Goal: Task Accomplishment & Management: Complete application form

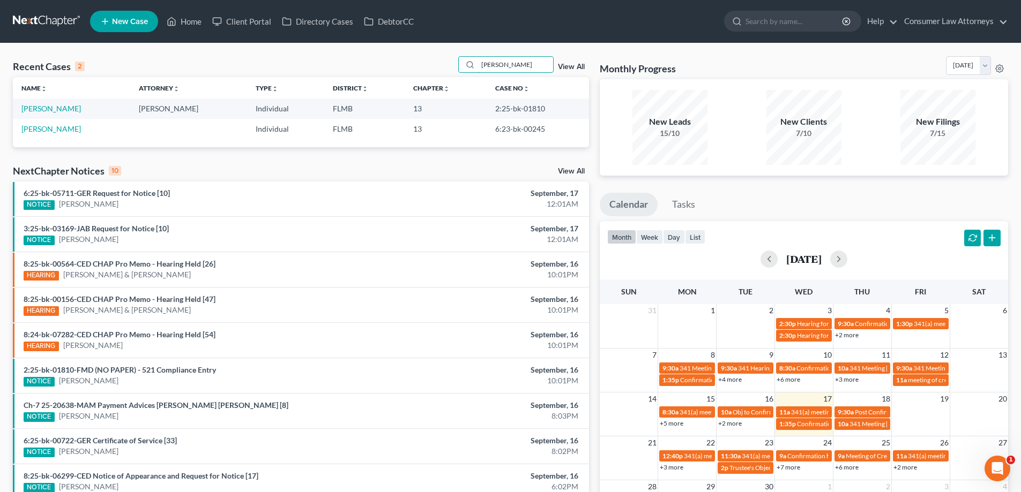
drag, startPoint x: 527, startPoint y: 62, endPoint x: 458, endPoint y: 78, distance: 70.8
click at [458, 78] on div "Recent Cases 2 [PERSON_NAME] View All Name unfold_more expand_more expand_less …" at bounding box center [301, 101] width 576 height 91
click at [39, 108] on link "[PERSON_NAME]" at bounding box center [50, 108] width 59 height 9
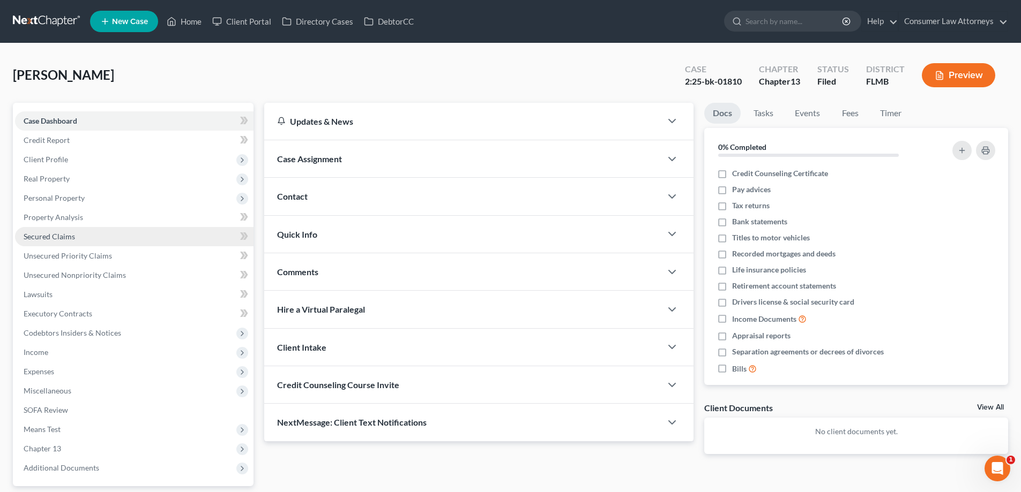
click at [53, 238] on span "Secured Claims" at bounding box center [49, 236] width 51 height 9
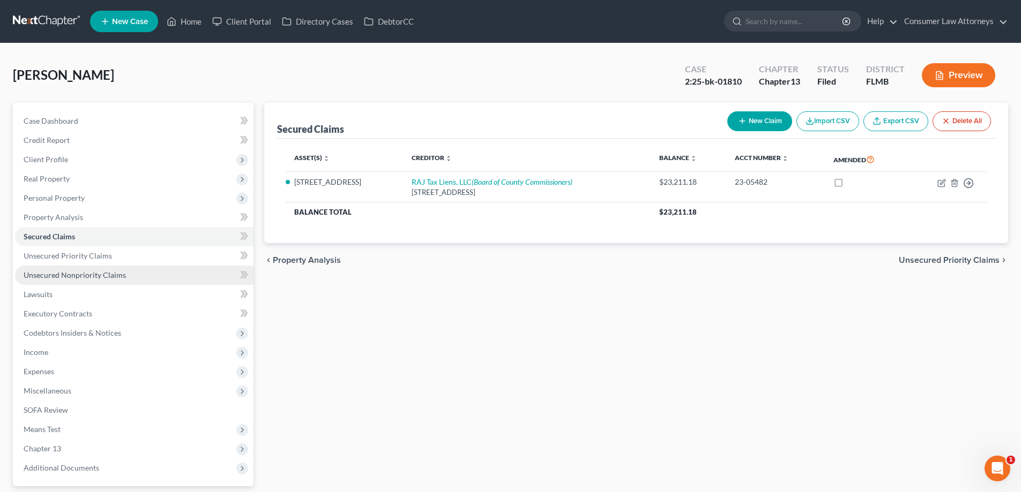
click at [74, 280] on link "Unsecured Nonpriority Claims" at bounding box center [134, 275] width 238 height 19
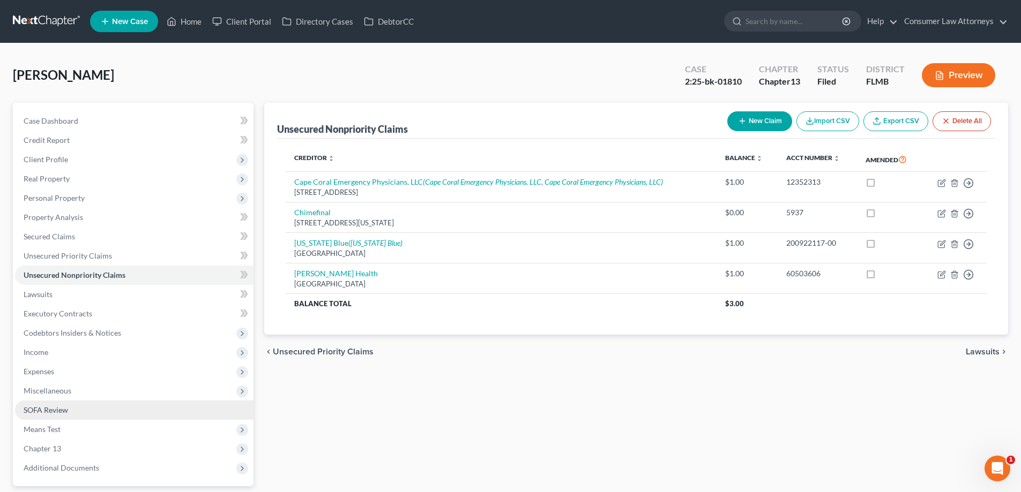
click at [55, 410] on span "SOFA Review" at bounding box center [46, 410] width 44 height 9
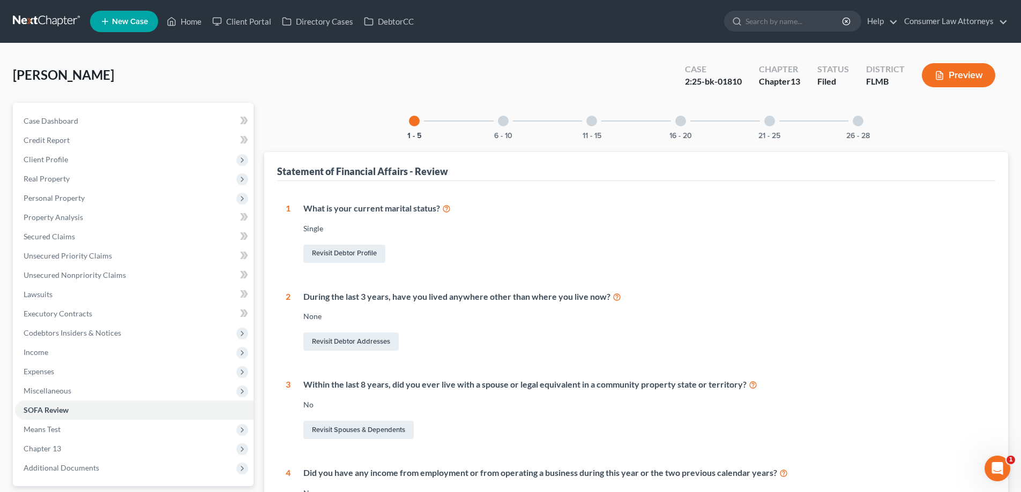
click at [679, 120] on div at bounding box center [680, 121] width 11 height 11
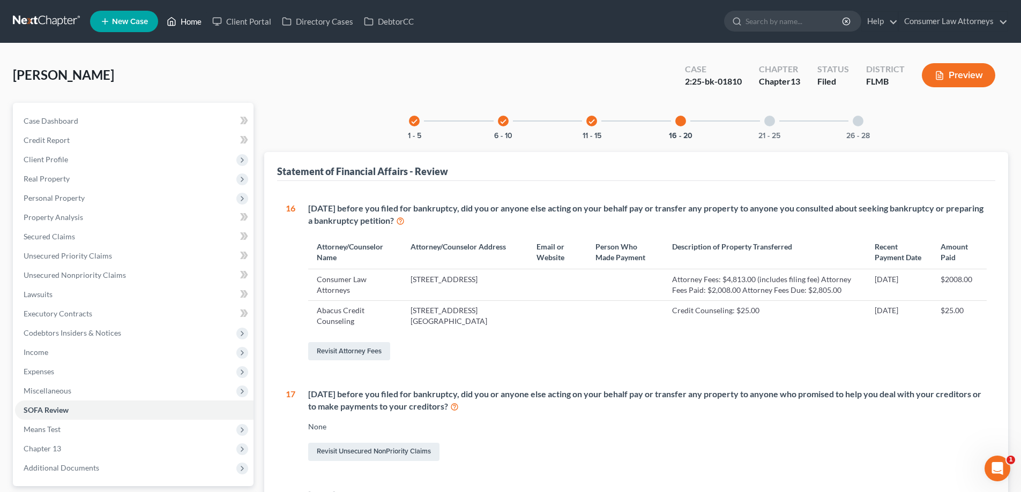
click at [181, 18] on link "Home" at bounding box center [184, 21] width 46 height 19
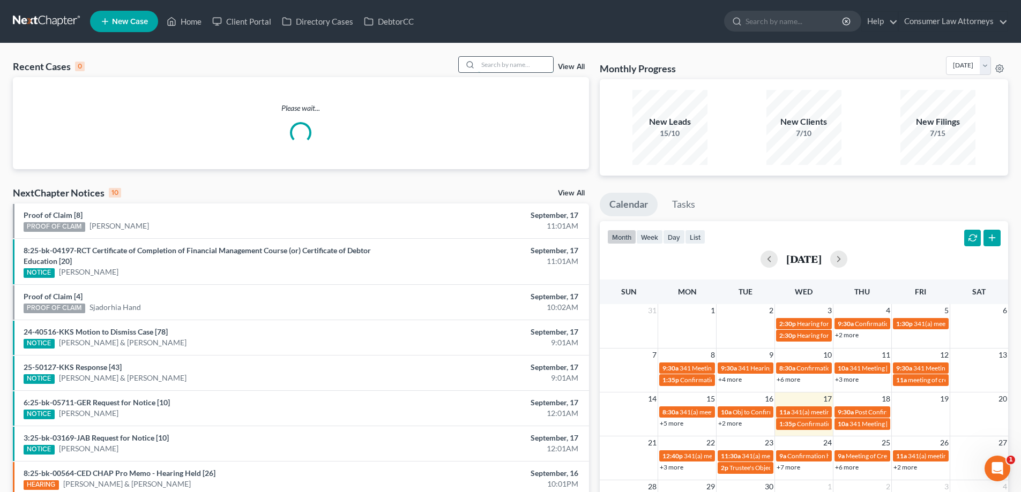
click at [514, 69] on input "search" at bounding box center [515, 65] width 75 height 16
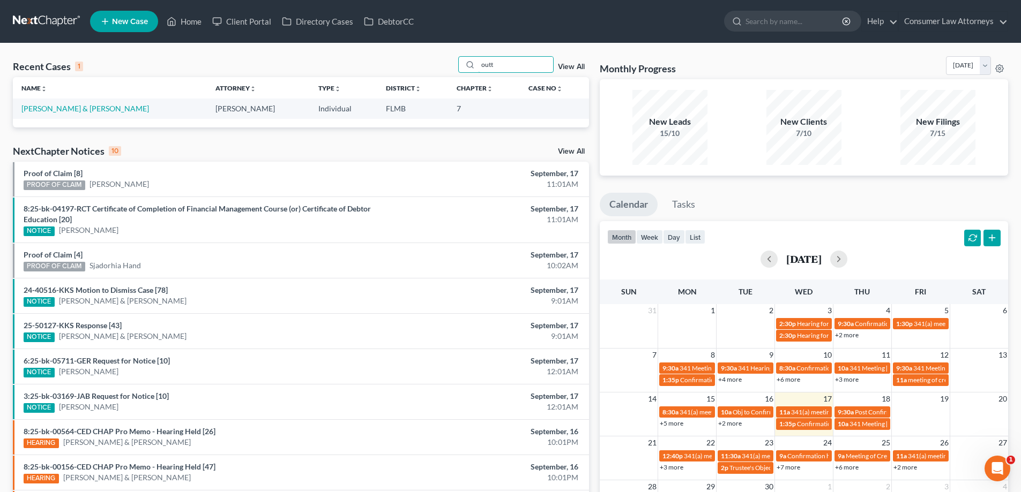
type input "outt"
click at [87, 117] on td "[PERSON_NAME] & [PERSON_NAME]" at bounding box center [110, 109] width 194 height 20
click at [83, 109] on link "[PERSON_NAME] & [PERSON_NAME]" at bounding box center [85, 108] width 128 height 9
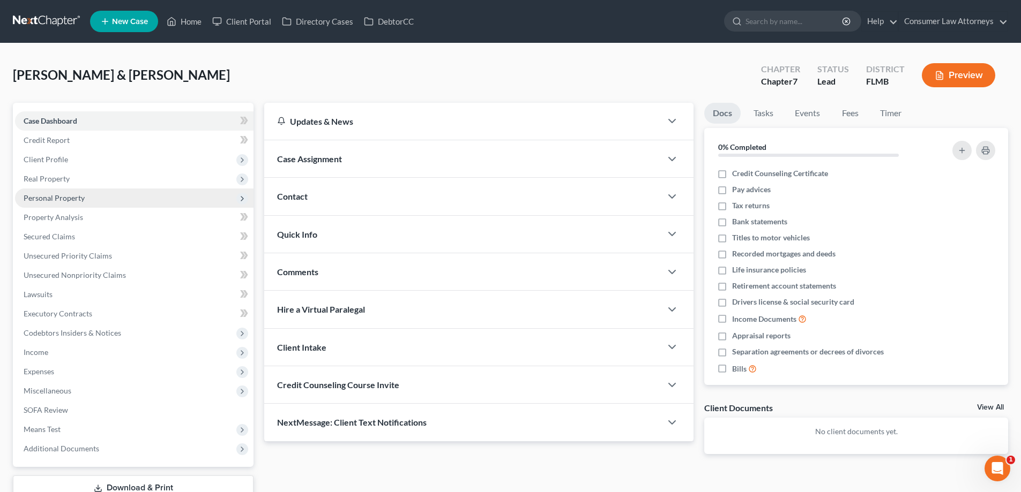
click at [47, 200] on span "Personal Property" at bounding box center [54, 197] width 61 height 9
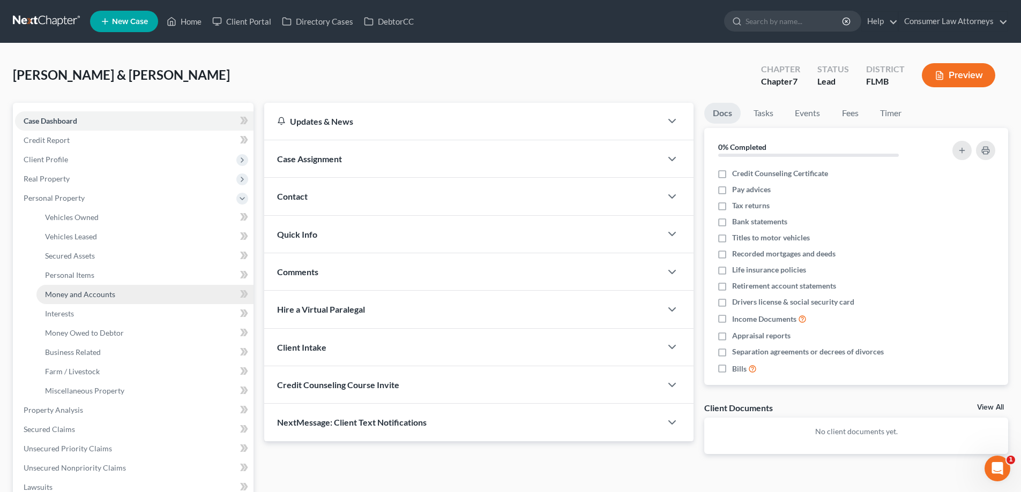
click at [68, 293] on span "Money and Accounts" at bounding box center [80, 294] width 70 height 9
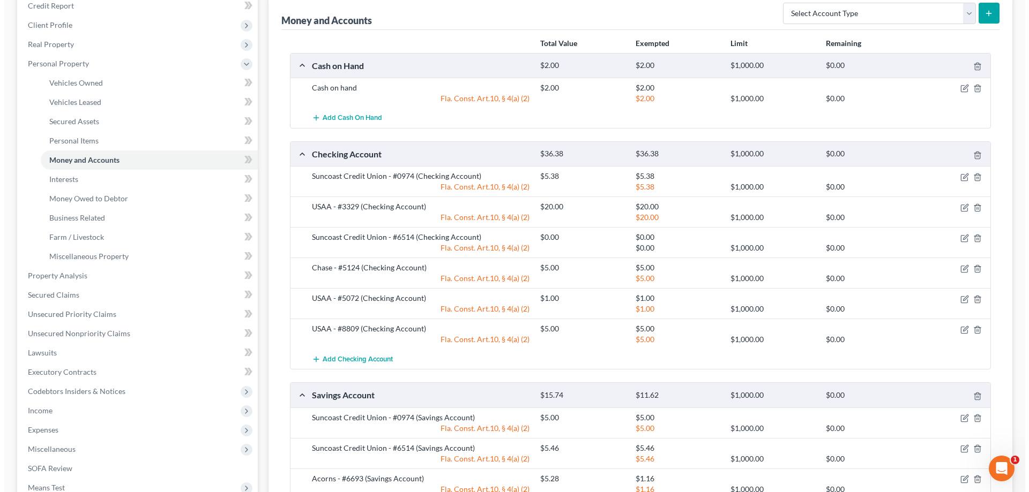
scroll to position [161, 0]
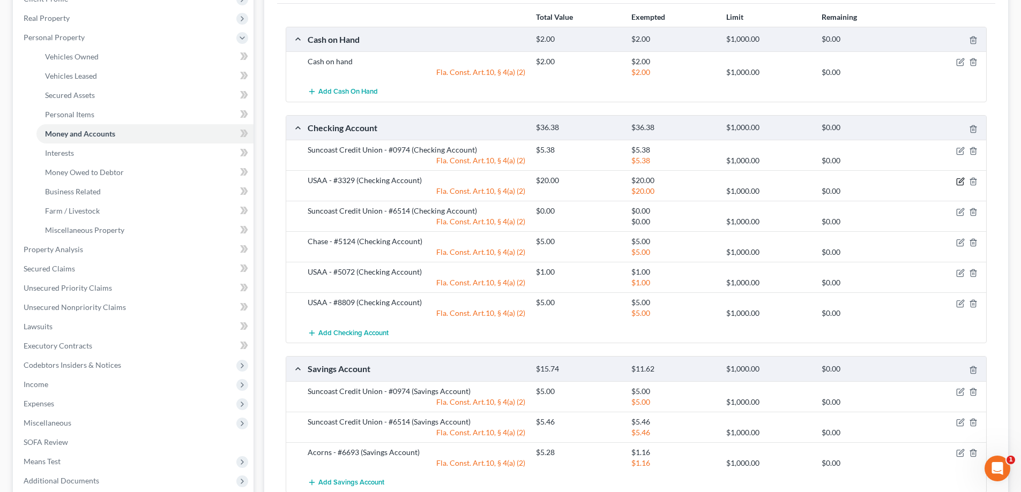
click at [960, 183] on icon "button" at bounding box center [960, 181] width 9 height 9
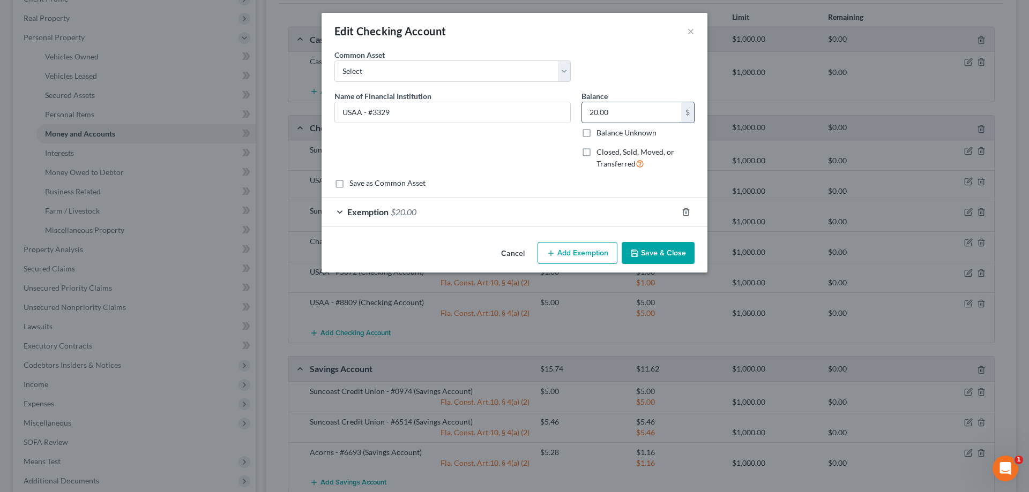
click at [635, 111] on input "20.00" at bounding box center [631, 112] width 99 height 20
type input "776.42"
click at [646, 255] on button "Save & Close" at bounding box center [658, 253] width 73 height 23
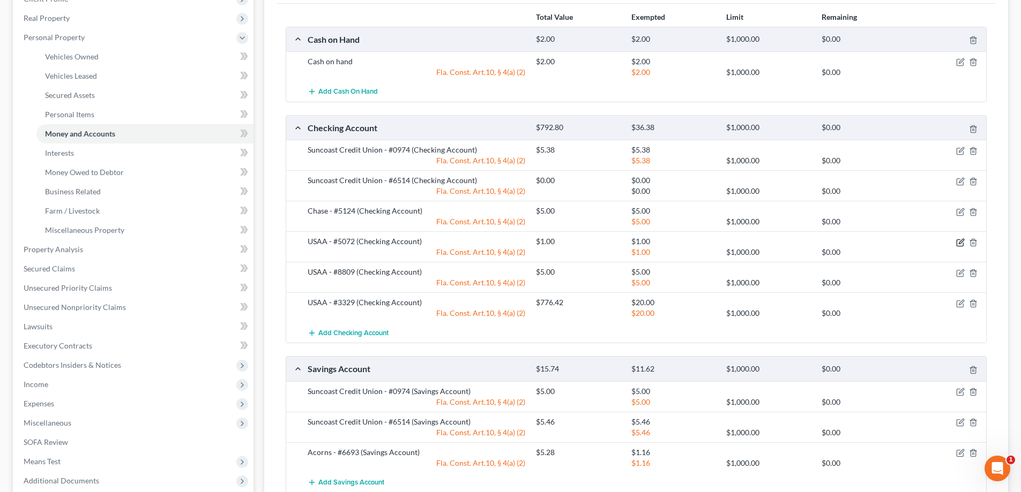
click at [961, 244] on icon "button" at bounding box center [960, 242] width 9 height 9
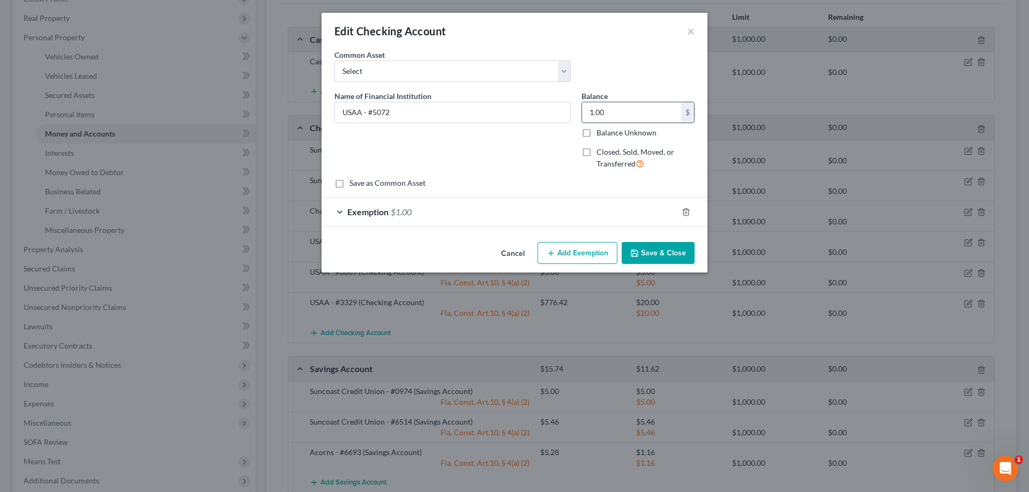
click at [623, 118] on input "1.00" at bounding box center [631, 112] width 99 height 20
type input "0.67"
click at [601, 215] on div "Exemption $1.00" at bounding box center [499, 212] width 356 height 28
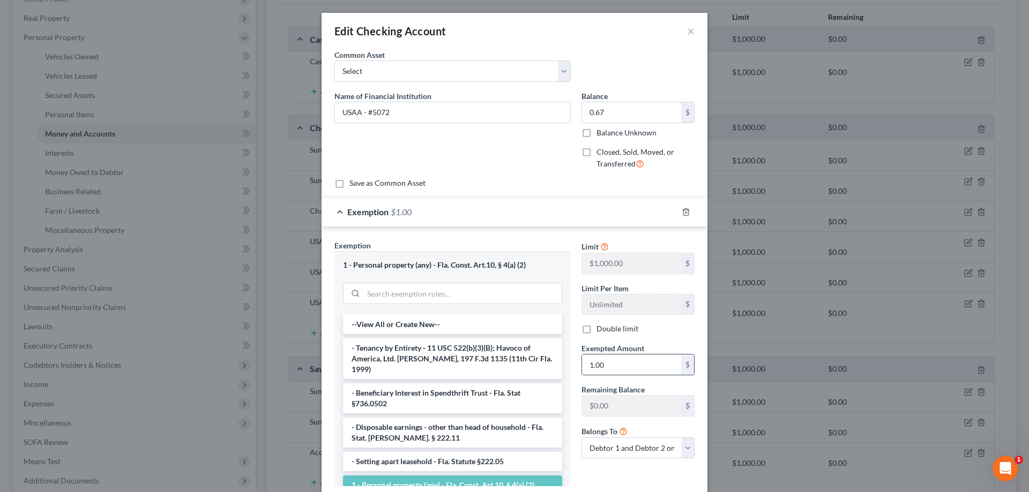
click at [621, 373] on input "1.00" at bounding box center [631, 365] width 99 height 20
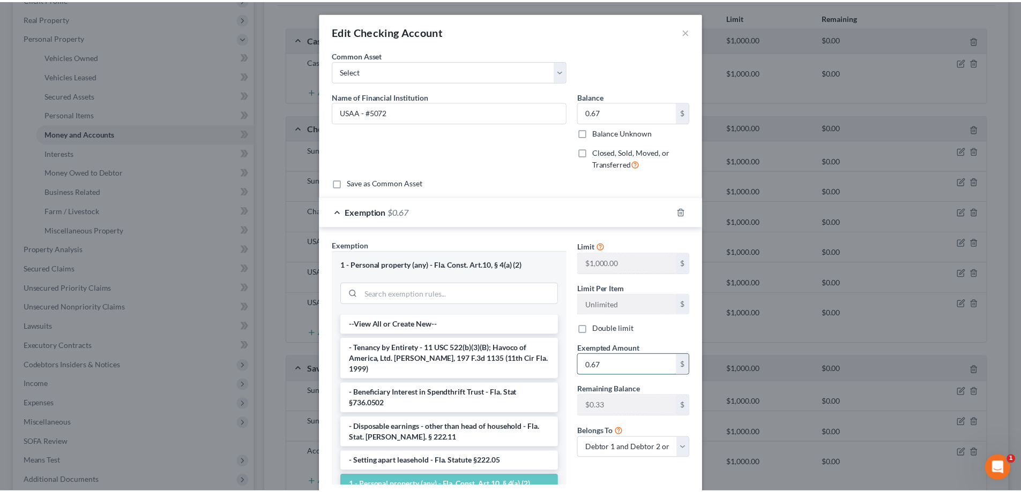
scroll to position [71, 0]
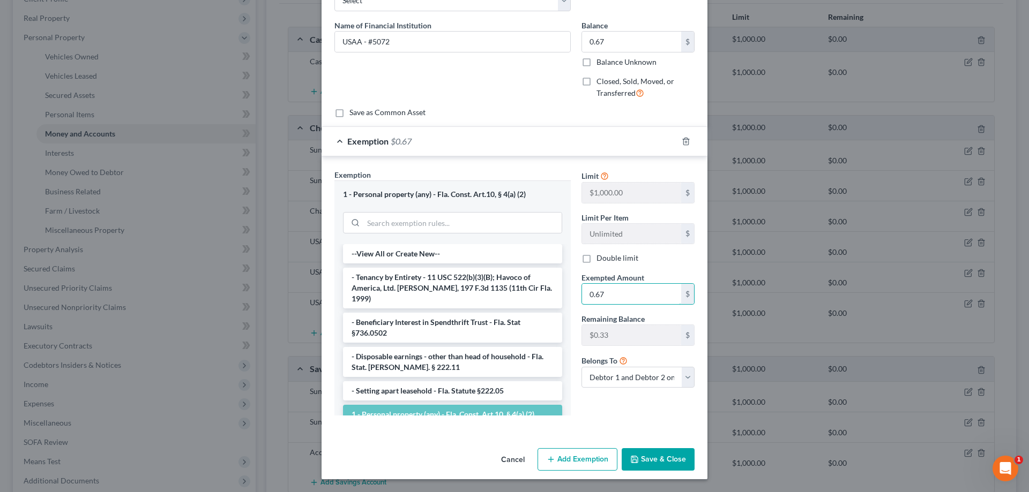
type input "0.67"
click at [650, 456] on button "Save & Close" at bounding box center [658, 459] width 73 height 23
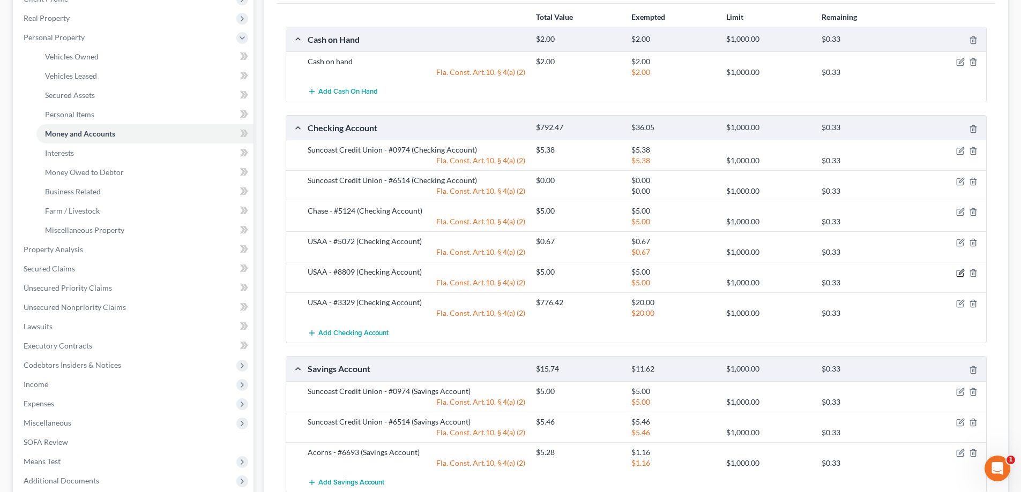
click at [959, 275] on icon "button" at bounding box center [960, 273] width 9 height 9
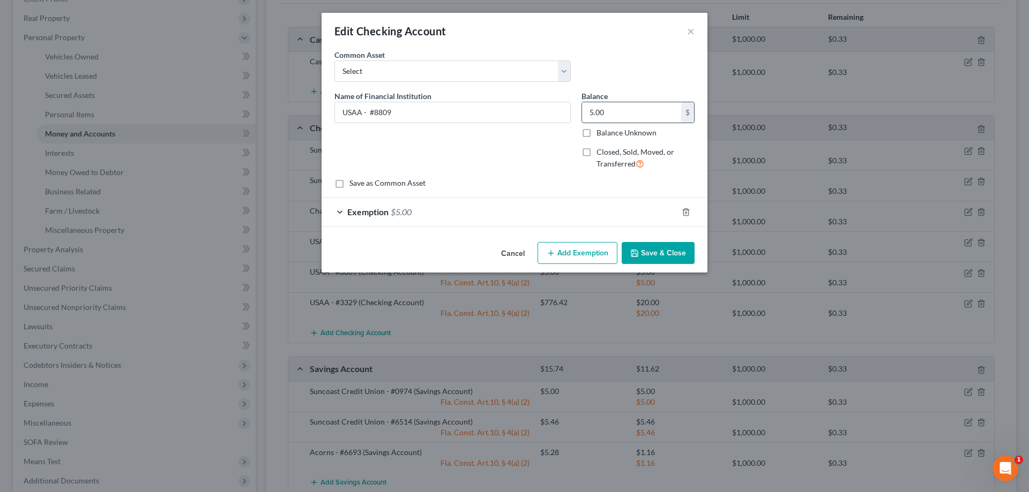
click at [656, 121] on input "5.00" at bounding box center [631, 112] width 99 height 20
type input "1,700.11"
click at [657, 252] on button "Save & Close" at bounding box center [658, 253] width 73 height 23
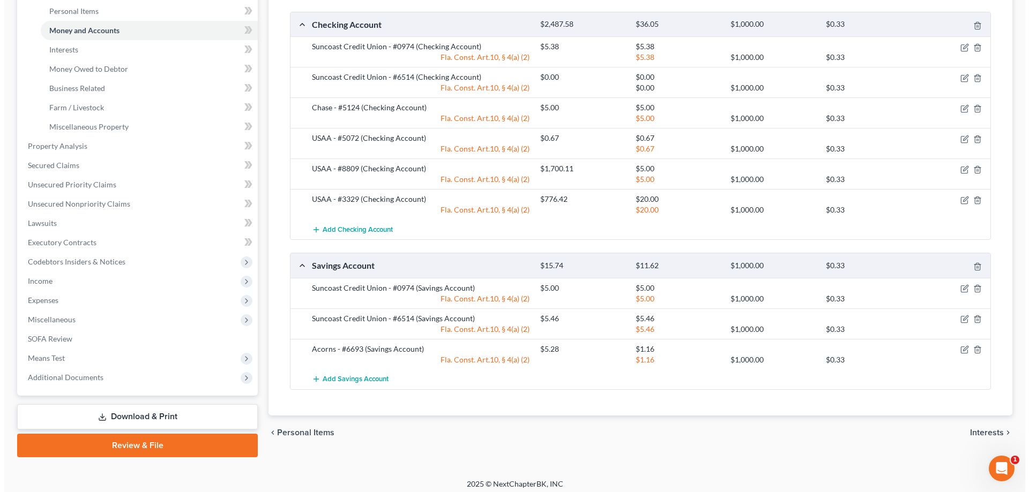
scroll to position [268, 0]
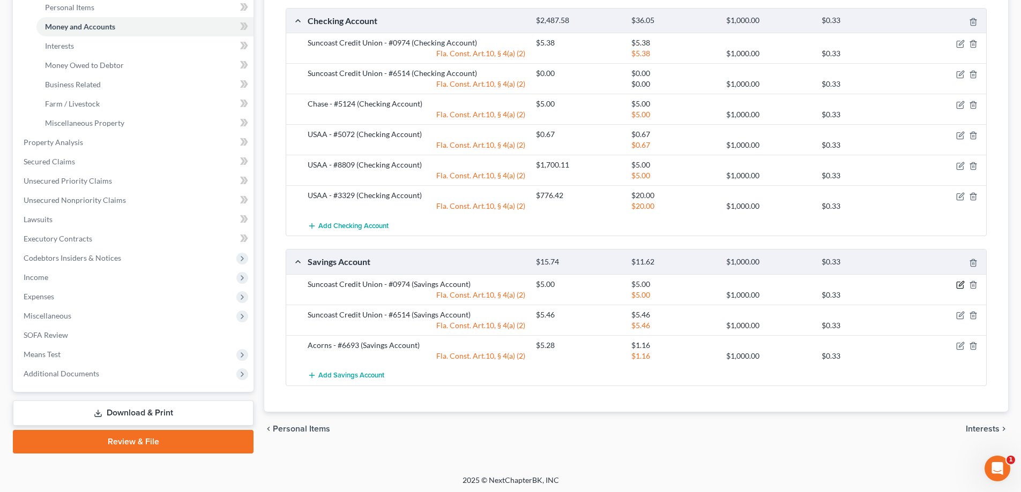
click at [960, 286] on icon "button" at bounding box center [961, 283] width 5 height 5
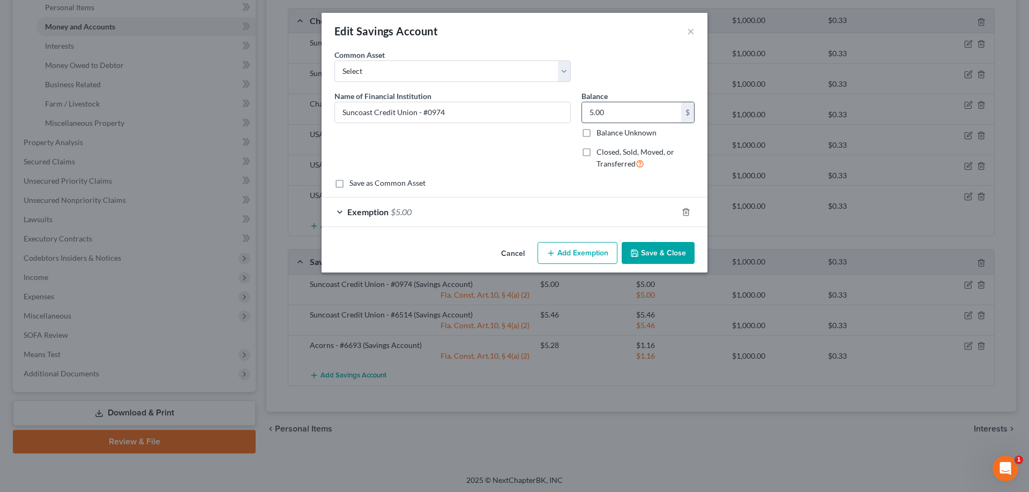
click at [642, 117] on input "5.00" at bounding box center [631, 112] width 99 height 20
type input "5.38"
click at [671, 257] on button "Save & Close" at bounding box center [658, 253] width 73 height 23
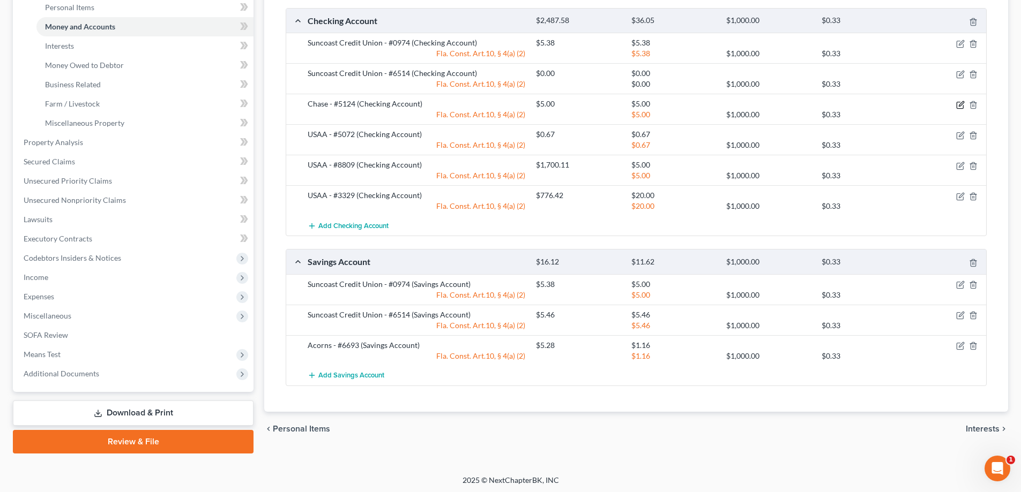
click at [960, 106] on icon "button" at bounding box center [961, 103] width 5 height 5
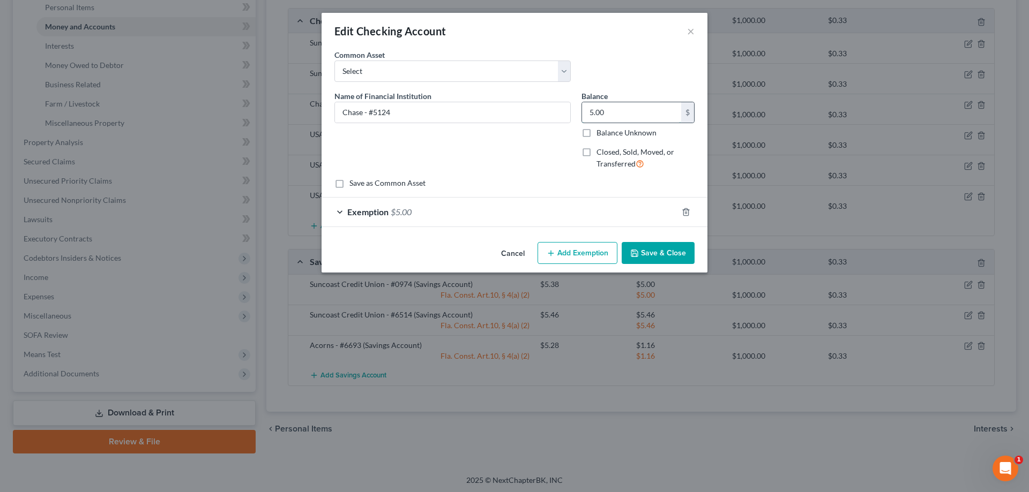
click at [614, 106] on input "5.00" at bounding box center [631, 112] width 99 height 20
type input "51.24"
click at [650, 256] on button "Save & Close" at bounding box center [658, 253] width 73 height 23
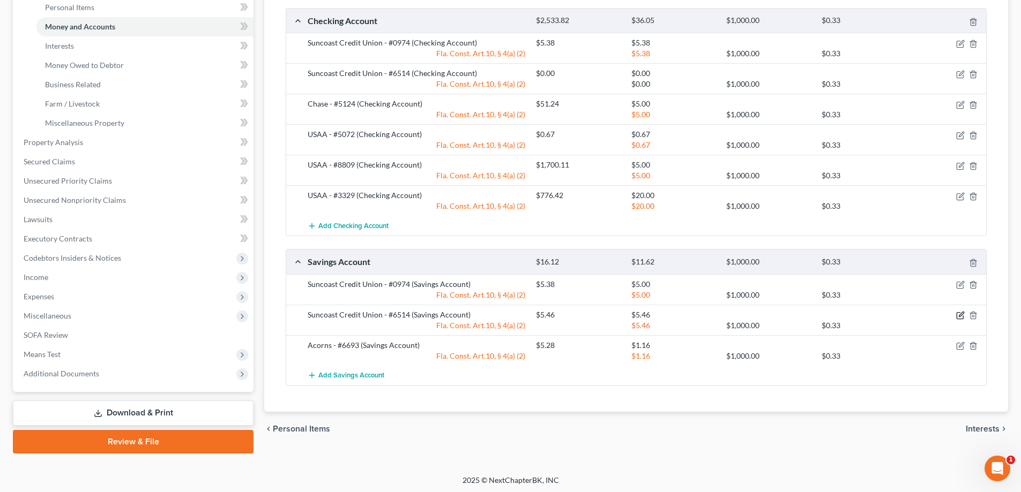
click at [960, 311] on icon "button" at bounding box center [960, 315] width 9 height 9
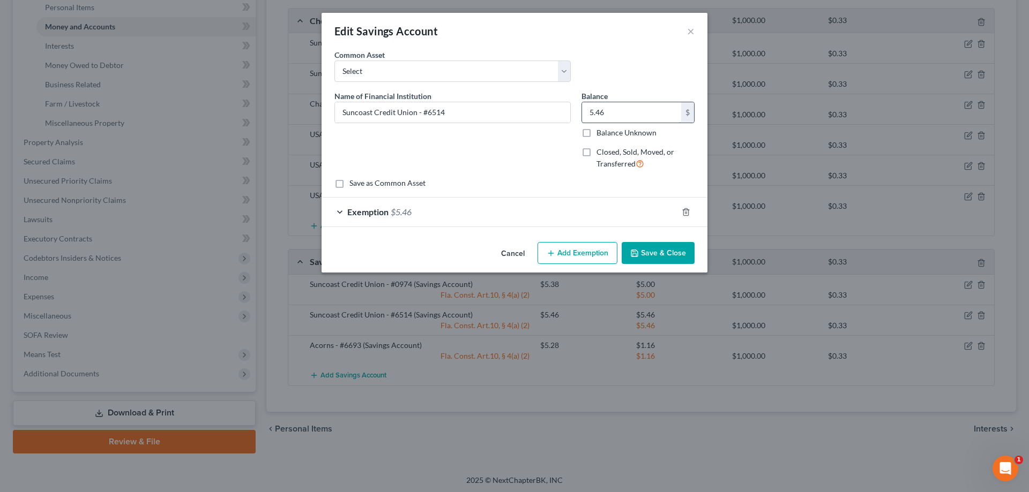
click at [613, 117] on input "5.46" at bounding box center [631, 112] width 99 height 20
type input "1"
type input "13,925"
click at [568, 253] on button "Add Exemption" at bounding box center [577, 253] width 80 height 23
select select "2"
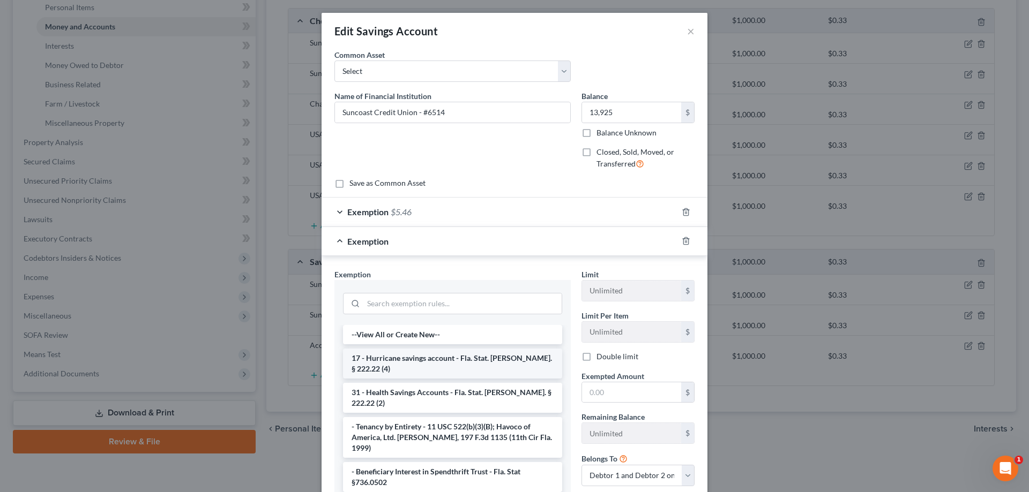
scroll to position [54, 0]
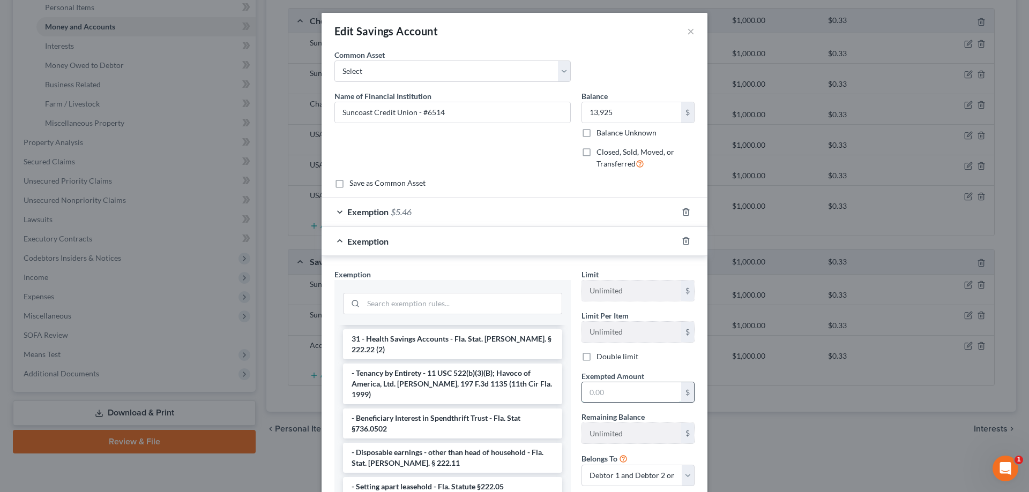
click at [605, 395] on input "text" at bounding box center [631, 393] width 99 height 20
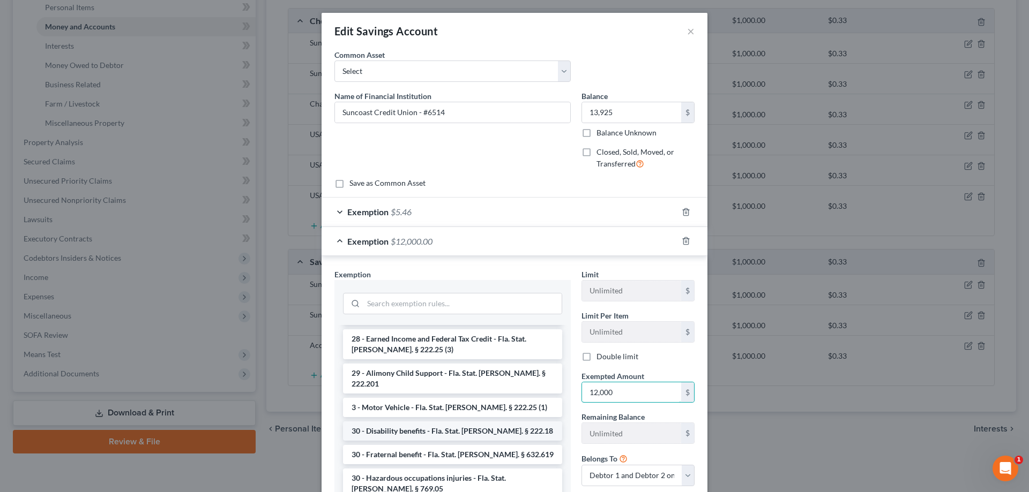
scroll to position [750, 0]
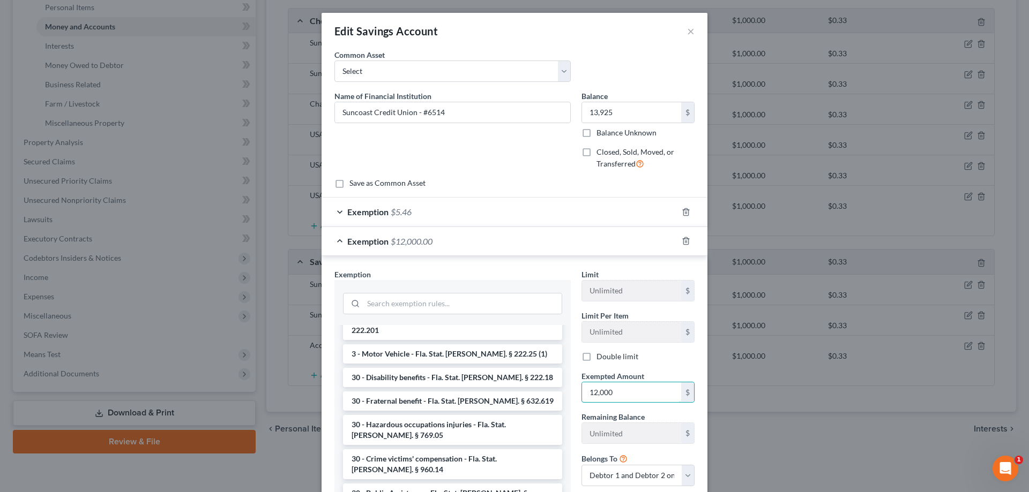
type input "12,000"
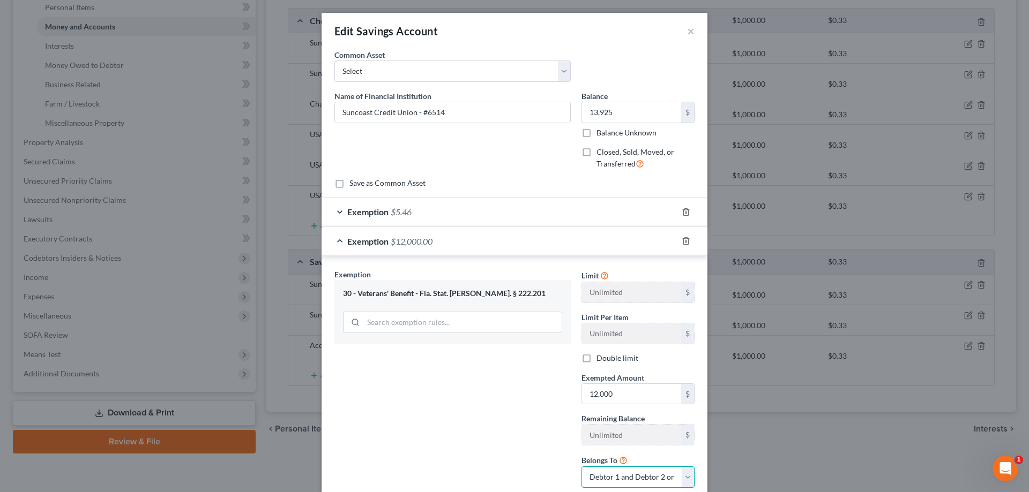
click at [670, 478] on select "Debtor 1 only Debtor 2 only Debtor 1 and Debtor 2 only" at bounding box center [637, 477] width 113 height 21
select select "0"
click at [581, 467] on select "Debtor 1 only Debtor 2 only Debtor 1 and Debtor 2 only" at bounding box center [637, 477] width 113 height 21
click at [655, 412] on div "Limit Unlimited $ Limit Per Item Unlimited $ Double limit Exempted Amount * 12,…" at bounding box center [638, 383] width 124 height 228
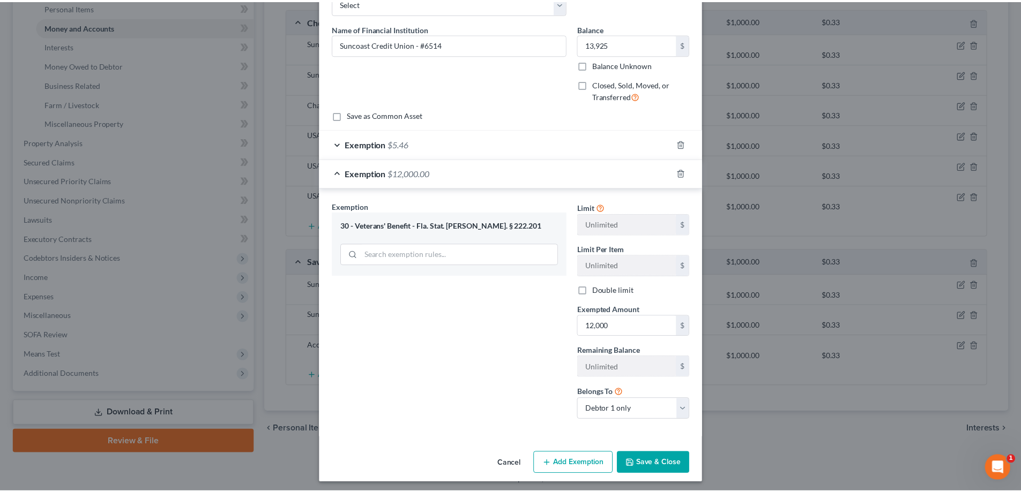
scroll to position [72, 0]
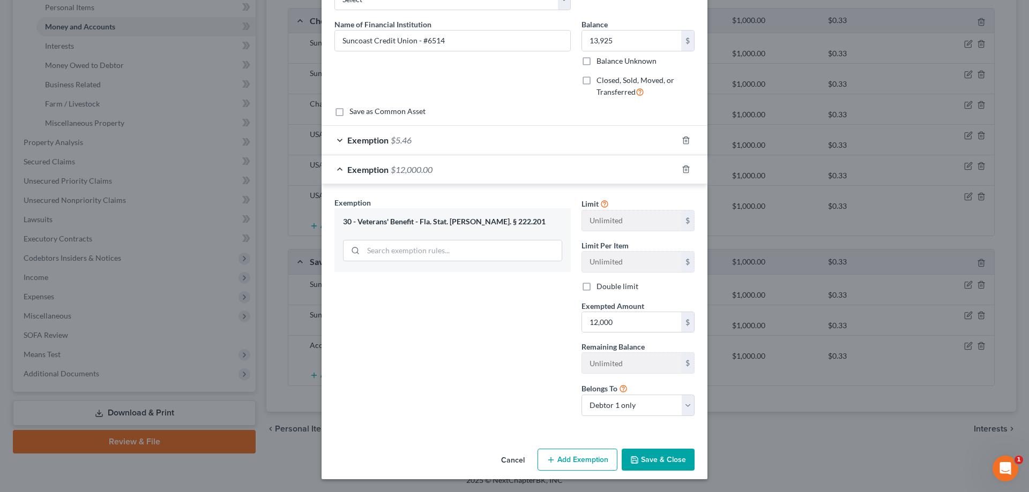
click at [662, 458] on button "Save & Close" at bounding box center [658, 460] width 73 height 23
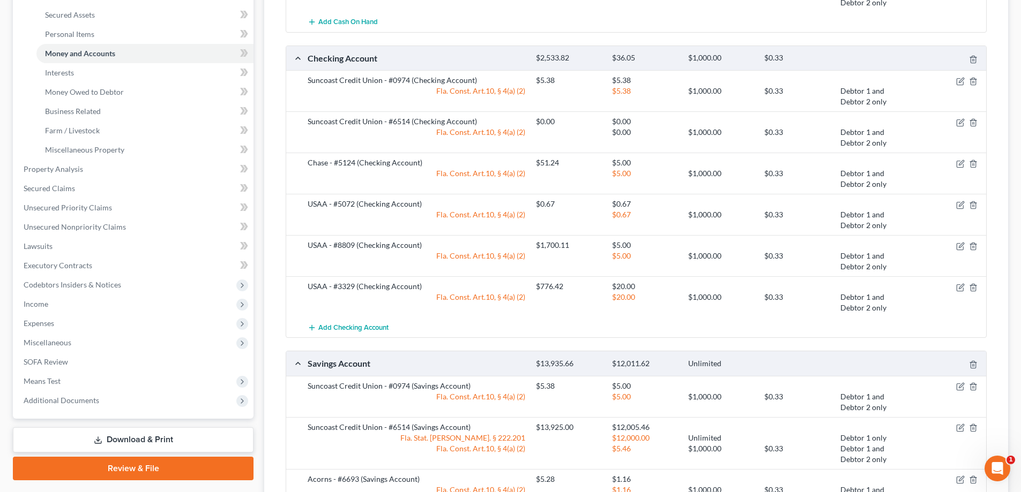
scroll to position [214, 0]
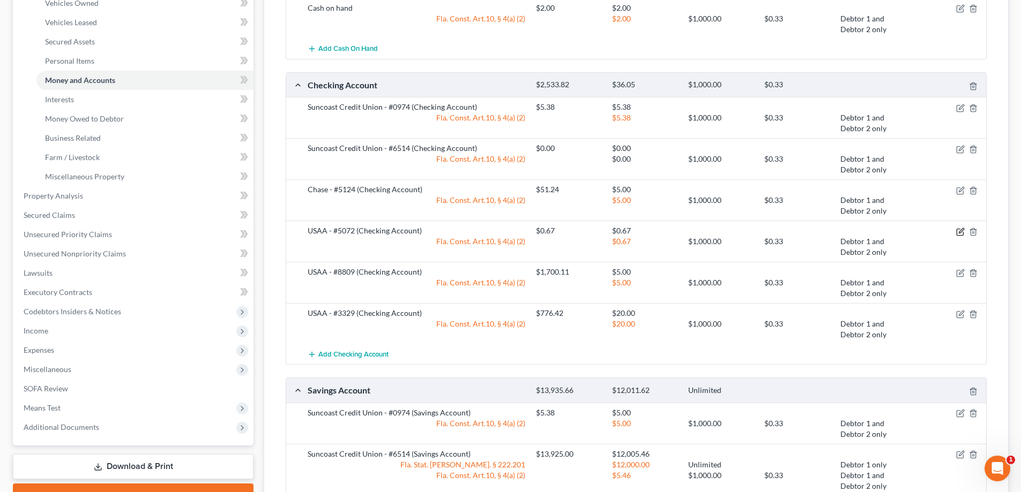
click at [960, 231] on icon "button" at bounding box center [961, 230] width 5 height 5
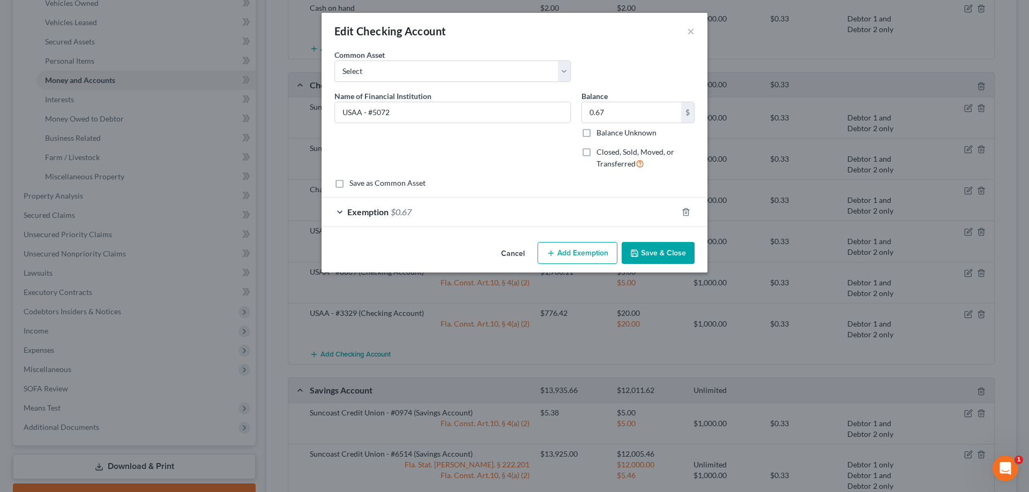
click at [647, 249] on button "Save & Close" at bounding box center [658, 253] width 73 height 23
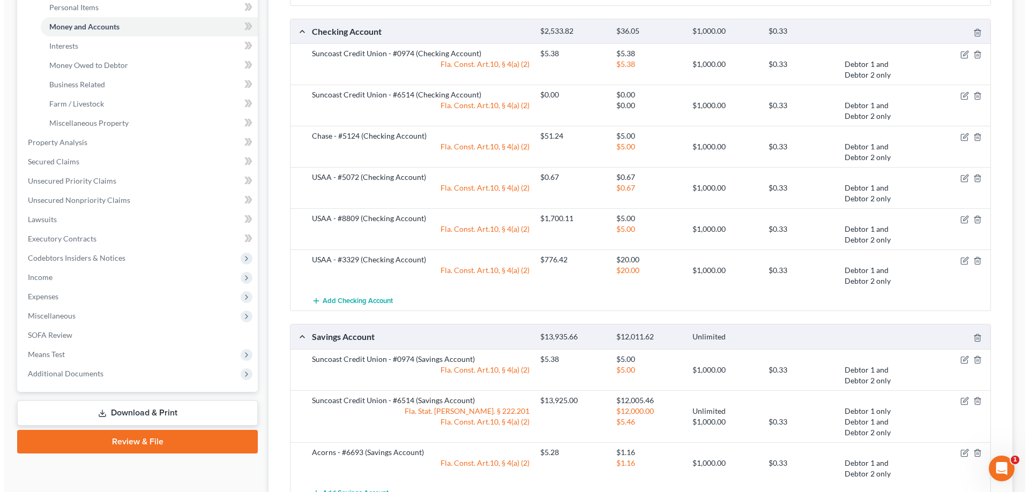
scroll to position [321, 0]
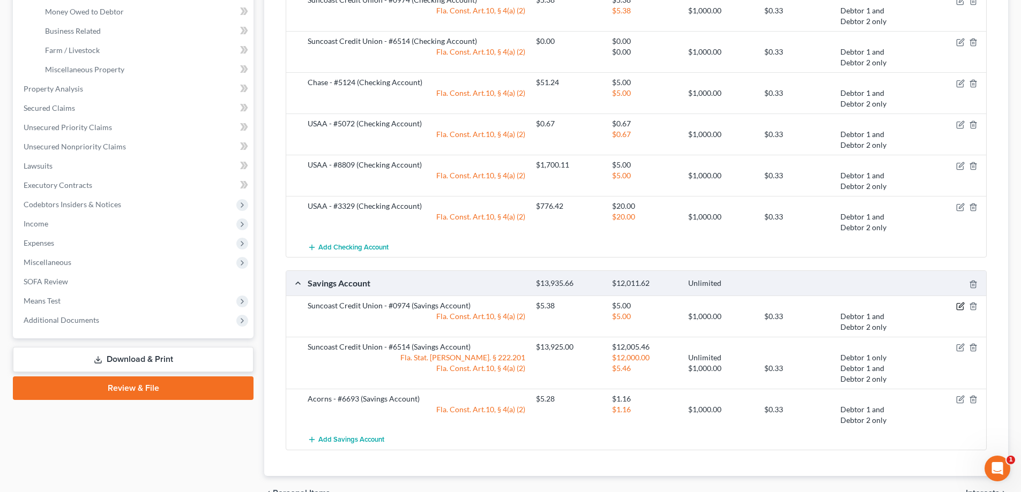
click at [958, 305] on icon "button" at bounding box center [960, 306] width 9 height 9
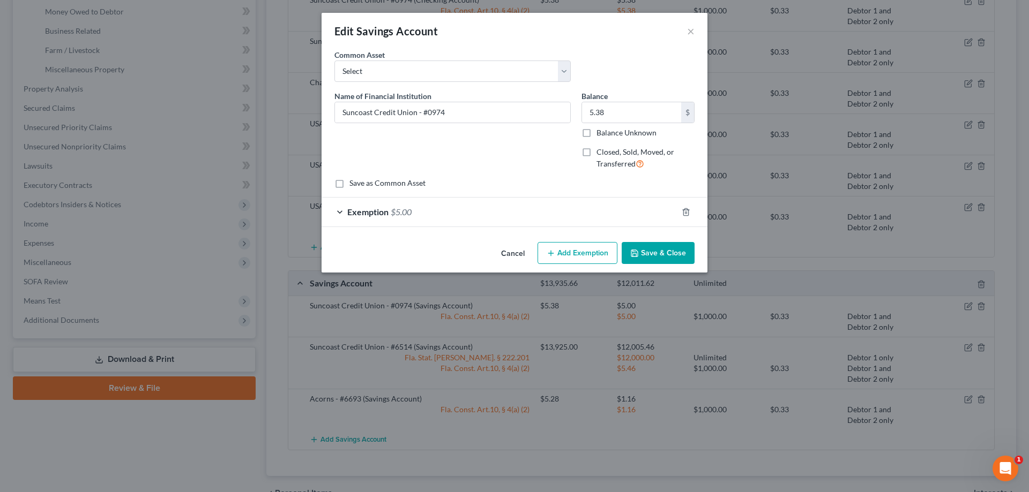
click at [561, 215] on div "Exemption $5.00" at bounding box center [499, 212] width 356 height 28
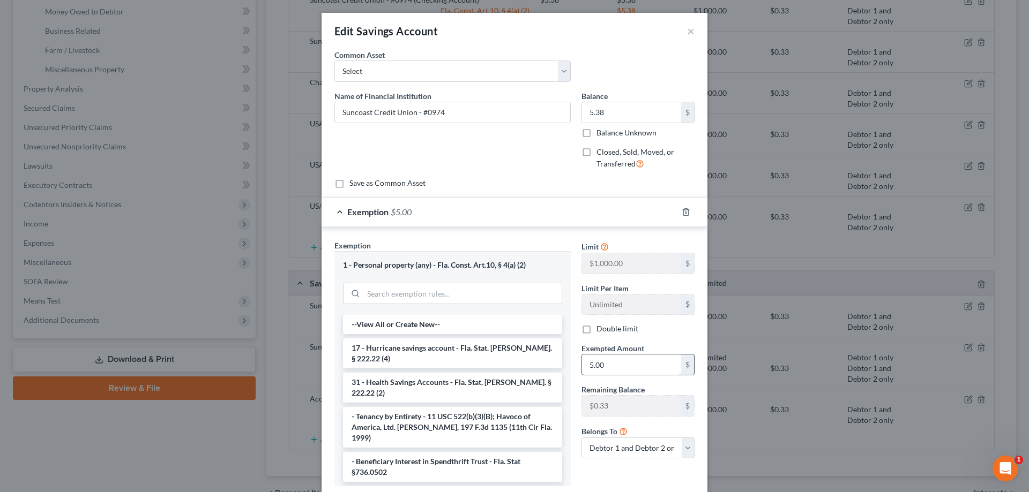
click at [608, 370] on input "5.00" at bounding box center [631, 365] width 99 height 20
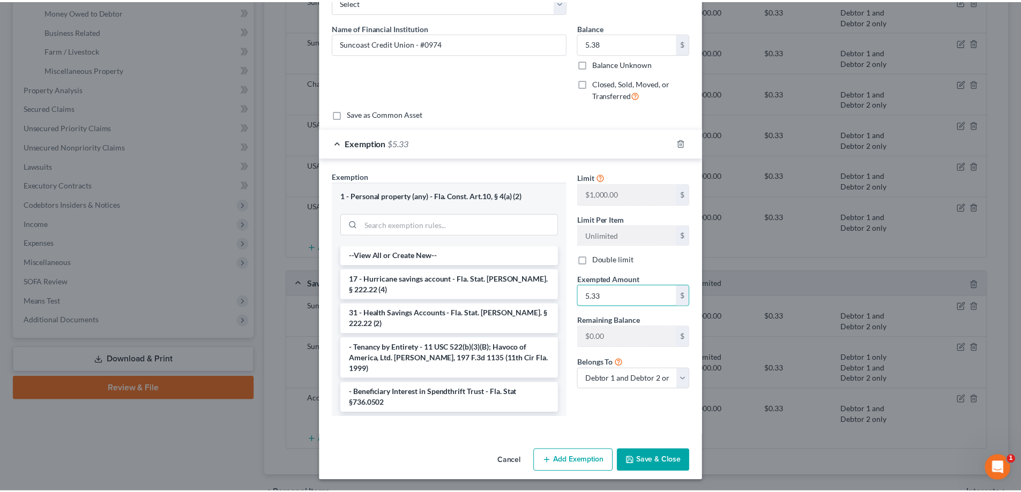
scroll to position [71, 0]
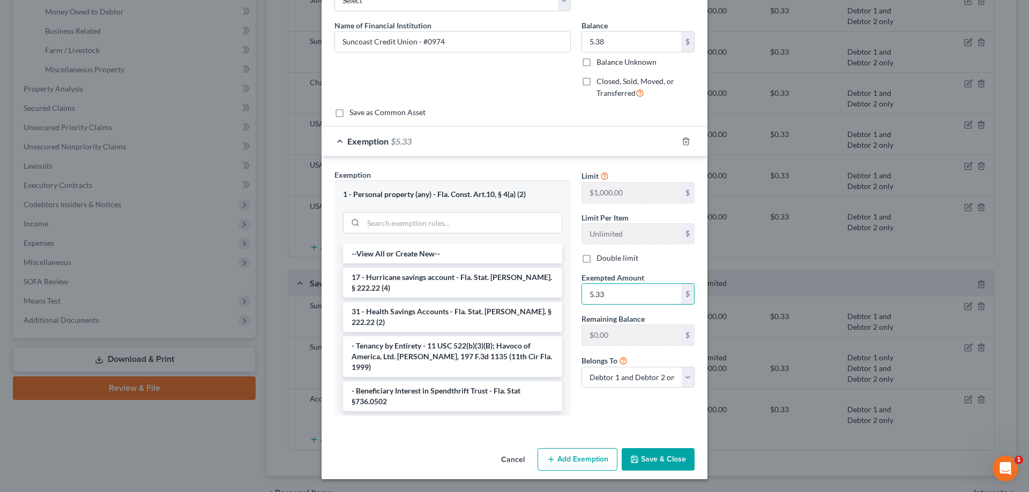
type input "5.33"
click at [649, 459] on button "Save & Close" at bounding box center [658, 459] width 73 height 23
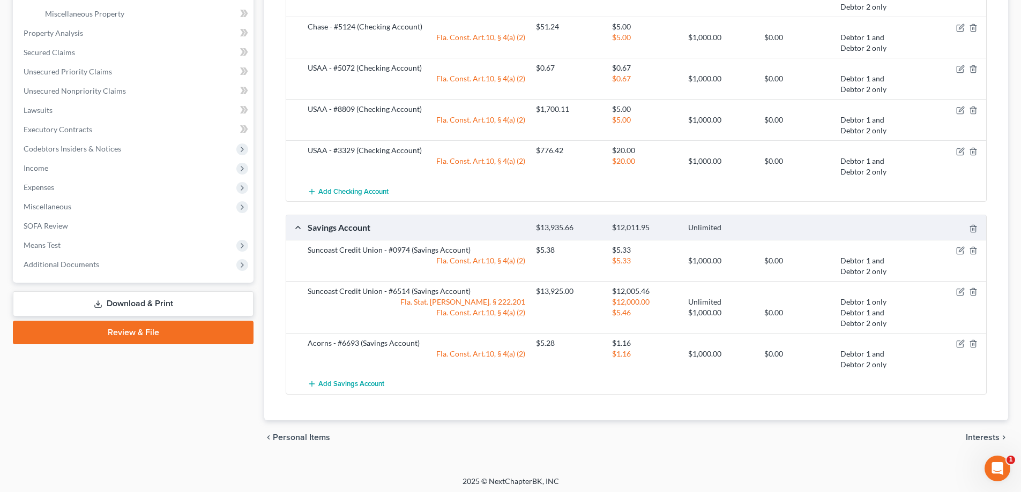
scroll to position [380, 0]
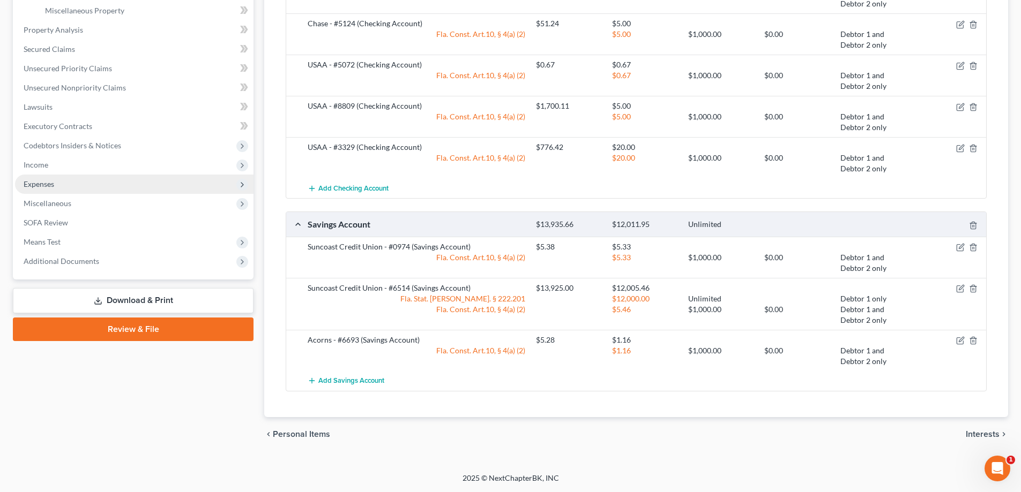
click at [37, 182] on span "Expenses" at bounding box center [39, 184] width 31 height 9
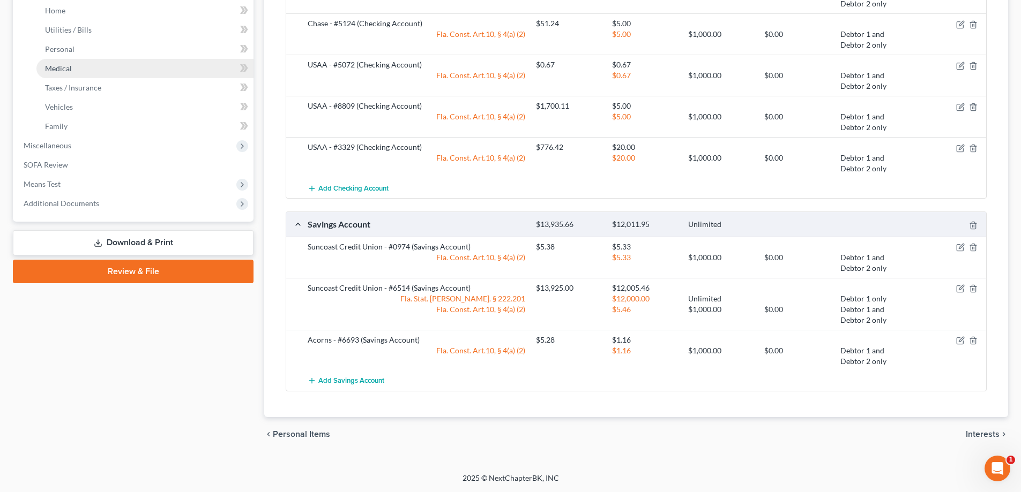
click at [51, 65] on span "Medical" at bounding box center [58, 68] width 27 height 9
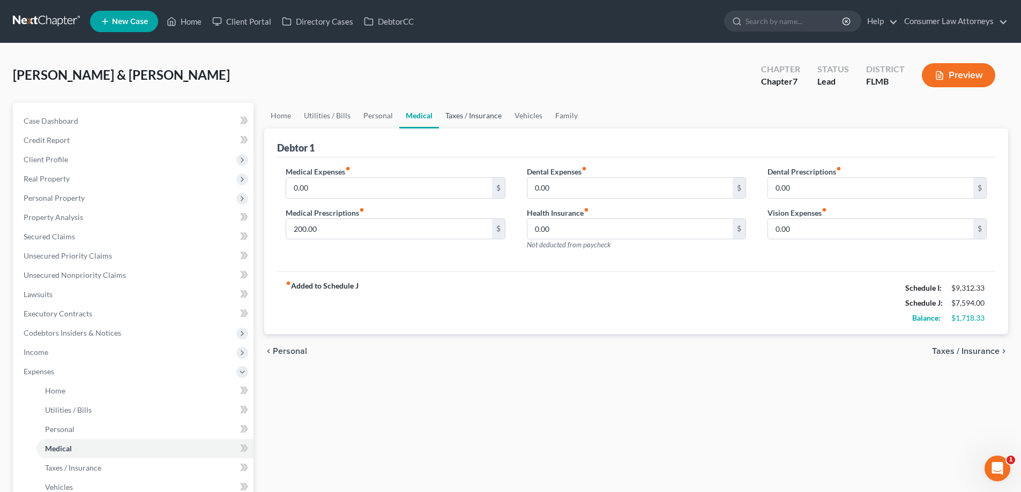
click at [477, 116] on link "Taxes / Insurance" at bounding box center [473, 116] width 69 height 26
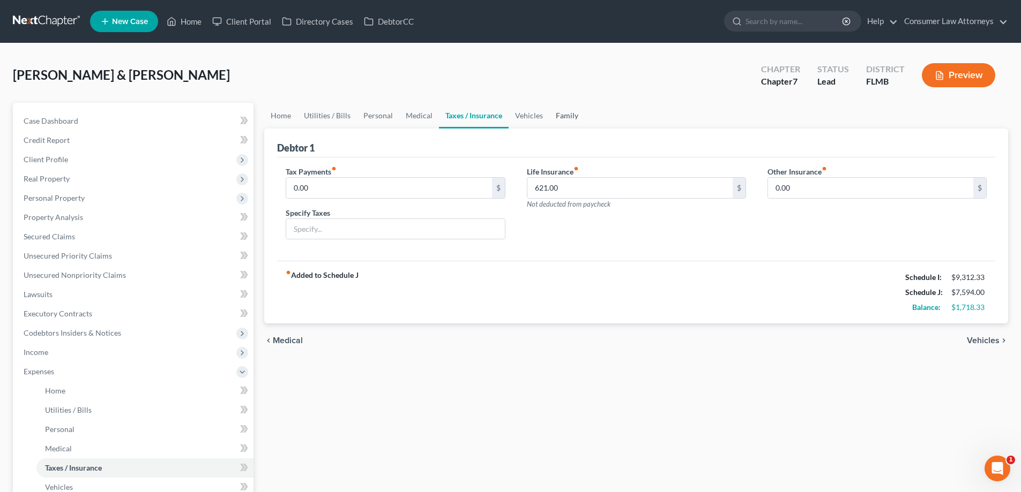
click at [558, 112] on link "Family" at bounding box center [566, 116] width 35 height 26
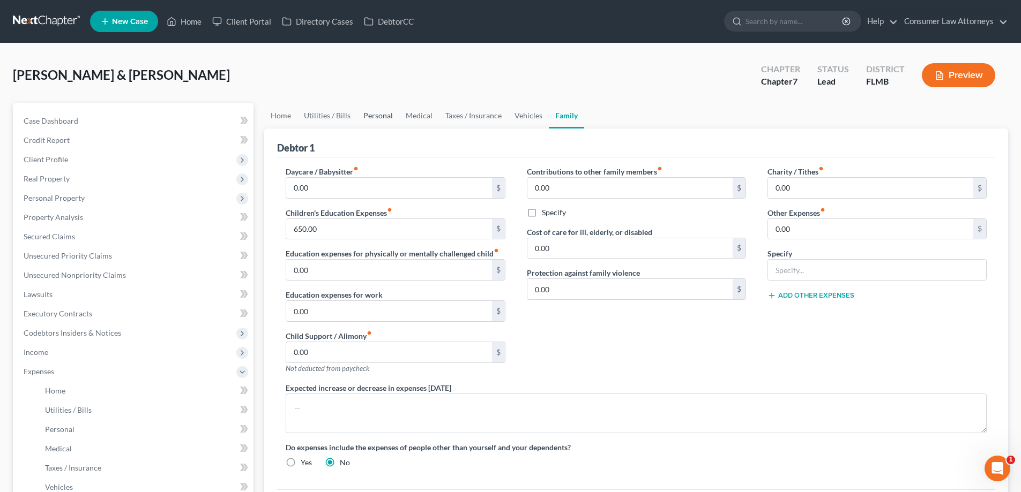
click at [367, 113] on link "Personal" at bounding box center [378, 116] width 42 height 26
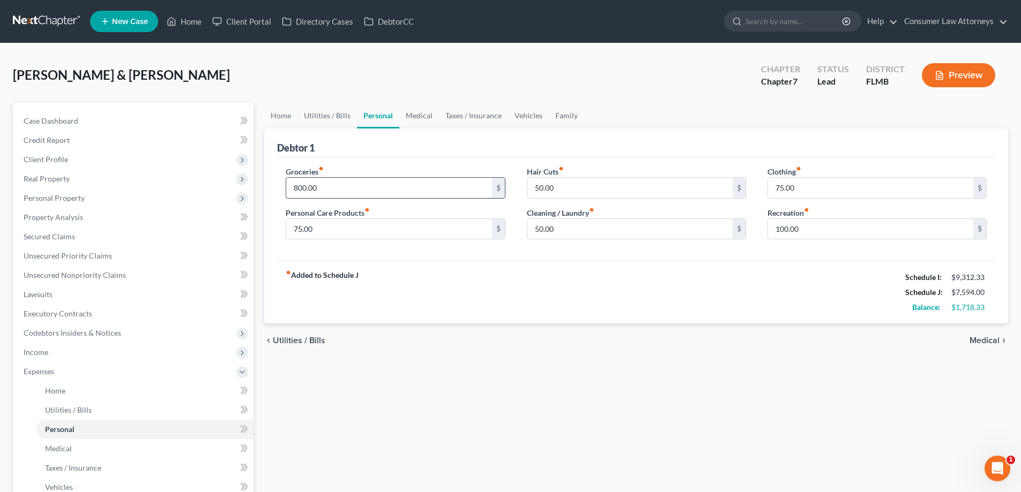
click at [328, 188] on input "800.00" at bounding box center [388, 188] width 205 height 20
type input "7"
type input "900"
click at [561, 192] on input "50.00" at bounding box center [629, 188] width 205 height 20
type input "120"
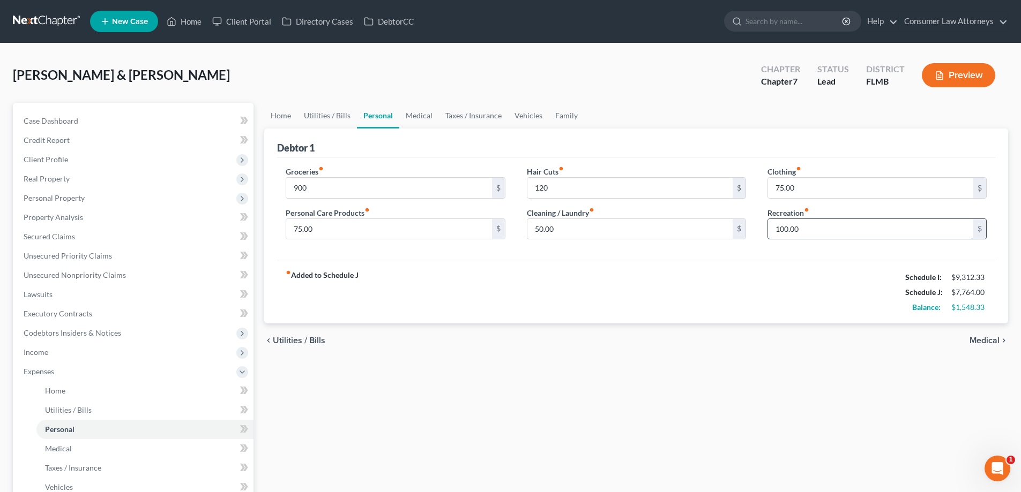
click at [829, 235] on input "100.00" at bounding box center [870, 229] width 205 height 20
type input "200"
click at [560, 229] on input "50.00" at bounding box center [629, 229] width 205 height 20
click at [798, 183] on input "75.00" at bounding box center [870, 188] width 205 height 20
type input "220"
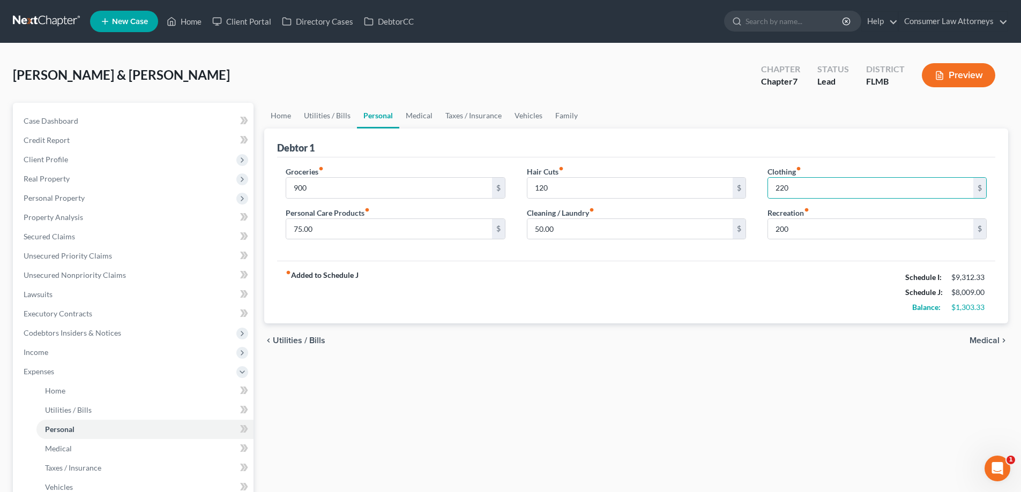
click at [818, 211] on div "Recreation fiber_manual_record 200 $" at bounding box center [876, 223] width 219 height 33
click at [415, 114] on link "Medical" at bounding box center [419, 116] width 40 height 26
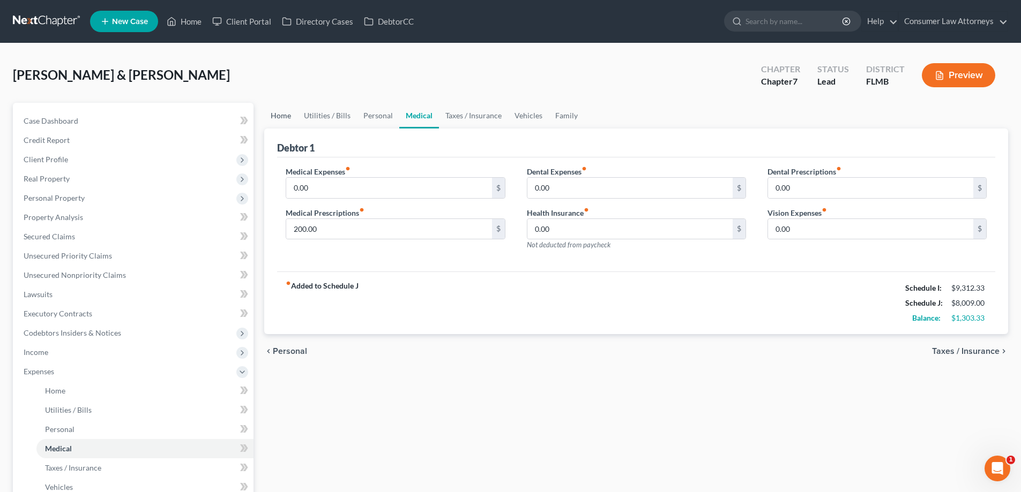
click at [264, 116] on link "Home" at bounding box center [280, 116] width 33 height 26
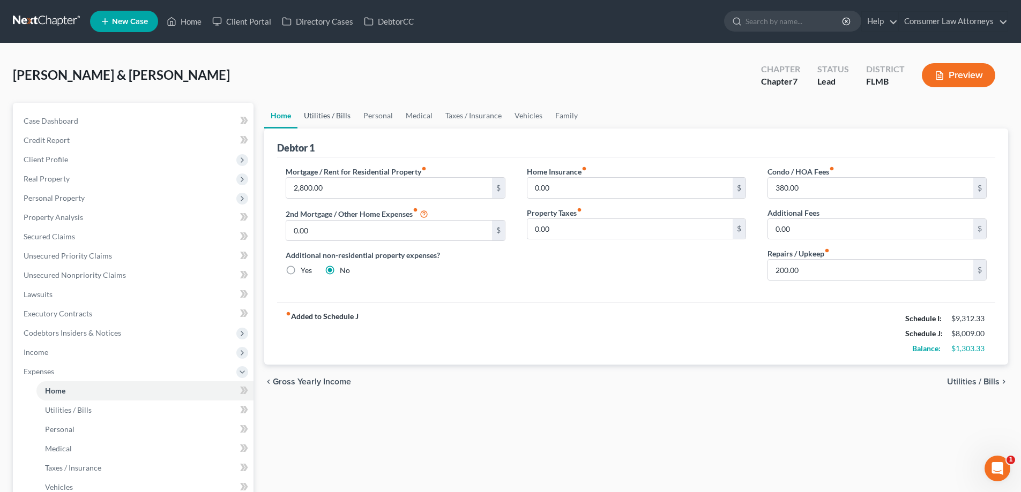
click at [316, 110] on link "Utilities / Bills" at bounding box center [326, 116] width 59 height 26
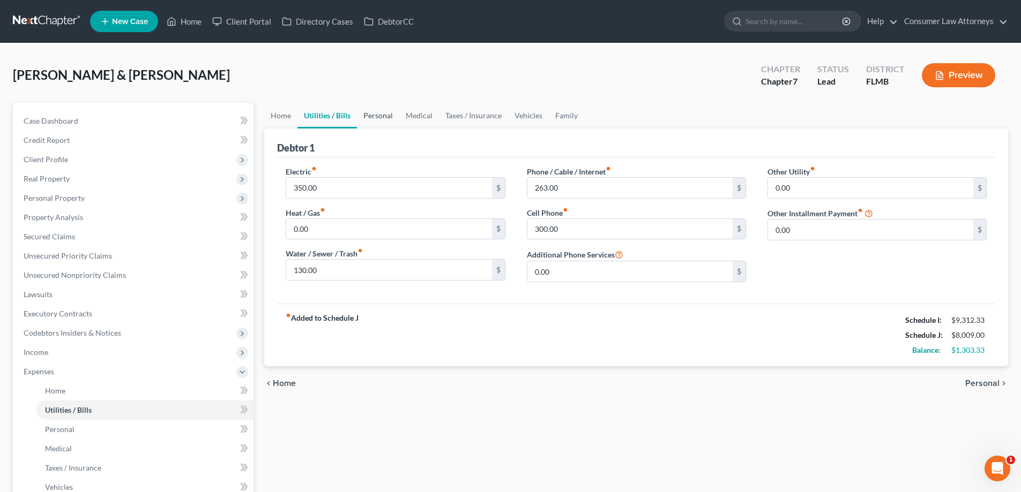
click at [384, 120] on link "Personal" at bounding box center [378, 116] width 42 height 26
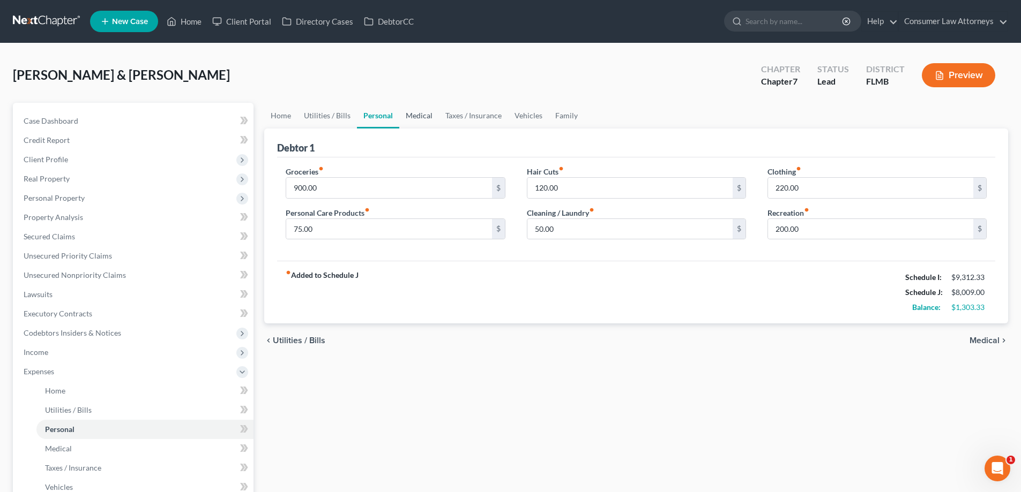
click at [424, 120] on link "Medical" at bounding box center [419, 116] width 40 height 26
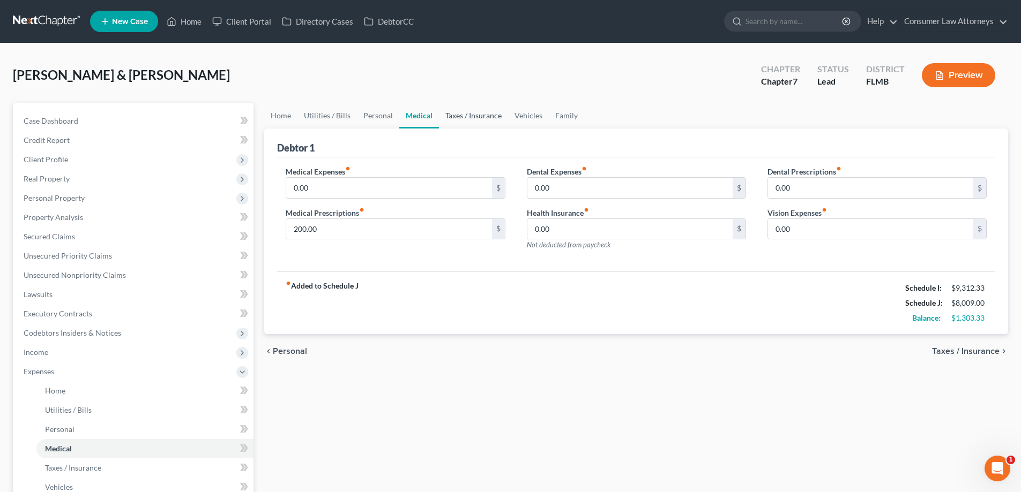
click at [460, 119] on link "Taxes / Insurance" at bounding box center [473, 116] width 69 height 26
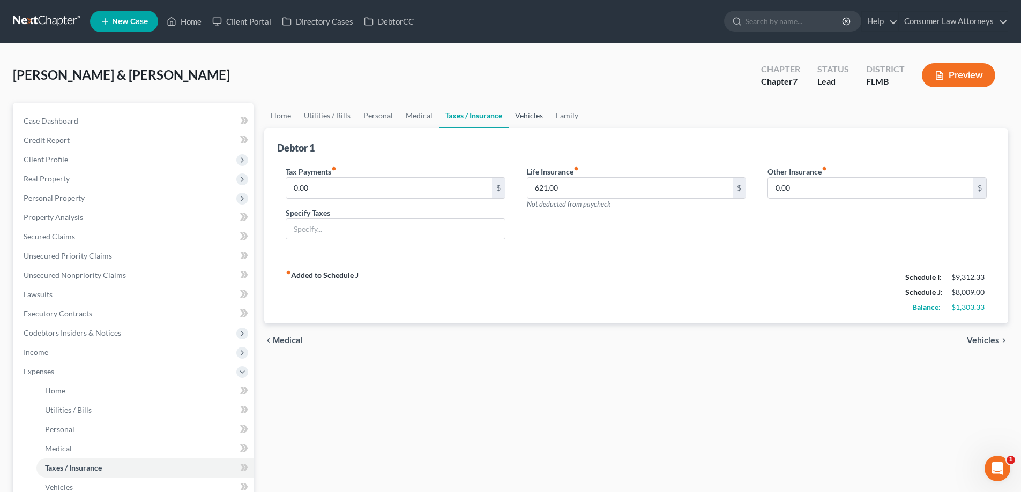
click at [536, 118] on link "Vehicles" at bounding box center [528, 116] width 41 height 26
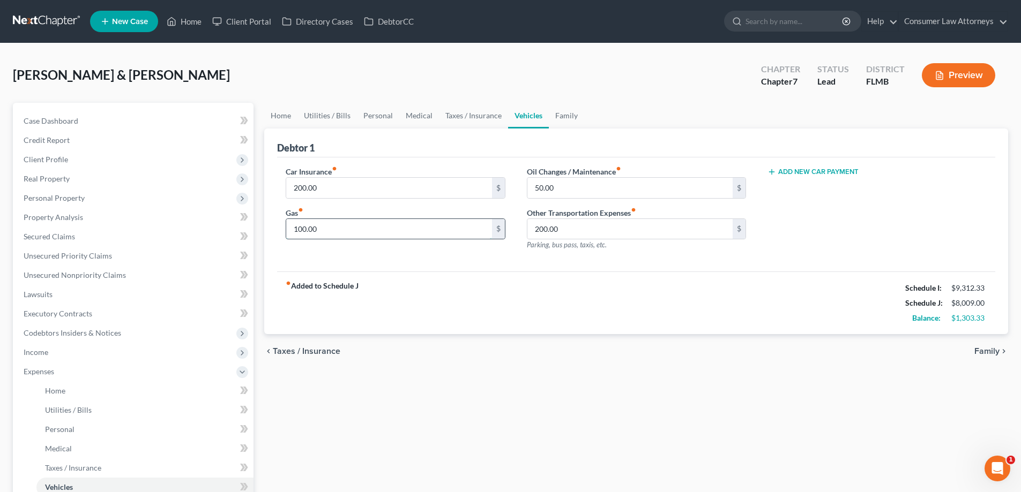
click at [318, 231] on input "100.00" at bounding box center [388, 229] width 205 height 20
type input "360"
click at [447, 260] on div "Car Insurance fiber_manual_record 200.00 $ Gas fiber_manual_record 360 $ Oil Ch…" at bounding box center [636, 215] width 718 height 115
click at [377, 193] on input "200.00" at bounding box center [388, 188] width 205 height 20
type input "220"
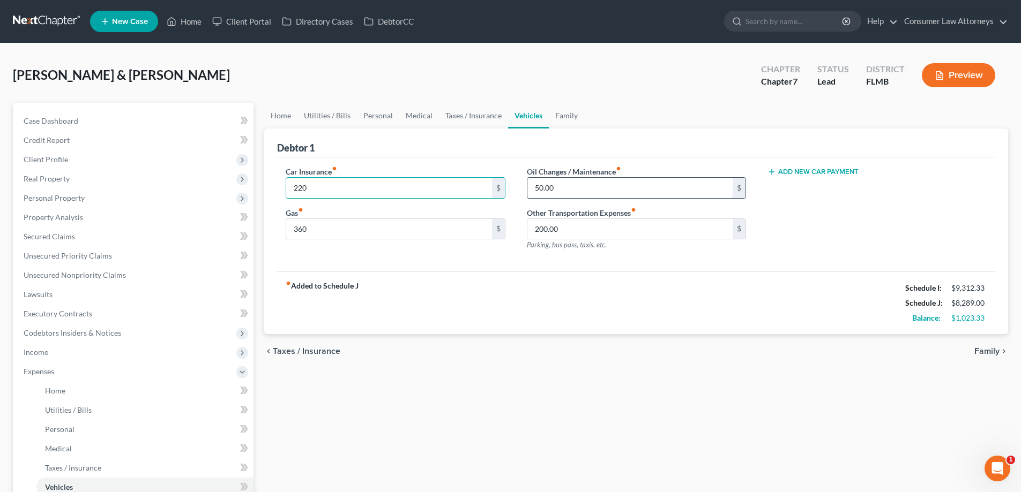
click at [570, 188] on input "50.00" at bounding box center [629, 188] width 205 height 20
type input "70"
click at [569, 118] on link "Family" at bounding box center [566, 116] width 35 height 26
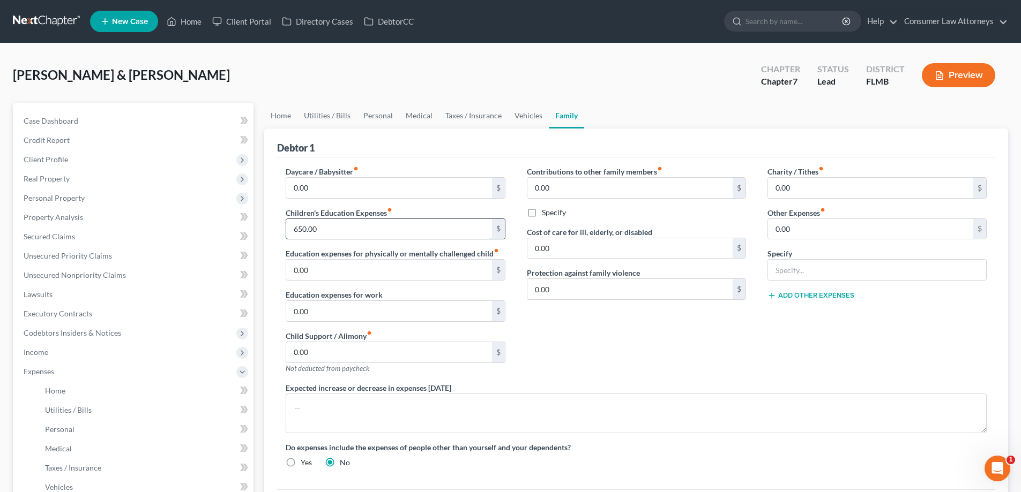
click at [350, 235] on input "650.00" at bounding box center [388, 229] width 205 height 20
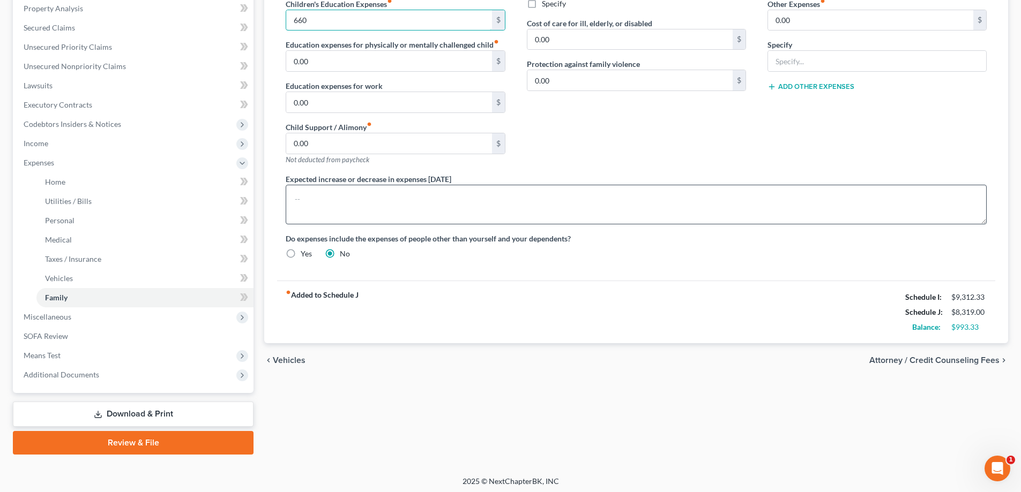
scroll to position [212, 0]
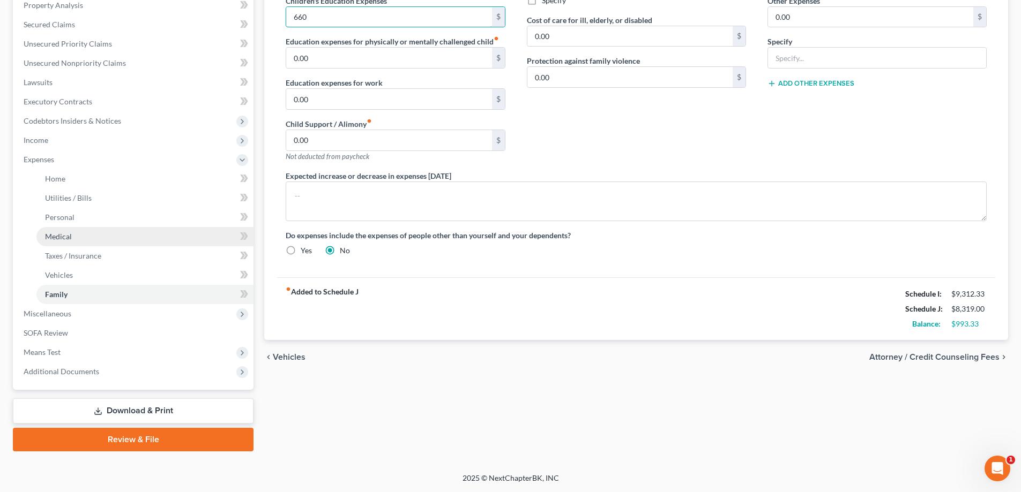
type input "660"
click at [51, 237] on span "Medical" at bounding box center [58, 236] width 27 height 9
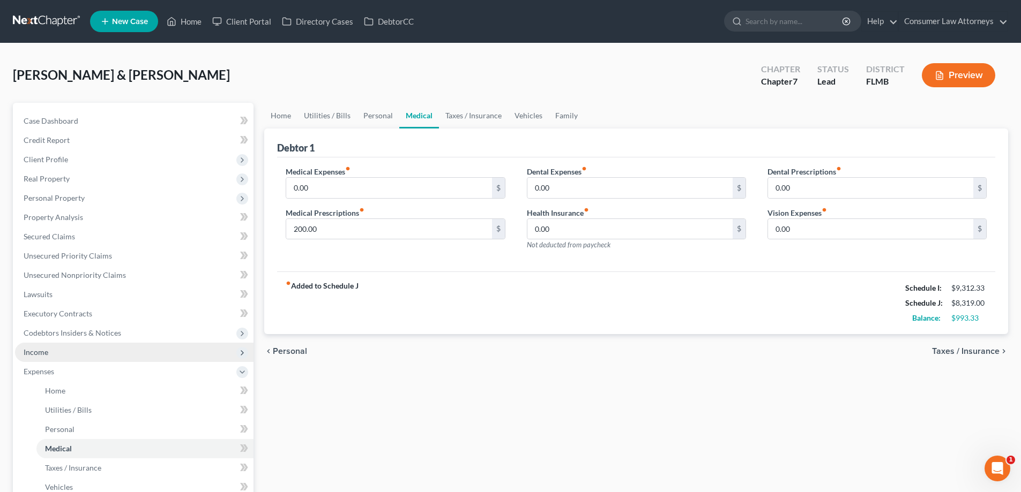
click at [41, 351] on span "Income" at bounding box center [36, 352] width 25 height 9
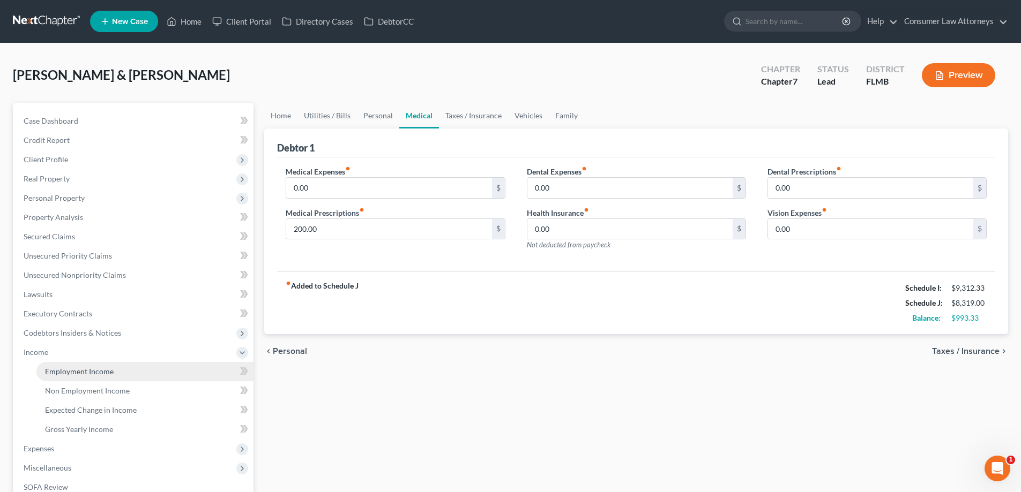
click at [65, 373] on span "Employment Income" at bounding box center [79, 371] width 69 height 9
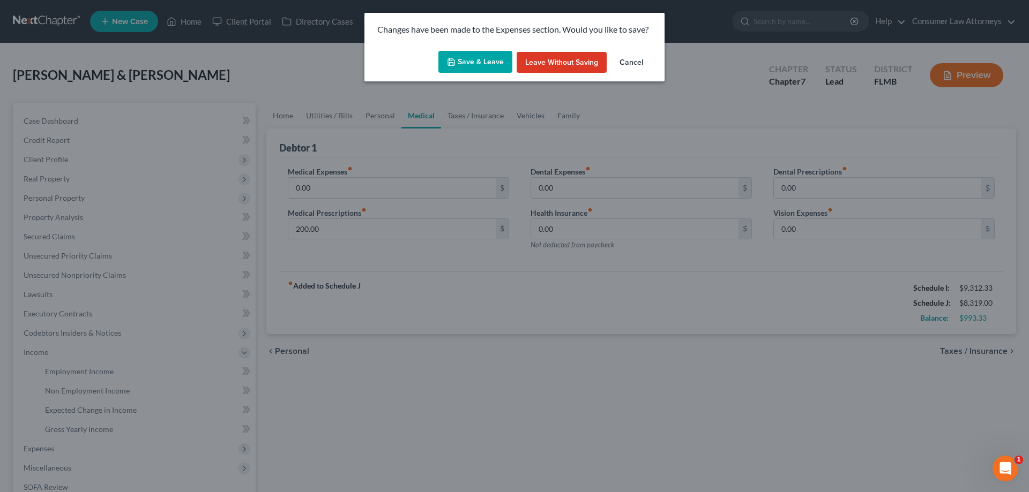
drag, startPoint x: 488, startPoint y: 59, endPoint x: 506, endPoint y: 75, distance: 24.3
click at [487, 59] on button "Save & Leave" at bounding box center [475, 62] width 74 height 23
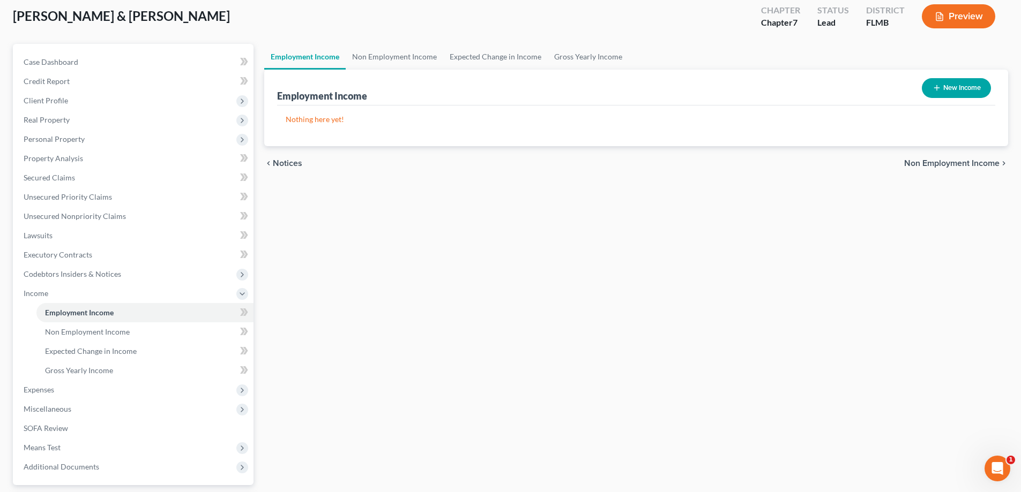
scroll to position [154, 0]
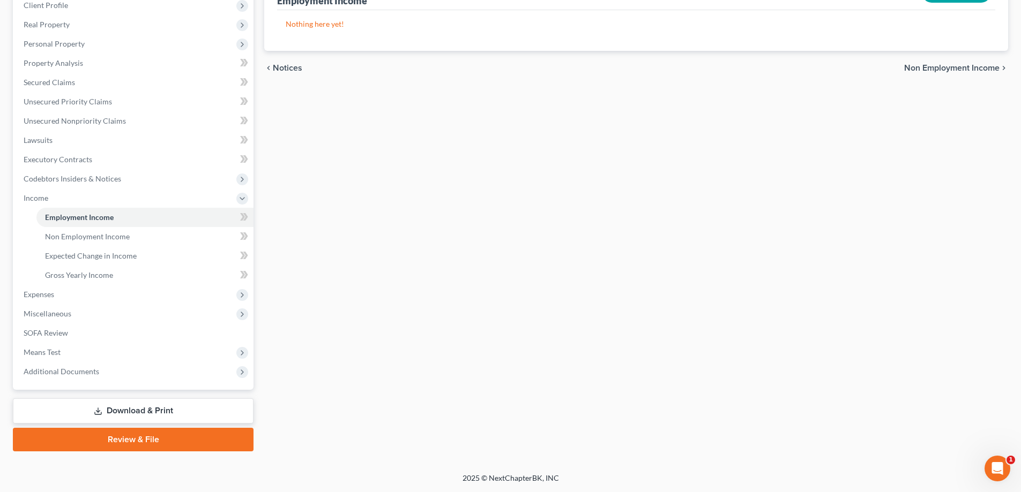
click at [132, 442] on link "Review & File" at bounding box center [133, 440] width 241 height 24
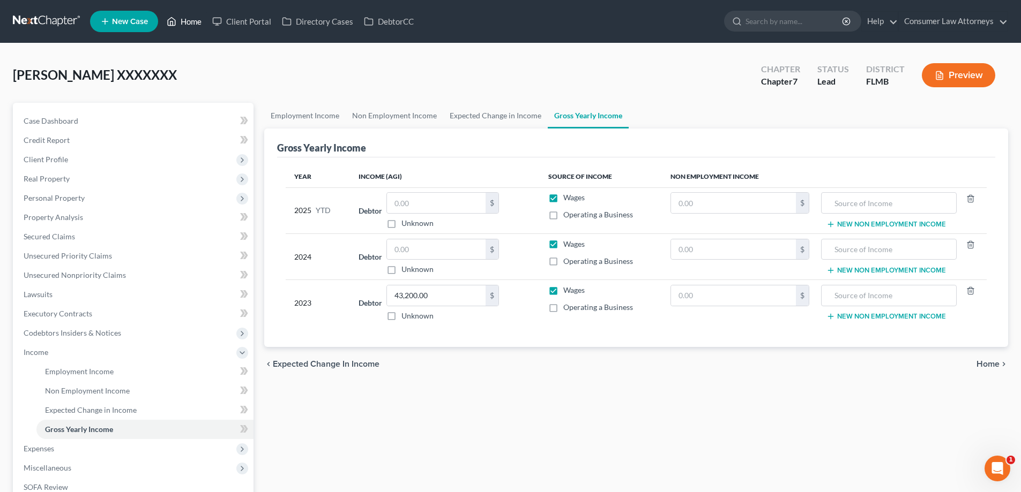
click at [194, 26] on link "Home" at bounding box center [184, 21] width 46 height 19
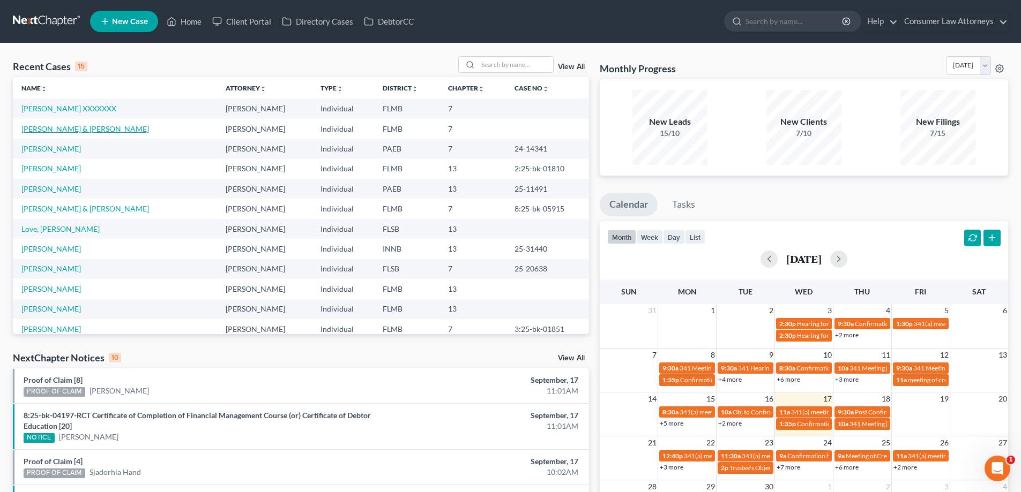
click at [63, 126] on link "[PERSON_NAME] & [PERSON_NAME]" at bounding box center [85, 128] width 128 height 9
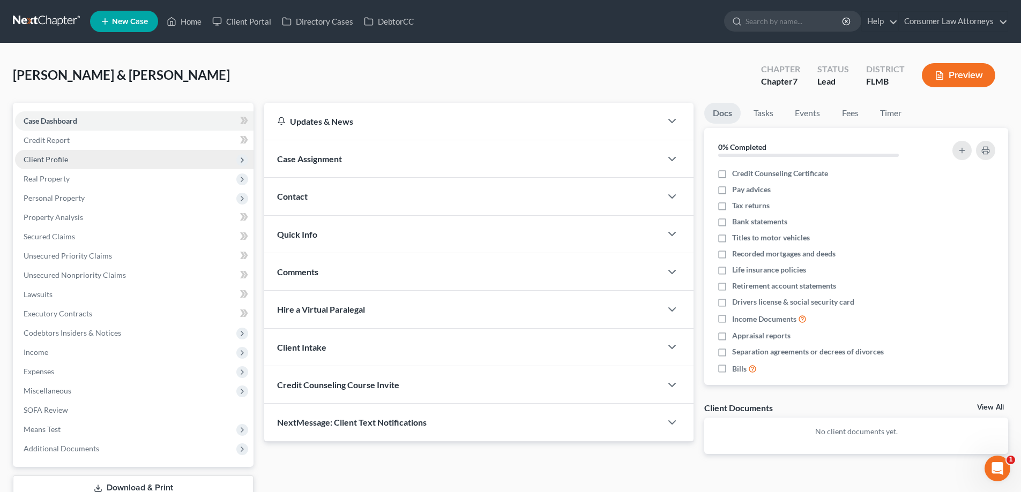
click at [46, 155] on span "Client Profile" at bounding box center [46, 159] width 44 height 9
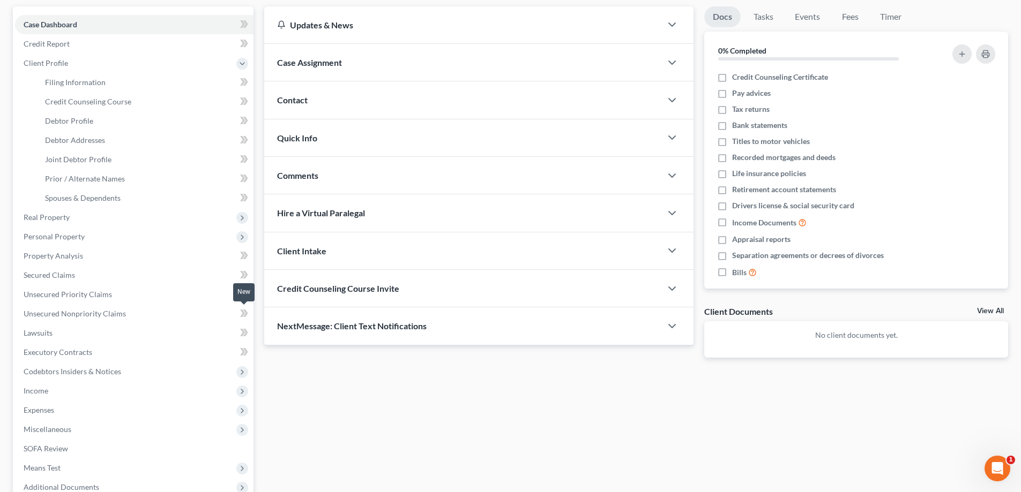
scroll to position [212, 0]
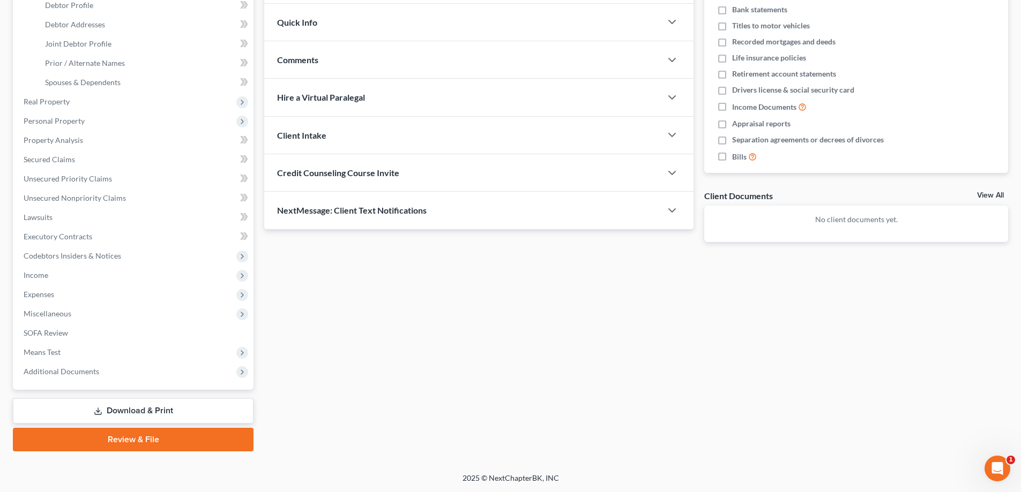
drag, startPoint x: 144, startPoint y: 445, endPoint x: 550, endPoint y: 457, distance: 405.8
click at [144, 445] on link "Review & File" at bounding box center [133, 440] width 241 height 24
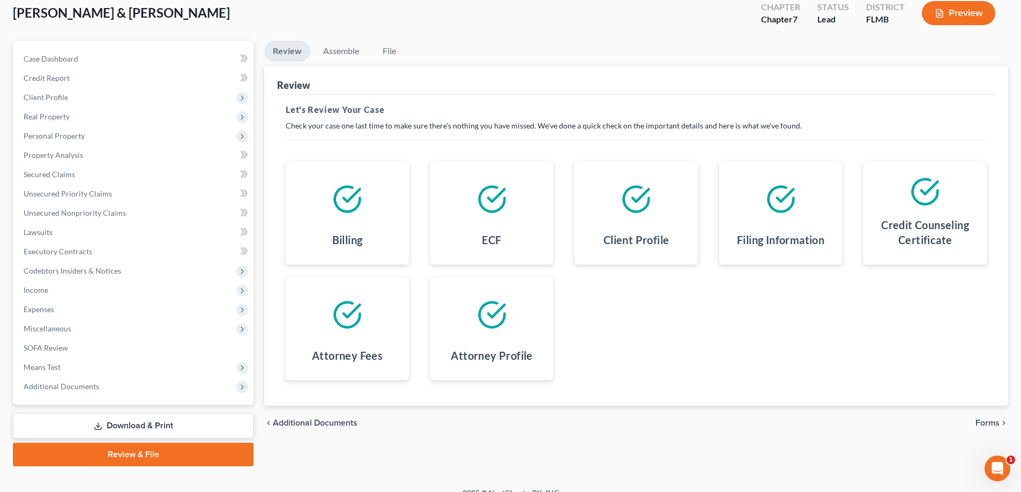
scroll to position [77, 0]
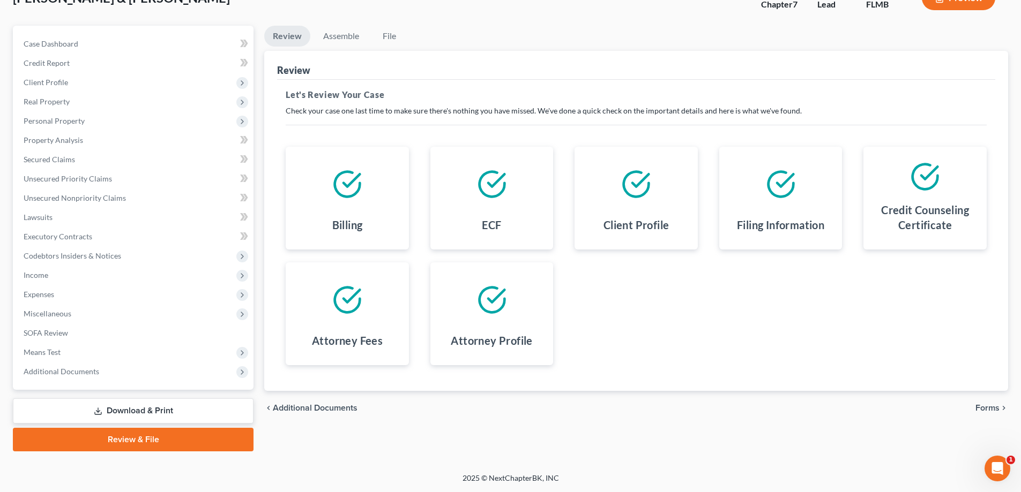
click at [985, 410] on span "Forms" at bounding box center [987, 408] width 24 height 9
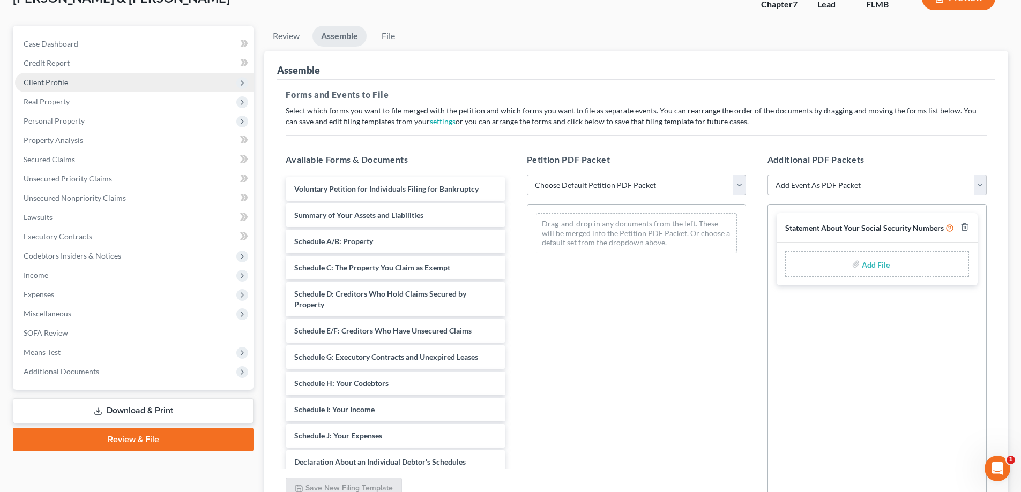
drag, startPoint x: 50, startPoint y: 82, endPoint x: 53, endPoint y: 87, distance: 6.0
click at [50, 82] on span "Client Profile" at bounding box center [46, 82] width 44 height 9
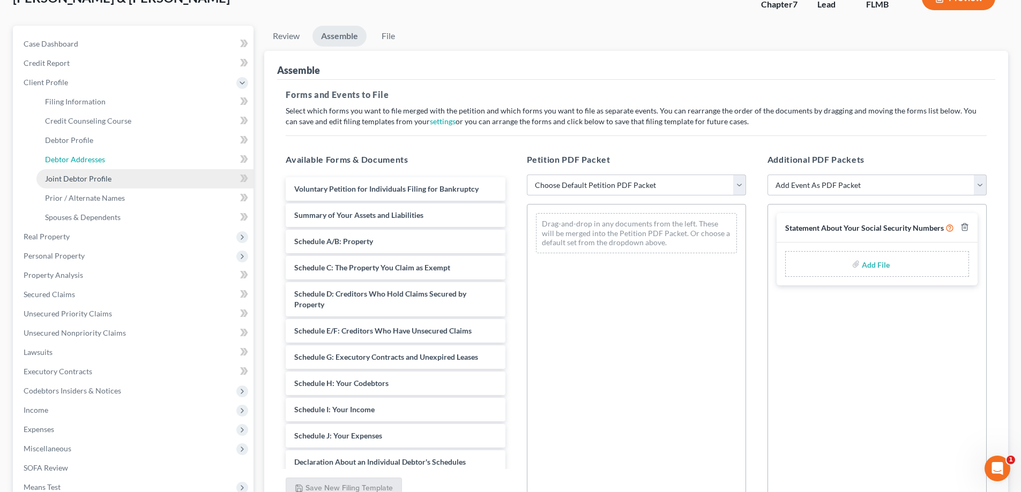
drag, startPoint x: 68, startPoint y: 162, endPoint x: 74, endPoint y: 169, distance: 9.1
click at [68, 162] on span "Debtor Addresses" at bounding box center [75, 159] width 60 height 9
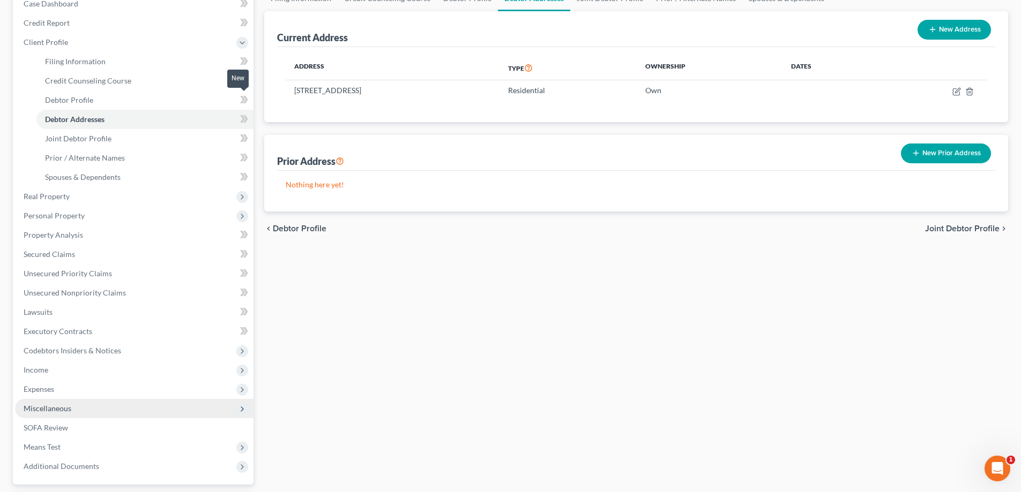
scroll to position [212, 0]
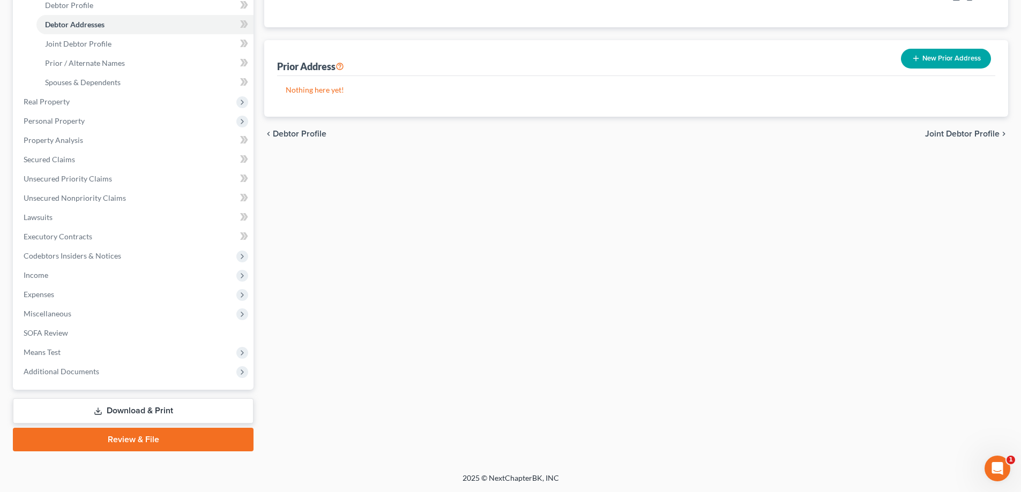
click at [181, 450] on link "Review & File" at bounding box center [133, 440] width 241 height 24
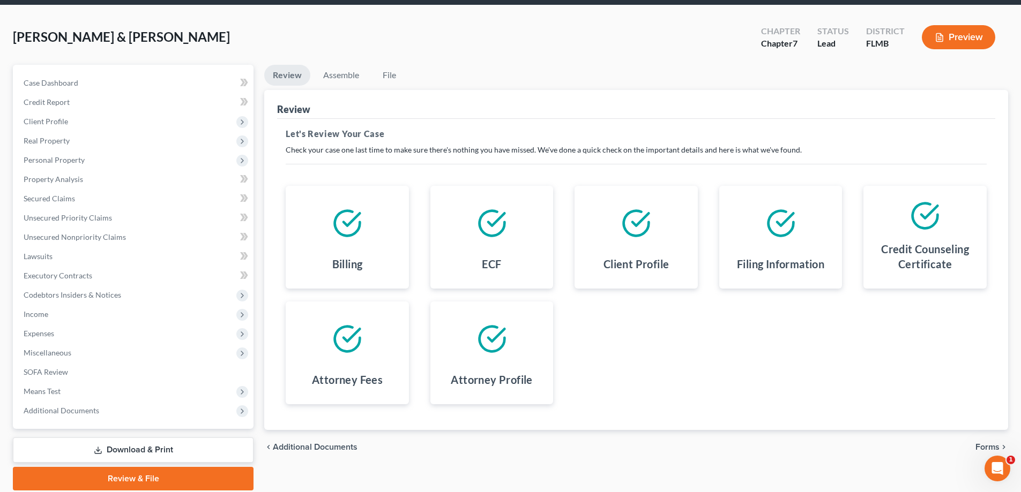
scroll to position [77, 0]
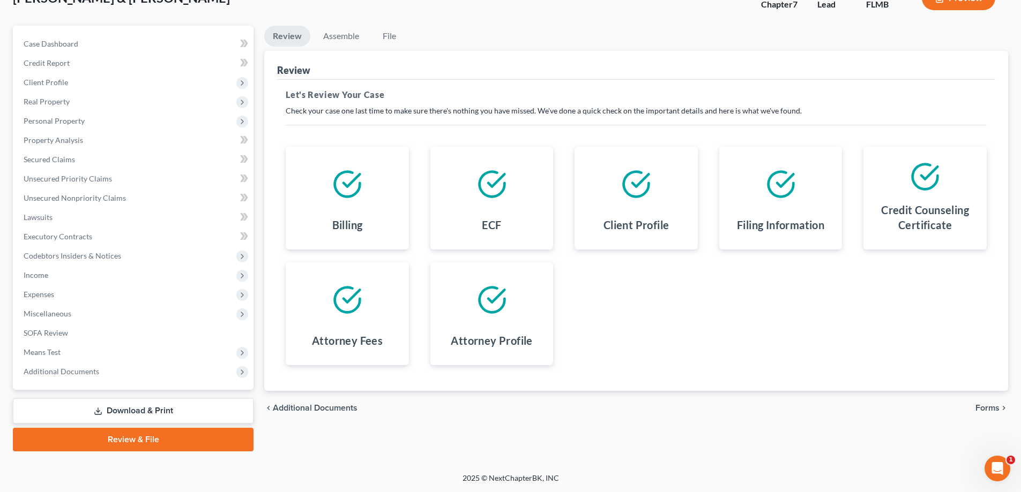
click at [987, 412] on span "Forms" at bounding box center [987, 408] width 24 height 9
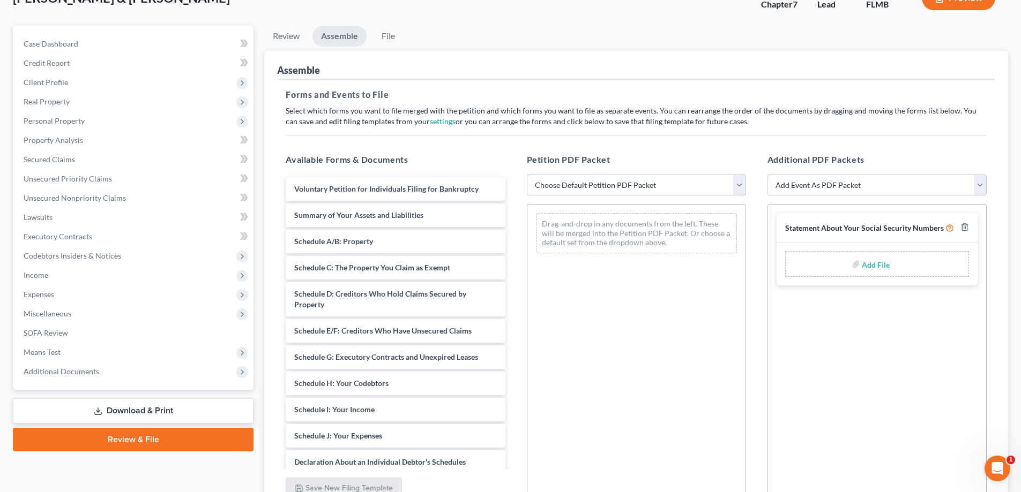
drag, startPoint x: 707, startPoint y: 180, endPoint x: 660, endPoint y: 195, distance: 49.6
click at [701, 183] on select "Choose Default Petition PDF Packet Complete Bankruptcy Petition (all forms and …" at bounding box center [636, 185] width 219 height 21
select select "0"
click at [527, 175] on select "Choose Default Petition PDF Packet Complete Bankruptcy Petition (all forms and …" at bounding box center [636, 185] width 219 height 21
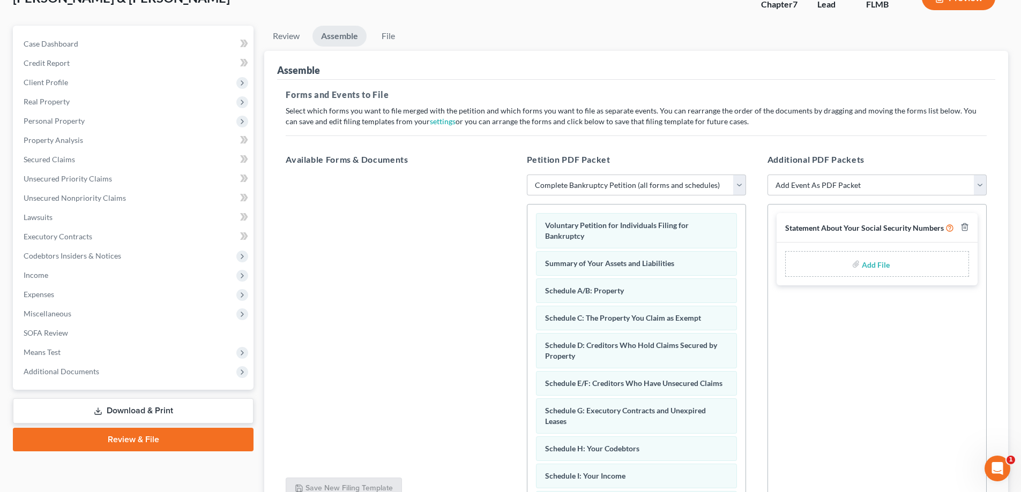
click at [873, 261] on input "file" at bounding box center [875, 264] width 26 height 19
click at [117, 408] on link "Download & Print" at bounding box center [133, 411] width 241 height 25
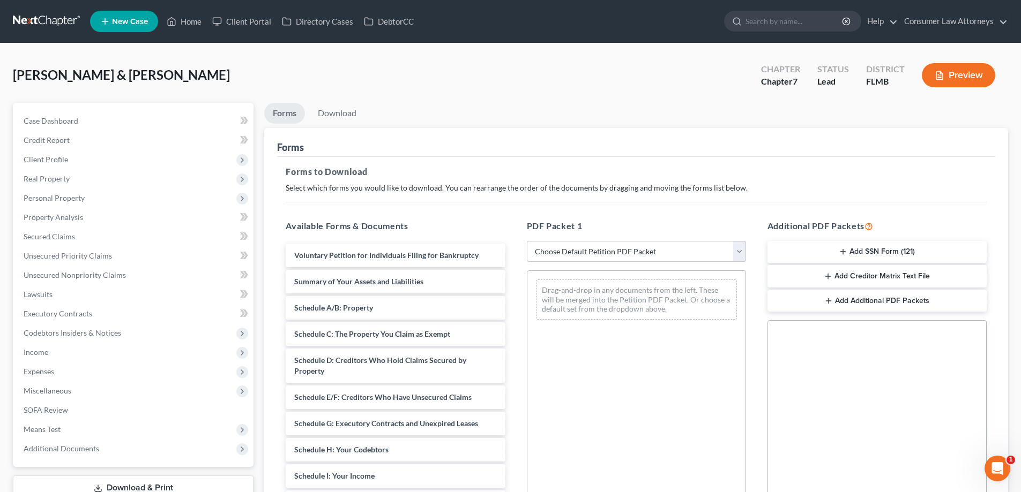
click at [594, 257] on select "Choose Default Petition PDF Packet Complete Bankruptcy Petition (all forms and …" at bounding box center [636, 251] width 219 height 21
select select "0"
click at [527, 241] on select "Choose Default Petition PDF Packet Complete Bankruptcy Petition (all forms and …" at bounding box center [636, 251] width 219 height 21
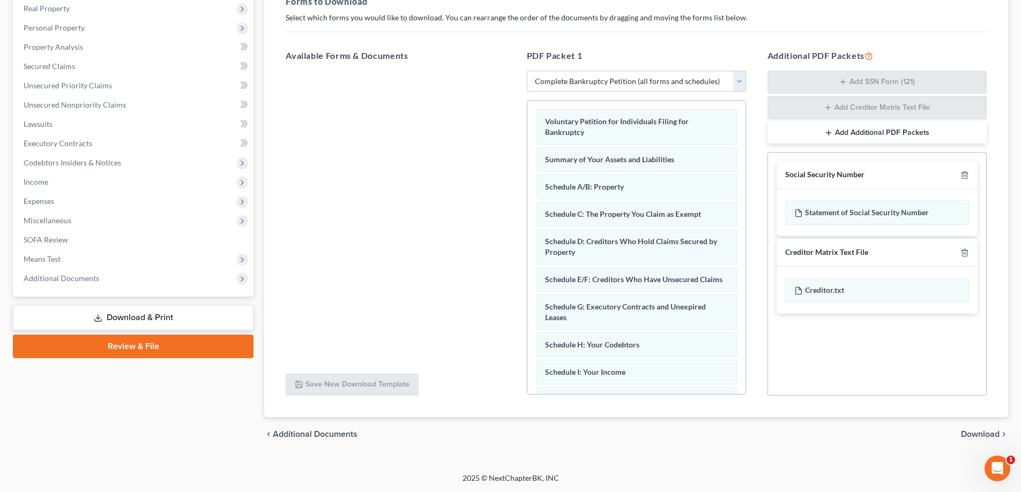
click at [979, 437] on span "Download" at bounding box center [980, 434] width 39 height 9
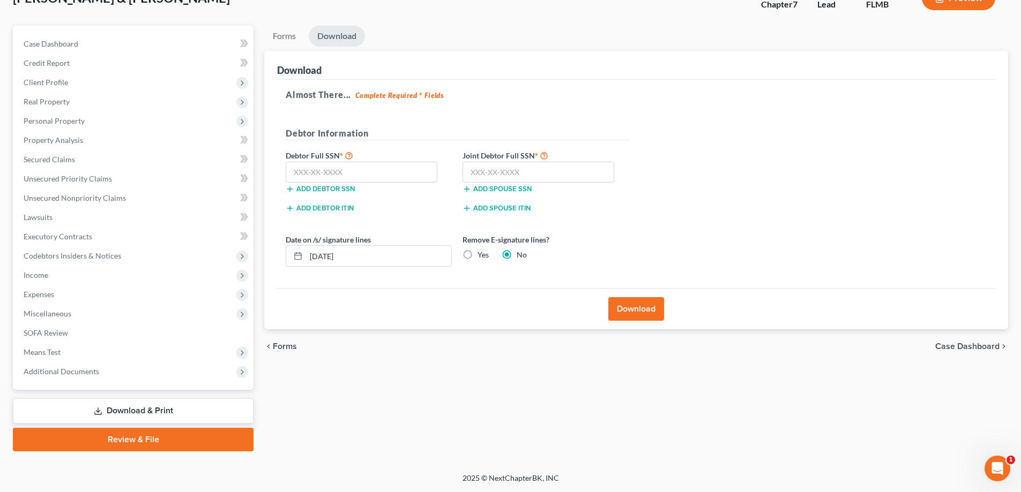
scroll to position [77, 0]
click at [347, 170] on input "text" at bounding box center [362, 172] width 152 height 21
type input "443-96-1203"
click at [504, 171] on input "text" at bounding box center [538, 172] width 152 height 21
type input "589-25-6103"
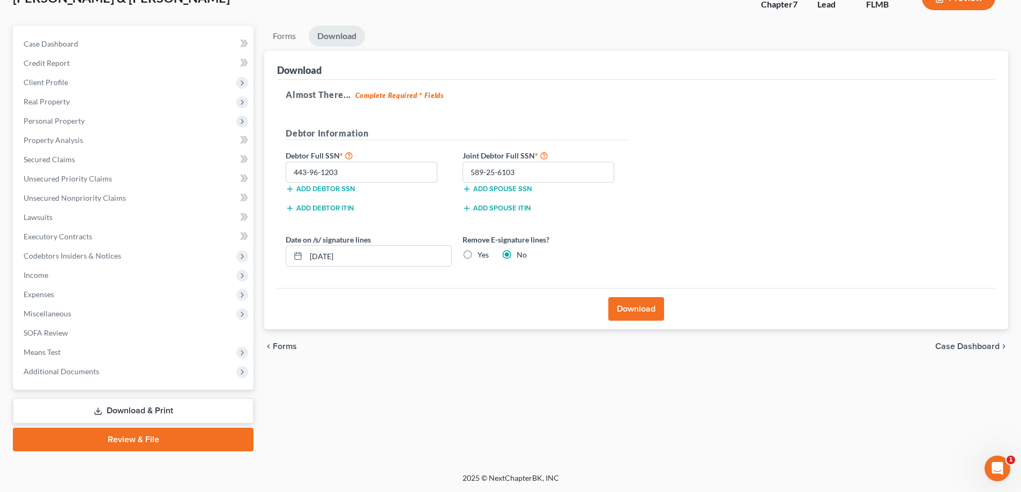
drag, startPoint x: 633, startPoint y: 302, endPoint x: 733, endPoint y: 331, distance: 104.1
click at [633, 303] on button "Download" at bounding box center [636, 309] width 56 height 24
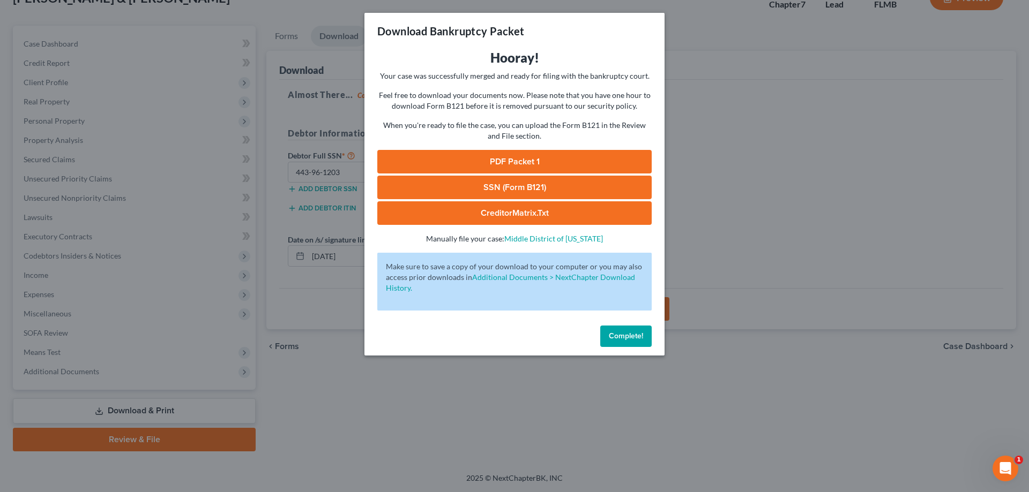
click at [462, 181] on link "SSN (Form B121)" at bounding box center [514, 188] width 274 height 24
click at [634, 339] on span "Complete!" at bounding box center [626, 336] width 34 height 9
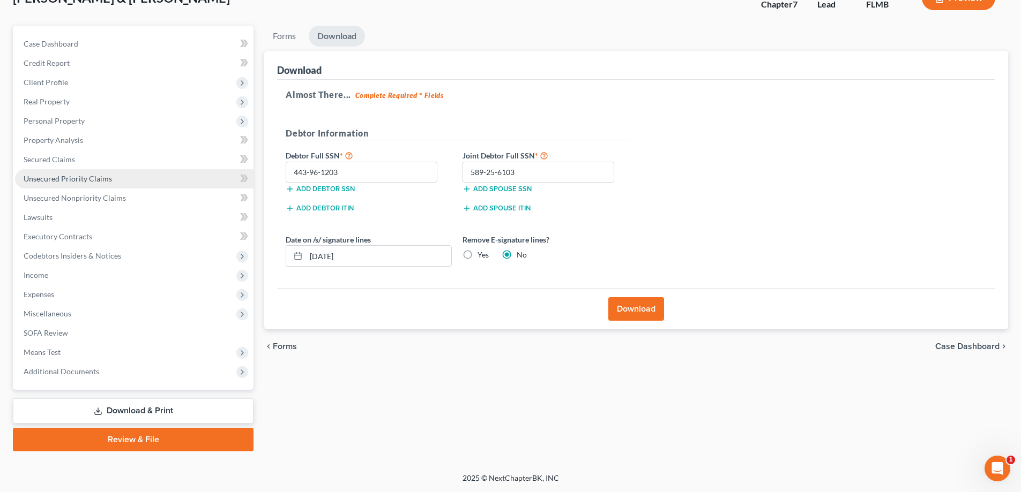
click at [84, 171] on link "Unsecured Priority Claims" at bounding box center [134, 178] width 238 height 19
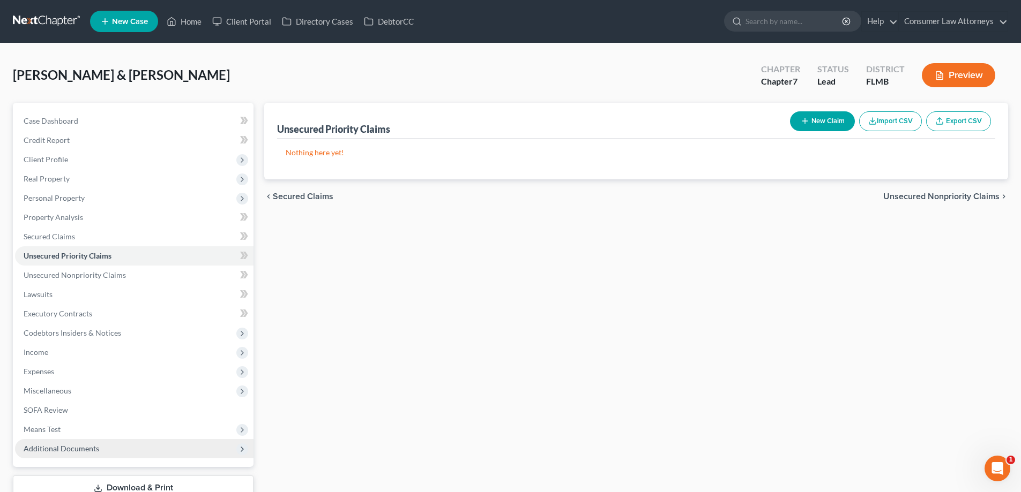
scroll to position [77, 0]
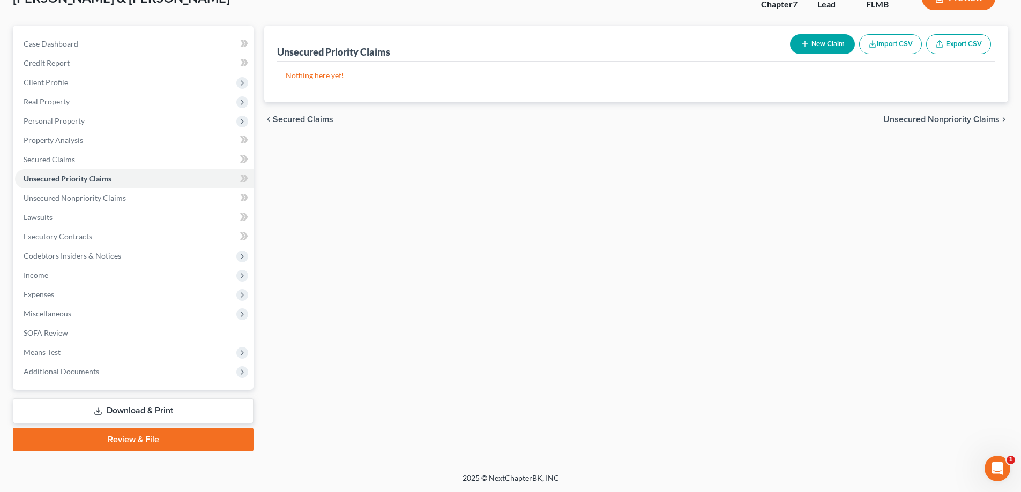
click at [136, 446] on link "Review & File" at bounding box center [133, 440] width 241 height 24
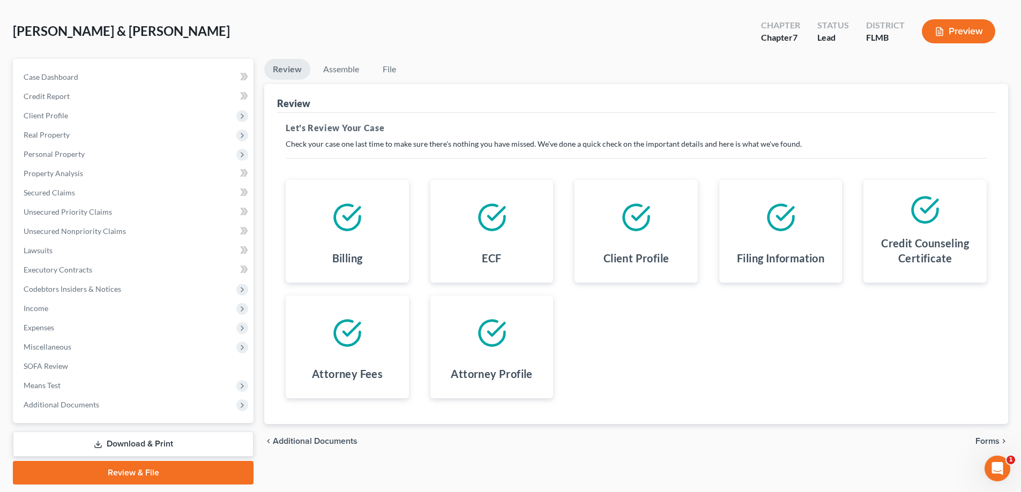
scroll to position [77, 0]
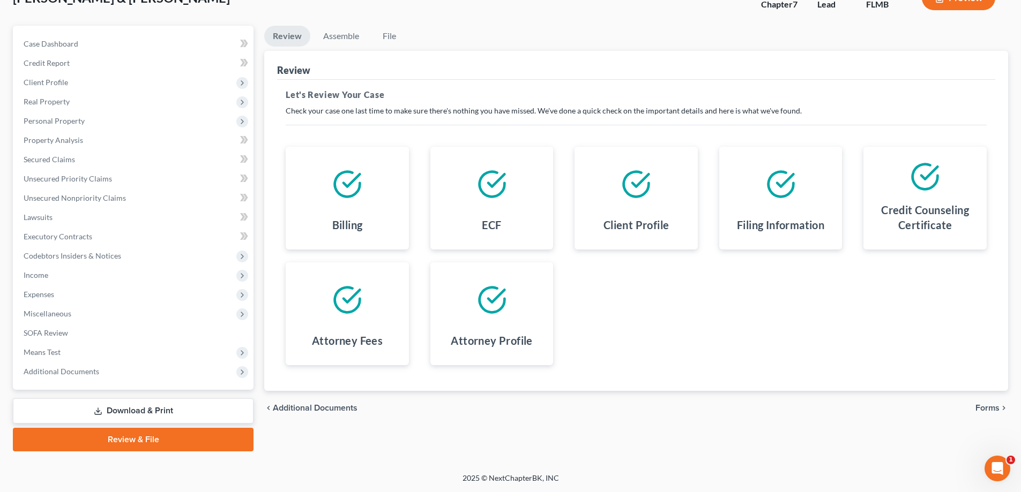
click at [994, 407] on span "Forms" at bounding box center [987, 408] width 24 height 9
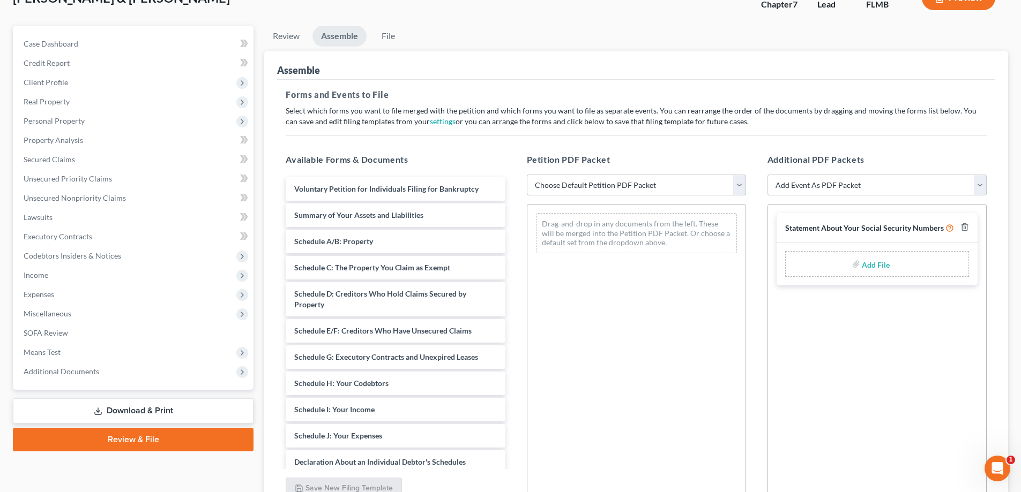
click at [645, 189] on select "Choose Default Petition PDF Packet Complete Bankruptcy Petition (all forms and …" at bounding box center [636, 185] width 219 height 21
select select "0"
click at [527, 175] on select "Choose Default Petition PDF Packet Complete Bankruptcy Petition (all forms and …" at bounding box center [636, 185] width 219 height 21
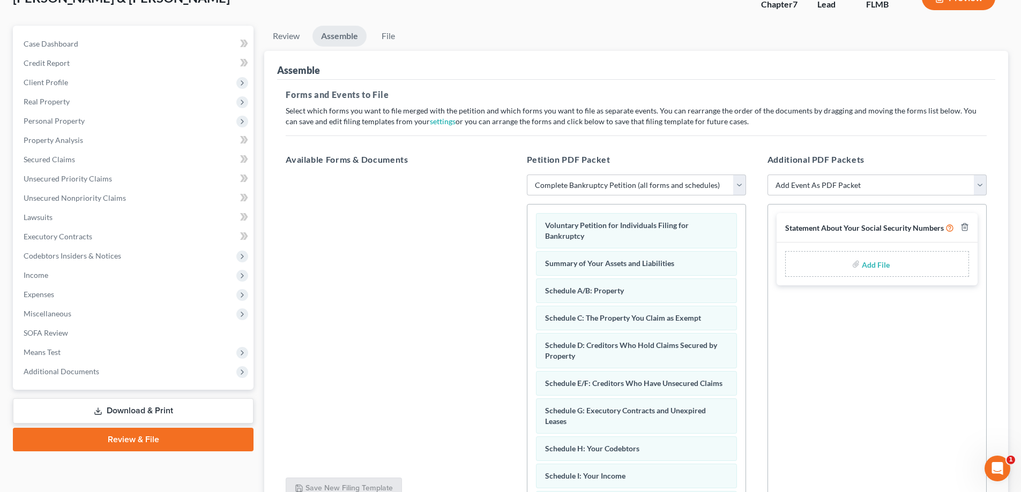
click at [846, 273] on div "Add File" at bounding box center [877, 264] width 184 height 26
click at [880, 266] on input "file" at bounding box center [875, 264] width 26 height 19
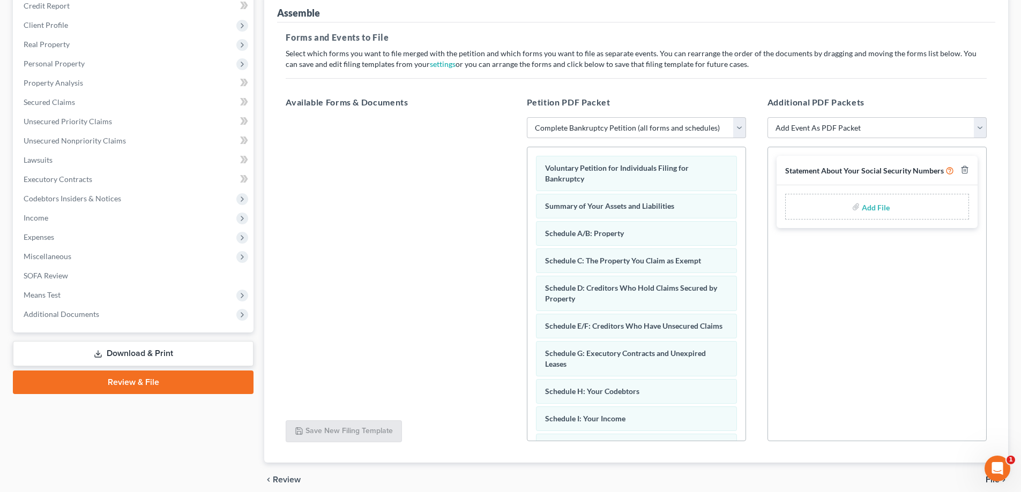
scroll to position [180, 0]
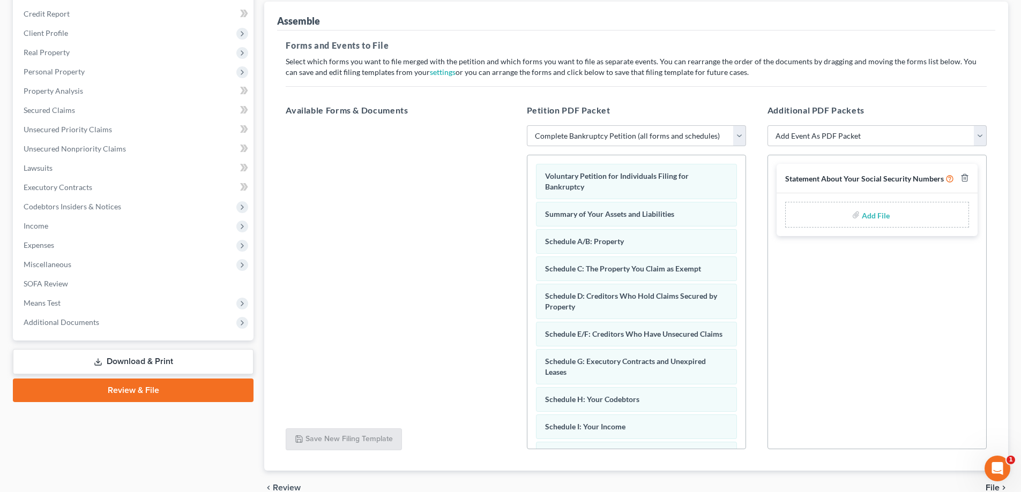
click at [154, 361] on link "Download & Print" at bounding box center [133, 361] width 241 height 25
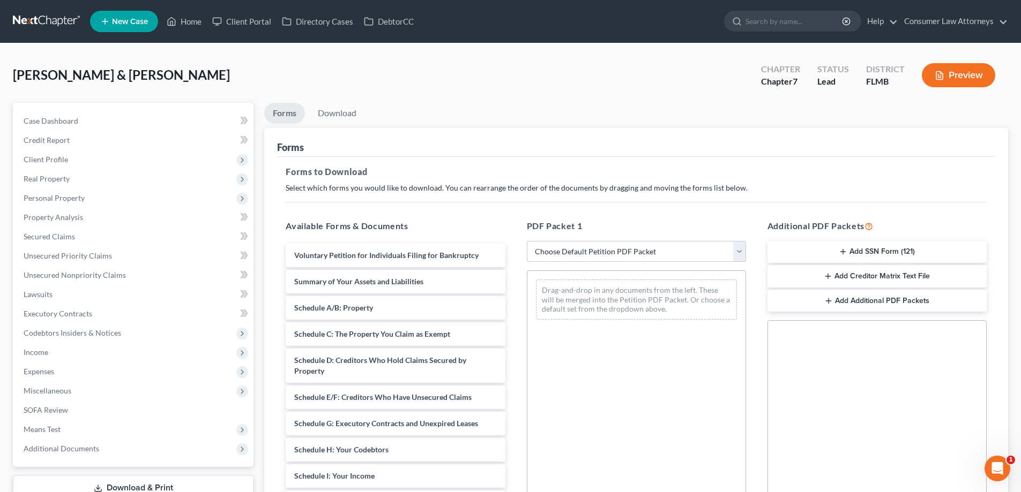
click at [583, 257] on select "Choose Default Petition PDF Packet Complete Bankruptcy Petition (all forms and …" at bounding box center [636, 251] width 219 height 21
select select "0"
click at [527, 241] on select "Choose Default Petition PDF Packet Complete Bankruptcy Petition (all forms and …" at bounding box center [636, 251] width 219 height 21
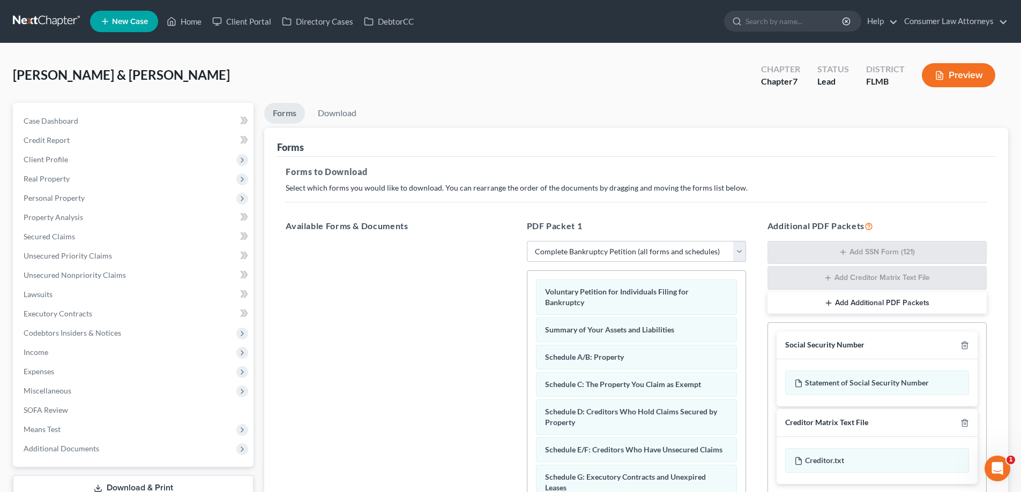
scroll to position [170, 0]
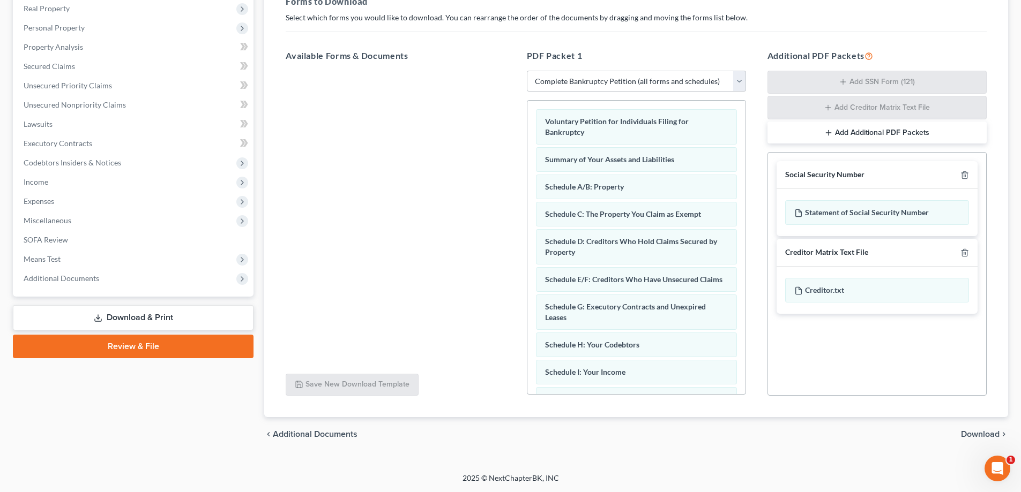
click at [983, 437] on span "Download" at bounding box center [980, 434] width 39 height 9
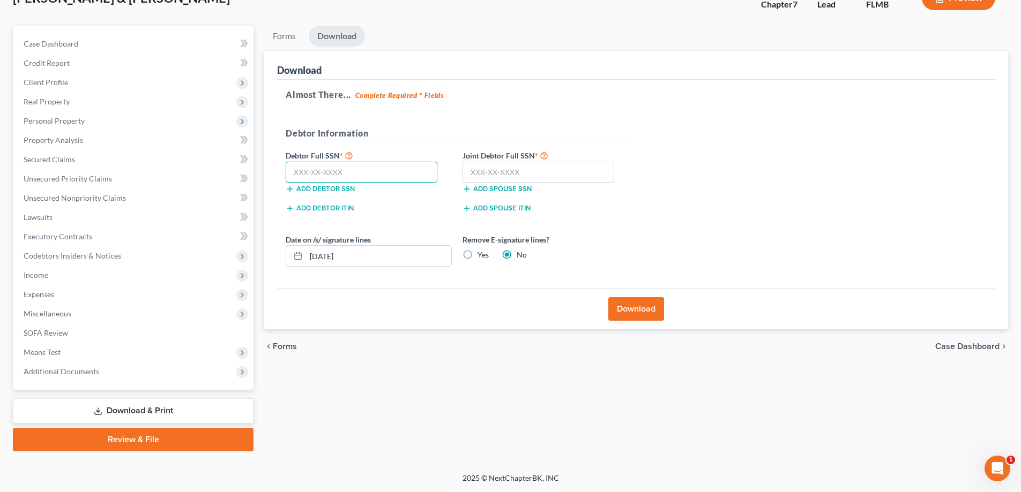
click at [421, 168] on input "text" at bounding box center [362, 172] width 152 height 21
click at [393, 171] on input "text" at bounding box center [362, 172] width 152 height 21
type input "443-96-1203"
click at [495, 175] on input "text" at bounding box center [538, 172] width 152 height 21
type input "589-25-6103"
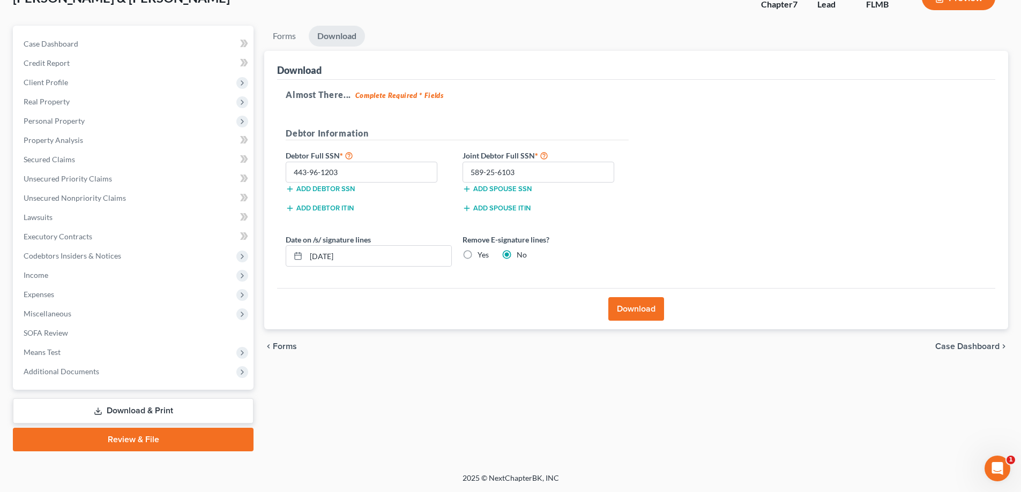
click at [622, 317] on button "Download" at bounding box center [636, 309] width 56 height 24
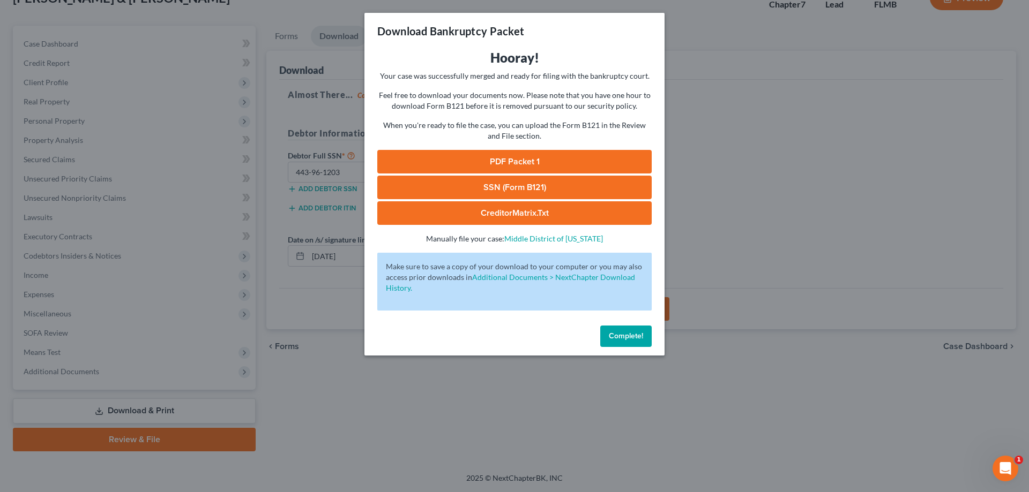
click at [647, 186] on link "SSN (Form B121)" at bounding box center [514, 188] width 274 height 24
drag, startPoint x: 627, startPoint y: 338, endPoint x: 733, endPoint y: 392, distance: 118.6
click at [627, 338] on span "Complete!" at bounding box center [626, 336] width 34 height 9
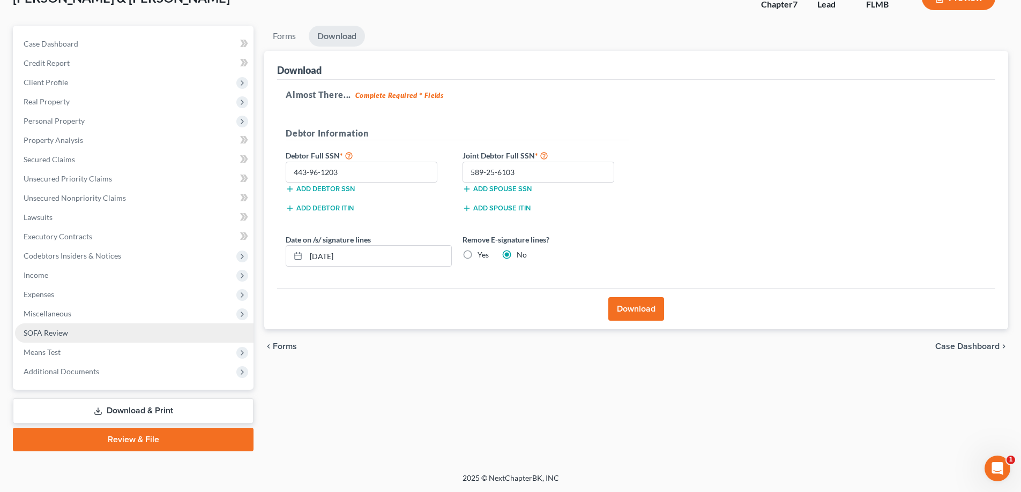
click at [38, 333] on span "SOFA Review" at bounding box center [46, 332] width 44 height 9
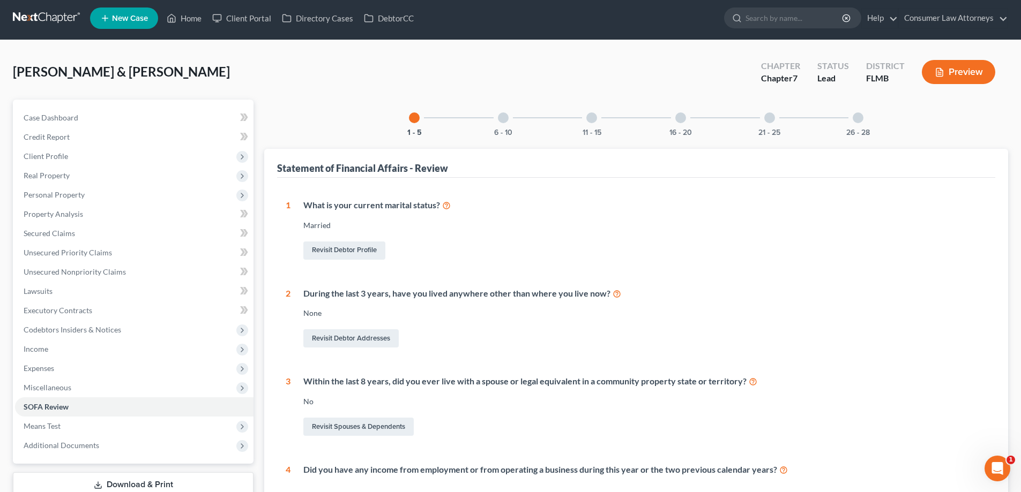
scroll to position [54, 0]
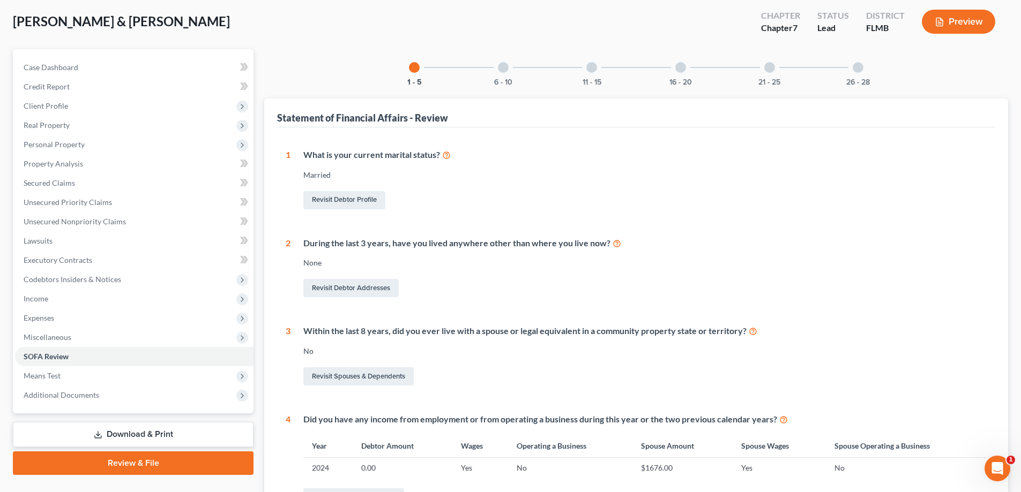
click at [697, 74] on div "16 - 20" at bounding box center [680, 67] width 36 height 36
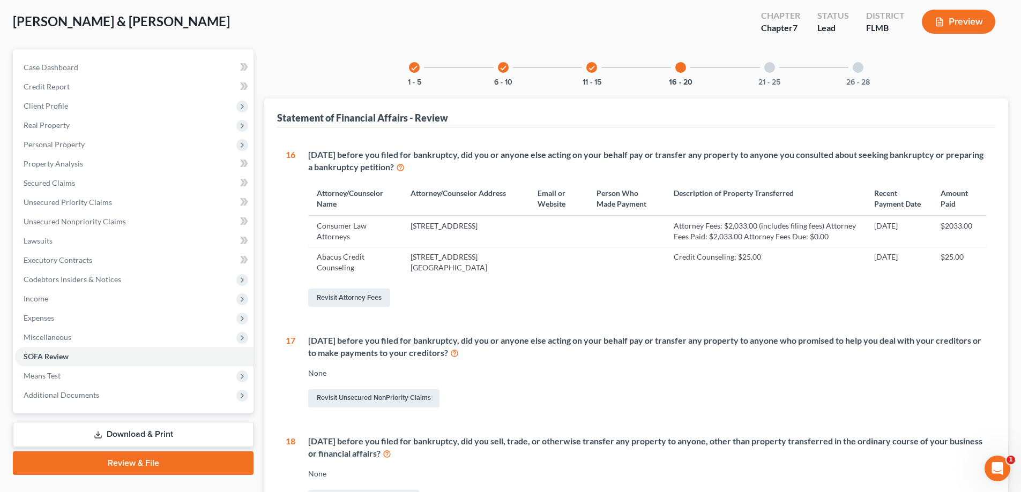
scroll to position [321, 0]
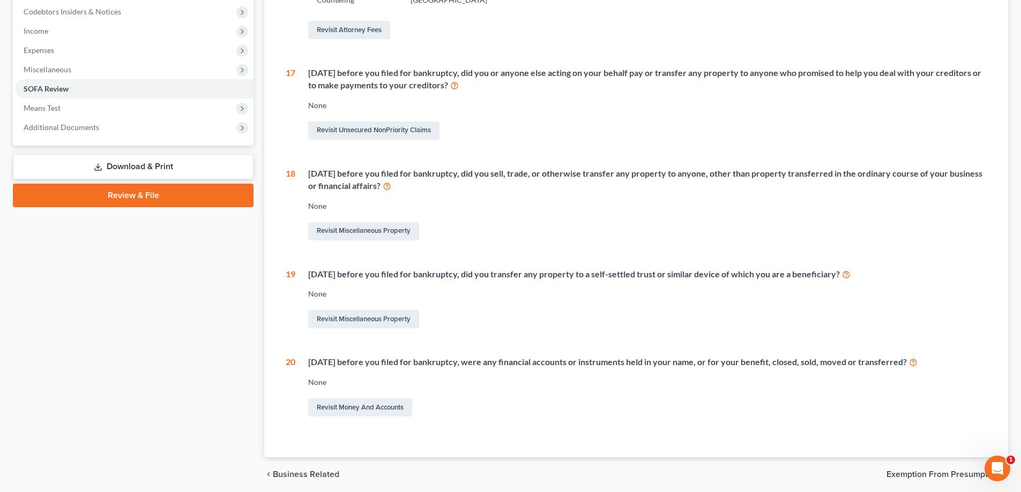
click at [152, 197] on link "Review & File" at bounding box center [133, 196] width 241 height 24
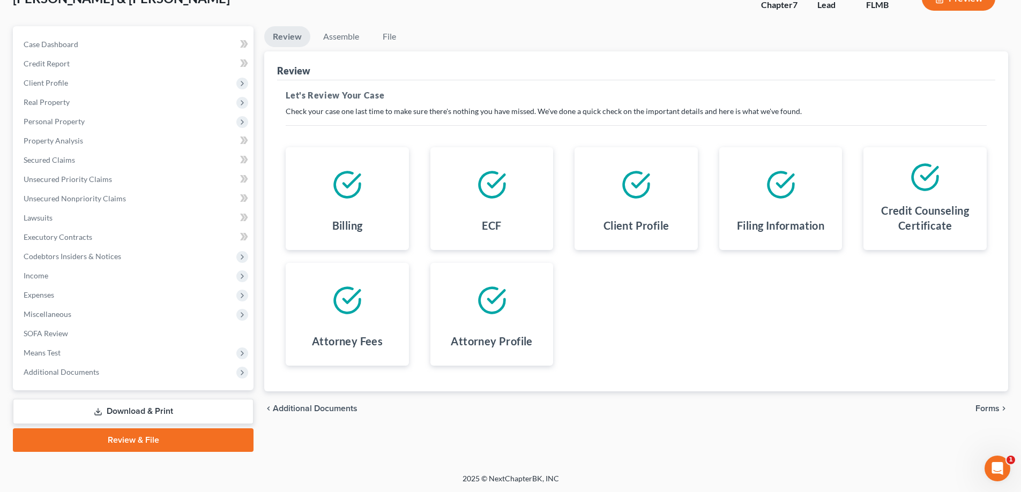
scroll to position [77, 0]
click at [978, 409] on span "Forms" at bounding box center [987, 408] width 24 height 9
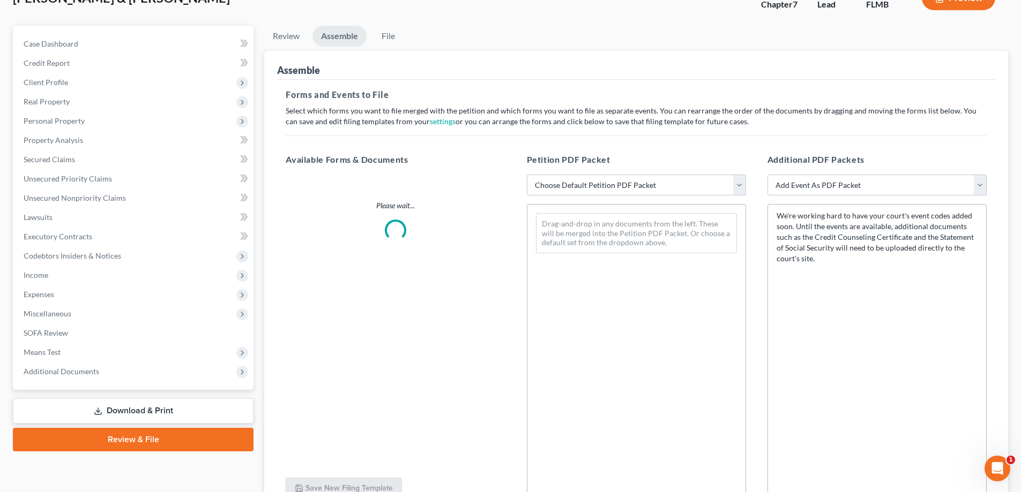
click at [602, 189] on select "Choose Default Petition PDF Packet Complete Bankruptcy Petition (all forms and …" at bounding box center [636, 185] width 219 height 21
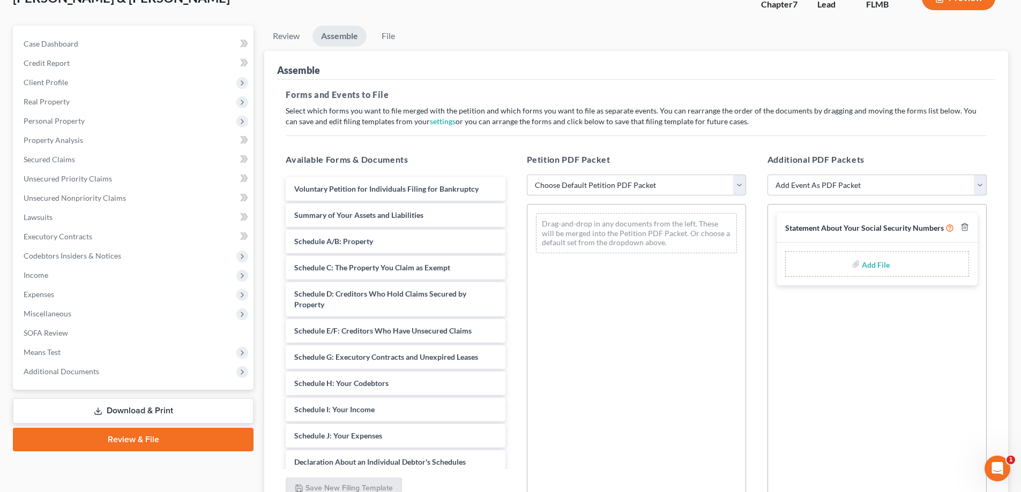
select select "0"
click at [527, 175] on select "Choose Default Petition PDF Packet Complete Bankruptcy Petition (all forms and …" at bounding box center [636, 185] width 219 height 21
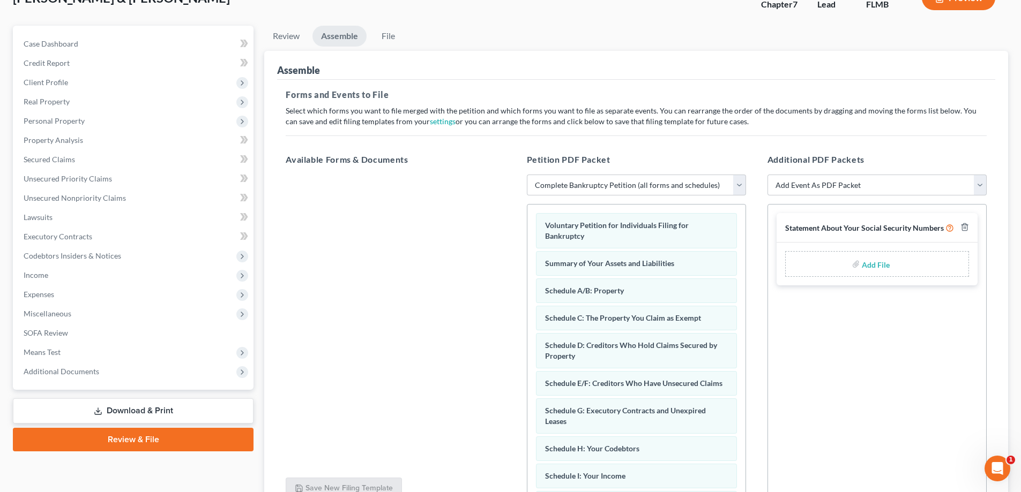
click at [865, 264] on input "file" at bounding box center [875, 264] width 26 height 19
type input "C:\fakepath\Statement of SS.pdf"
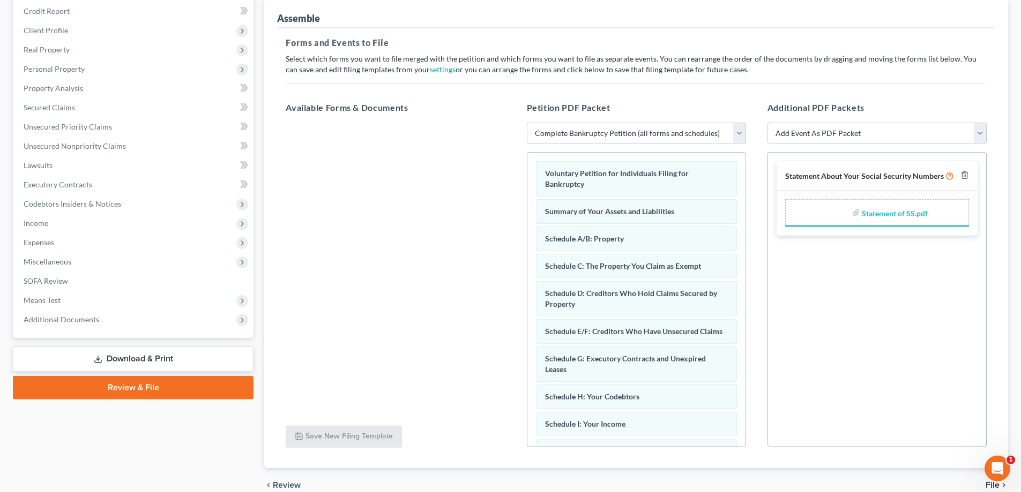
scroll to position [180, 0]
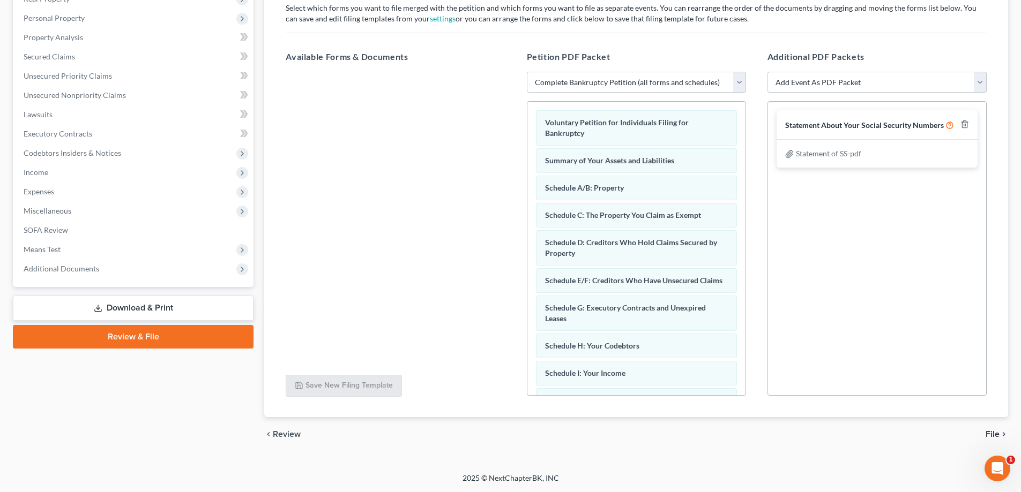
click at [991, 433] on span "File" at bounding box center [992, 434] width 14 height 9
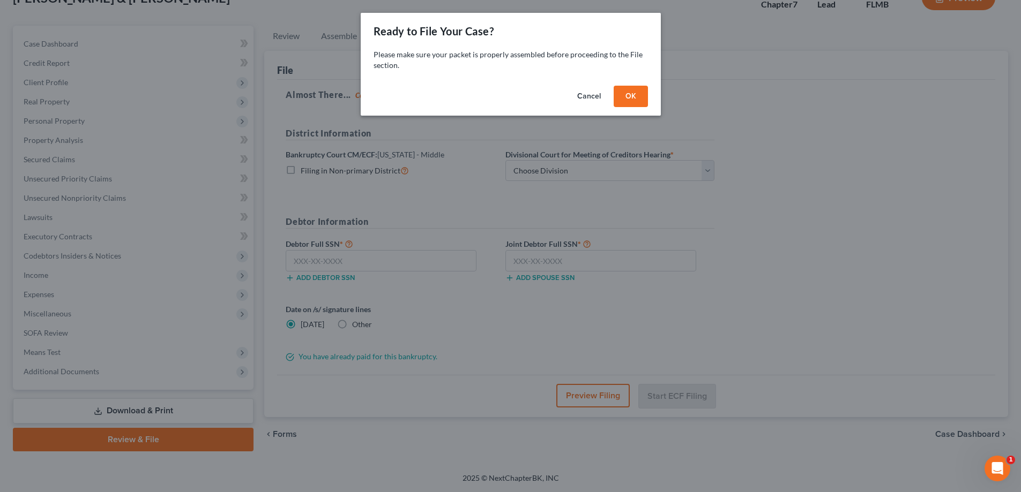
scroll to position [77, 0]
click at [634, 100] on button "OK" at bounding box center [634, 96] width 34 height 21
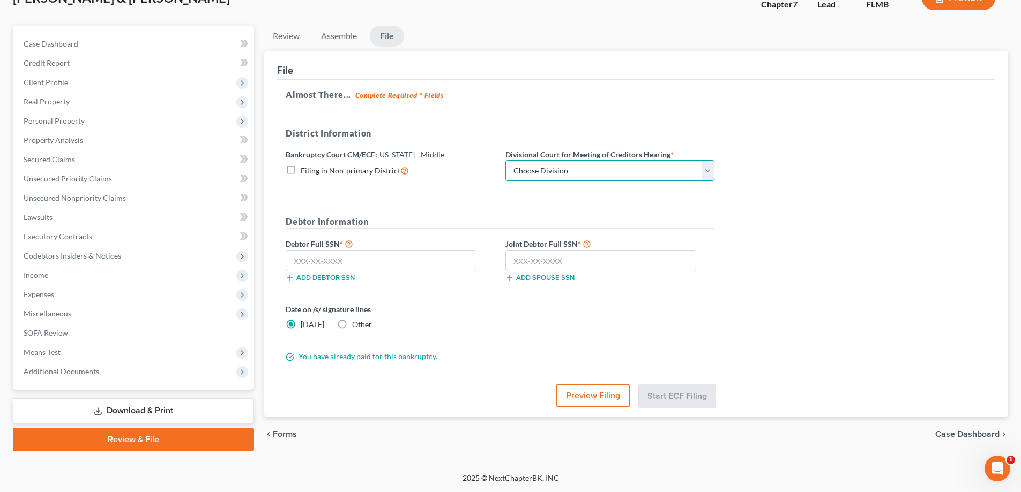
click at [606, 174] on select "Choose Division [GEOGRAPHIC_DATA][PERSON_NAME] [GEOGRAPHIC_DATA] [GEOGRAPHIC_DA…" at bounding box center [609, 170] width 209 height 21
select select "3"
click at [505, 160] on select "Choose Division [GEOGRAPHIC_DATA][PERSON_NAME] [GEOGRAPHIC_DATA] [GEOGRAPHIC_DA…" at bounding box center [609, 170] width 209 height 21
click at [324, 264] on input "text" at bounding box center [381, 260] width 191 height 21
type input "443-96-1203"
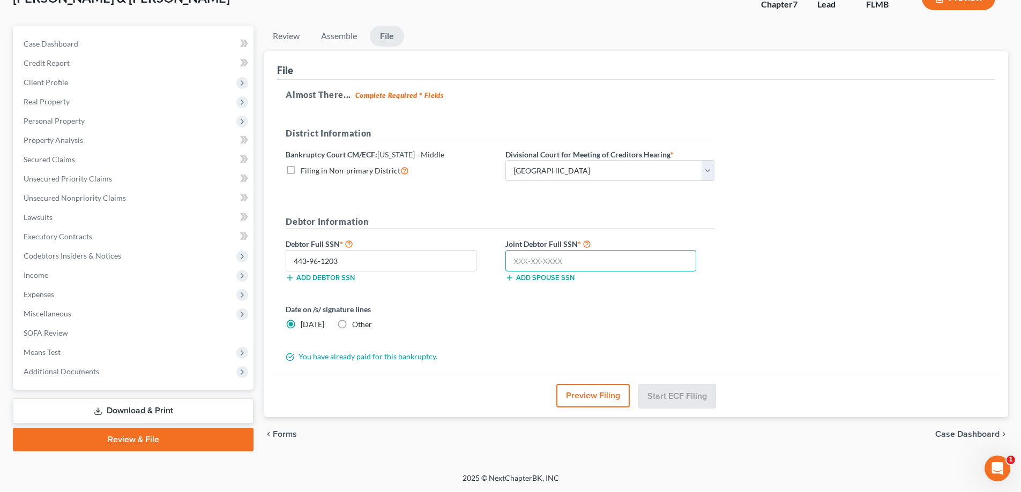
click at [560, 266] on input "text" at bounding box center [600, 260] width 191 height 21
type input "589-25-6103"
click at [682, 397] on button "Start ECF Filing" at bounding box center [677, 396] width 77 height 24
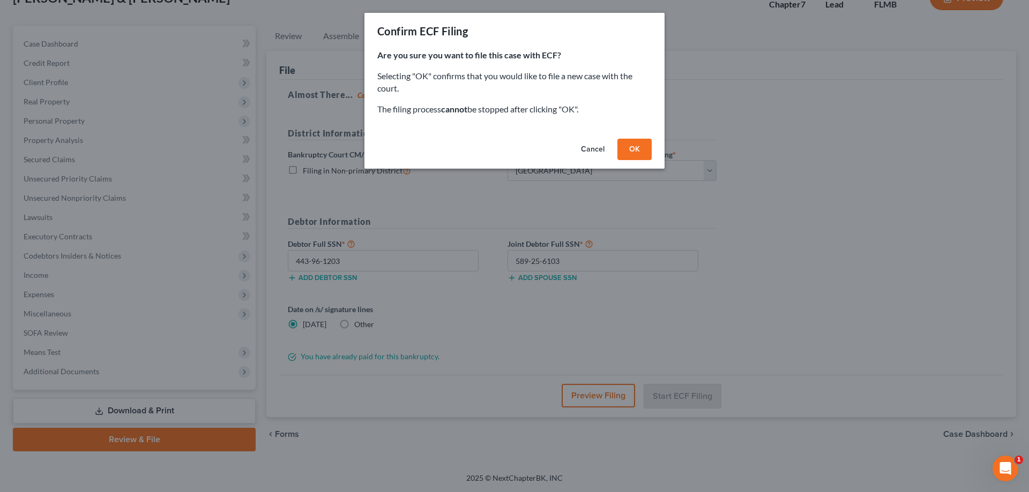
click at [634, 152] on button "OK" at bounding box center [634, 149] width 34 height 21
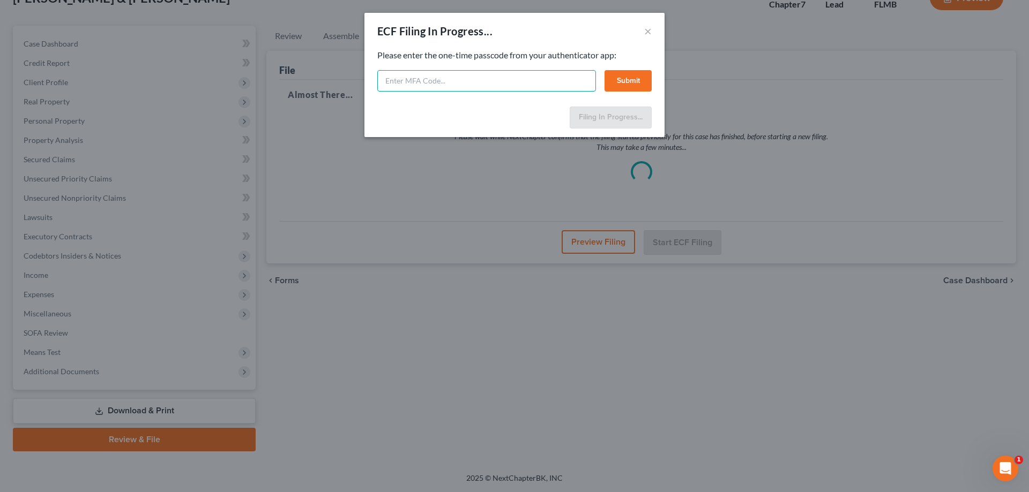
click at [416, 83] on input "text" at bounding box center [486, 80] width 219 height 21
type input "762032"
drag, startPoint x: 616, startPoint y: 93, endPoint x: 627, endPoint y: 80, distance: 16.7
click at [616, 92] on div "Feel free to download your entire bankruptcy packet here: Please enter the one-…" at bounding box center [514, 75] width 300 height 53
click at [629, 80] on button "Submit" at bounding box center [627, 80] width 47 height 21
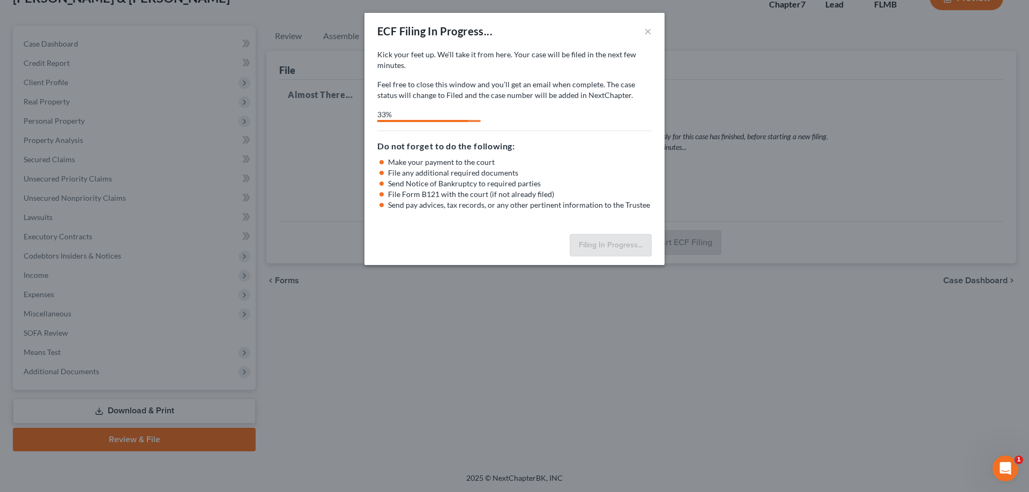
select select "3"
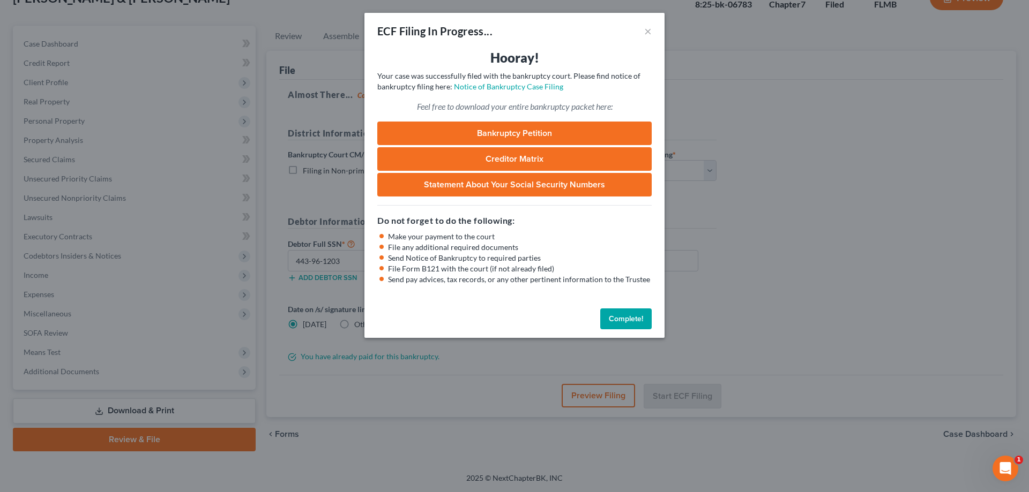
click at [624, 314] on button "Complete!" at bounding box center [625, 319] width 51 height 21
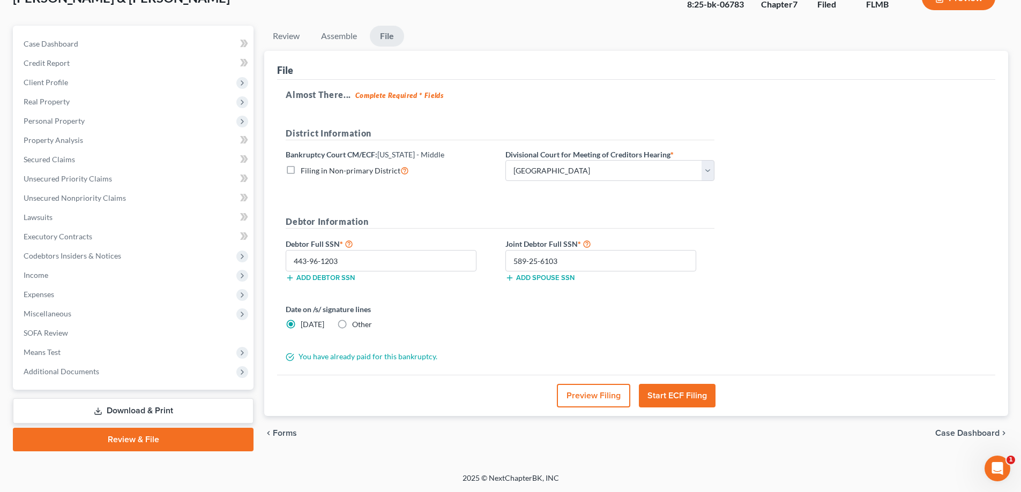
scroll to position [0, 0]
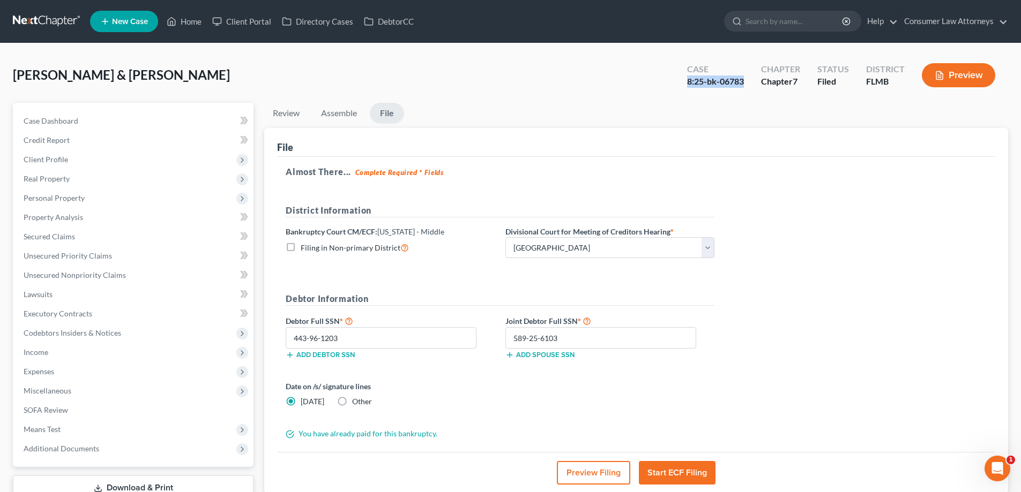
drag, startPoint x: 749, startPoint y: 83, endPoint x: 686, endPoint y: 82, distance: 62.7
click at [686, 82] on div "Case 8:25-bk-06783" at bounding box center [715, 77] width 74 height 32
copy div "8:25-bk-06783"
drag, startPoint x: 191, startPoint y: 20, endPoint x: 191, endPoint y: 2, distance: 17.7
click at [191, 20] on link "Home" at bounding box center [184, 21] width 46 height 19
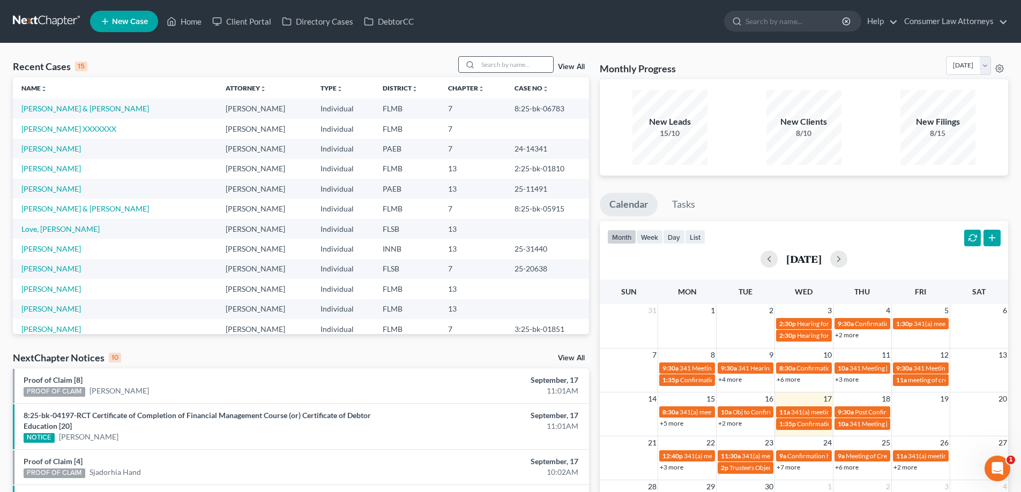
click at [499, 61] on input "search" at bounding box center [515, 65] width 75 height 16
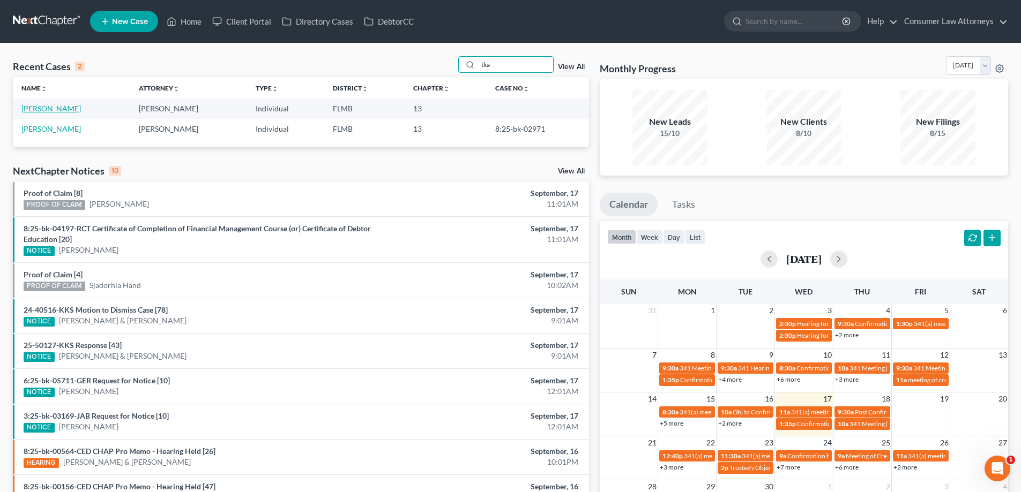
type input "tka"
click at [60, 105] on link "[PERSON_NAME]" at bounding box center [50, 108] width 59 height 9
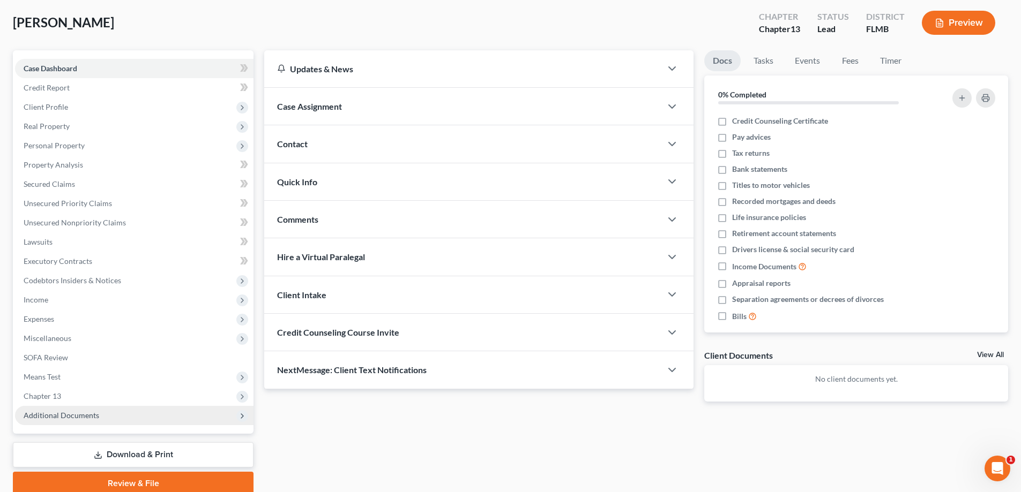
scroll to position [96, 0]
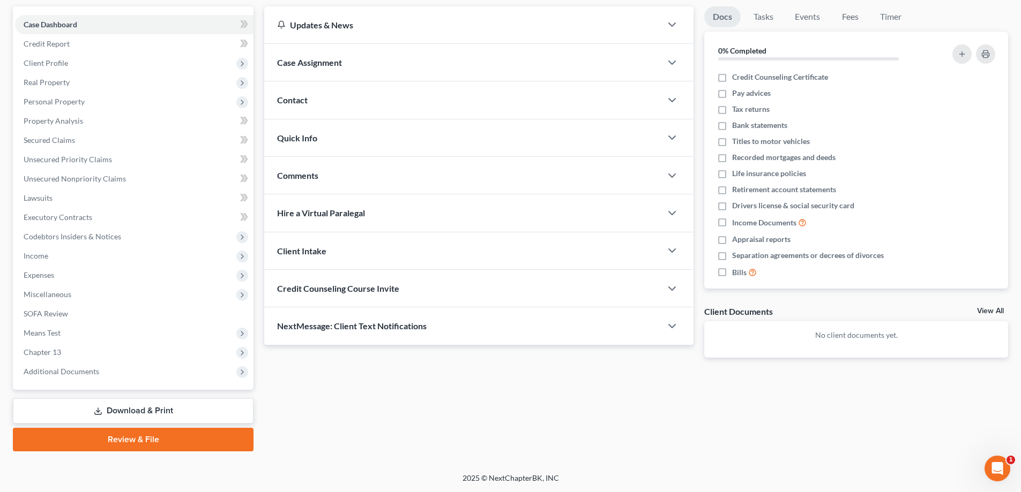
click at [112, 415] on link "Download & Print" at bounding box center [133, 411] width 241 height 25
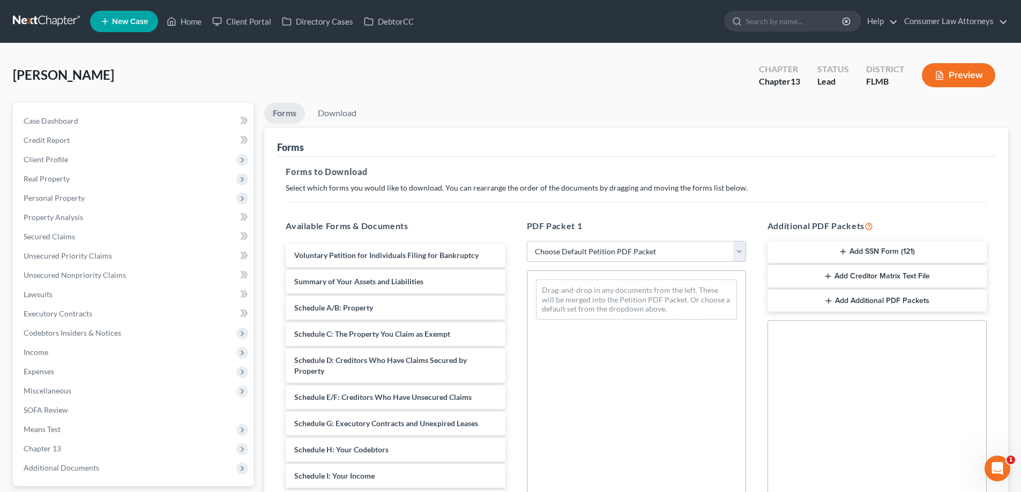
click at [641, 252] on select "Choose Default Petition PDF Packet Complete Bankruptcy Petition (all forms and …" at bounding box center [636, 251] width 219 height 21
select select "0"
click at [527, 241] on select "Choose Default Petition PDF Packet Complete Bankruptcy Petition (all forms and …" at bounding box center [636, 251] width 219 height 21
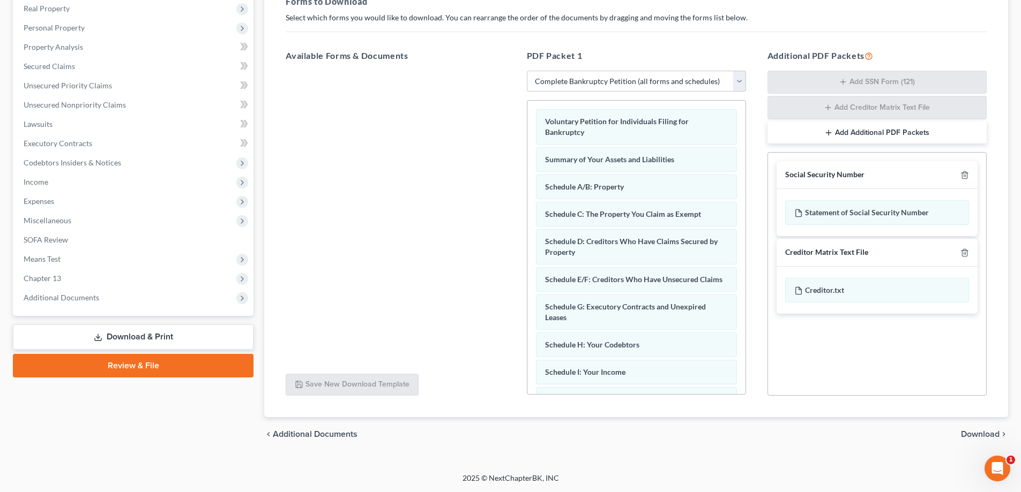
click at [994, 438] on span "Download" at bounding box center [980, 434] width 39 height 9
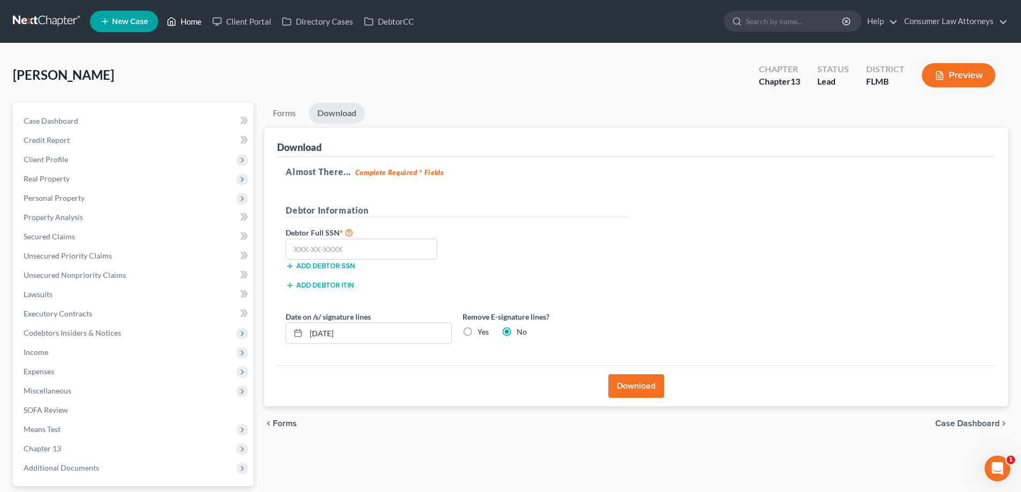
drag, startPoint x: 192, startPoint y: 24, endPoint x: 228, endPoint y: 93, distance: 77.9
click at [192, 24] on link "Home" at bounding box center [184, 21] width 46 height 19
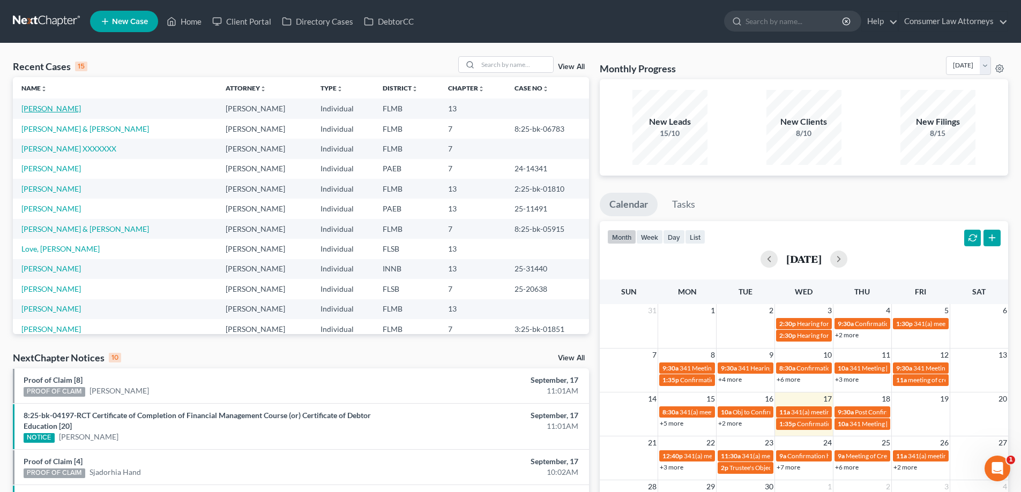
click at [42, 111] on link "[PERSON_NAME]" at bounding box center [50, 108] width 59 height 9
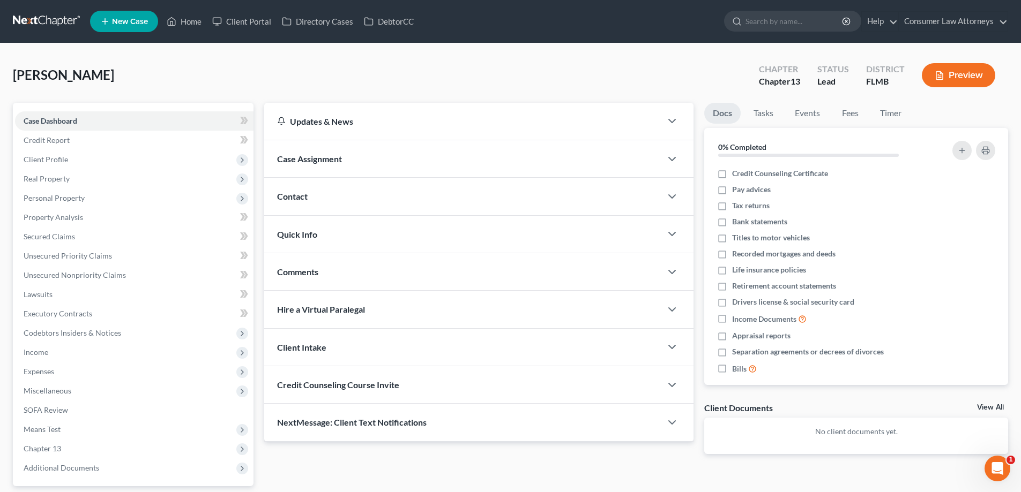
click at [420, 60] on div "[PERSON_NAME] Upgraded Chapter Chapter 13 Status Lead District [GEOGRAPHIC_DATA…" at bounding box center [510, 79] width 995 height 47
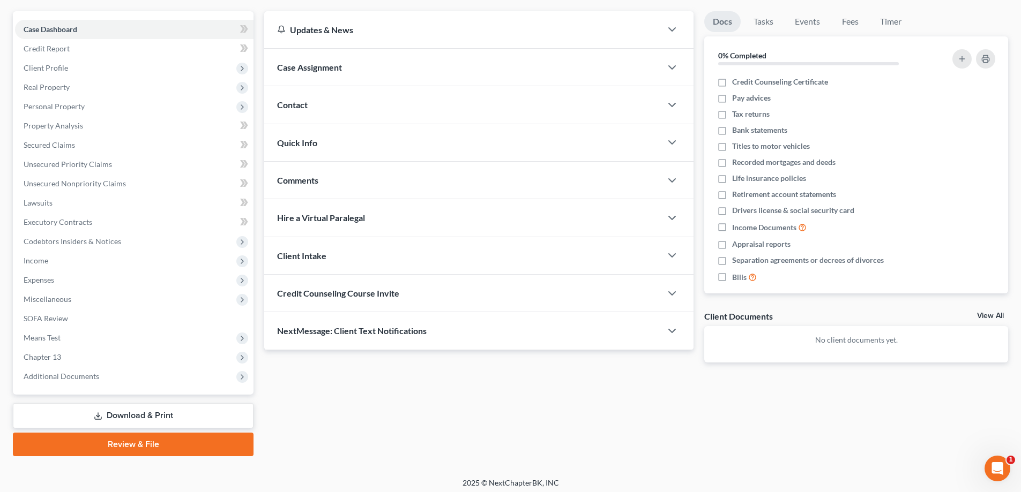
scroll to position [96, 0]
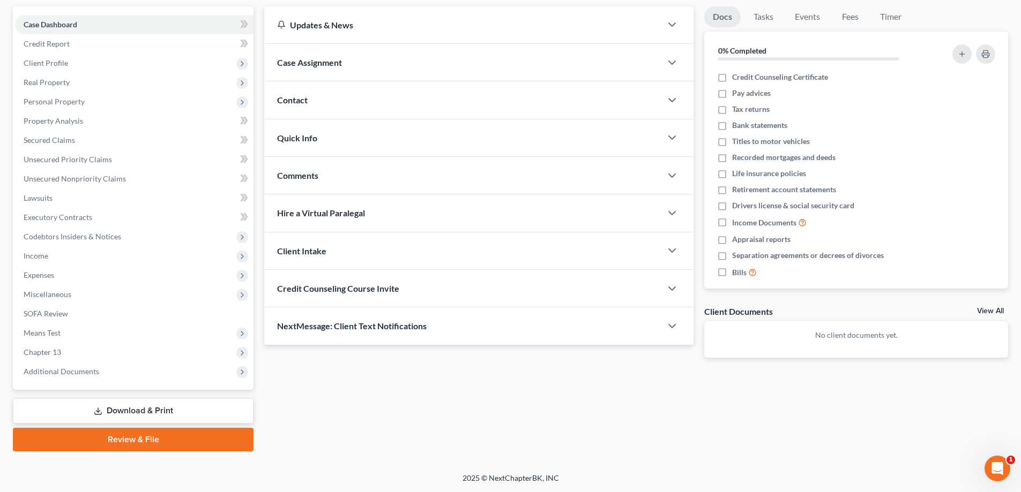
click at [123, 407] on link "Download & Print" at bounding box center [133, 411] width 241 height 25
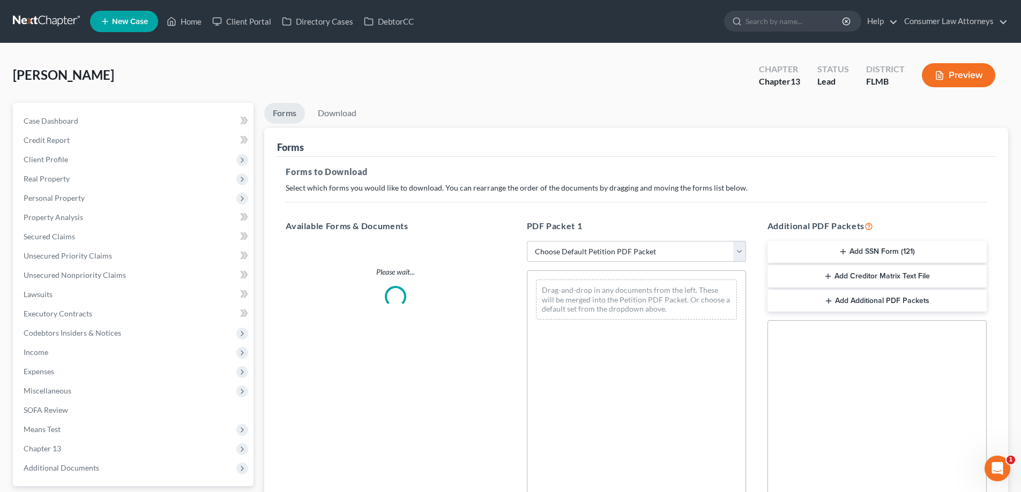
click at [593, 258] on select "Choose Default Petition PDF Packet Complete Bankruptcy Petition (all forms and …" at bounding box center [636, 251] width 219 height 21
select select "0"
click at [527, 241] on select "Choose Default Petition PDF Packet Complete Bankruptcy Petition (all forms and …" at bounding box center [636, 251] width 219 height 21
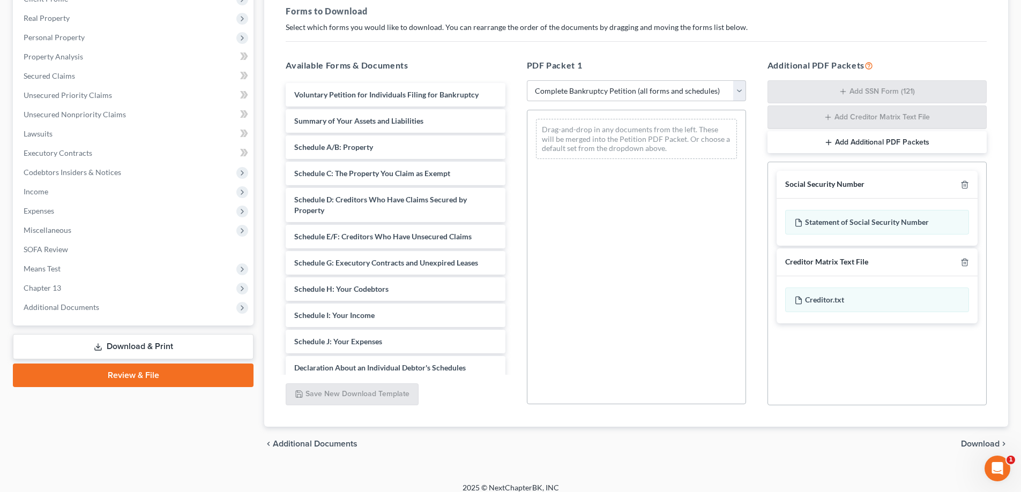
click at [983, 447] on span "Download" at bounding box center [980, 444] width 39 height 9
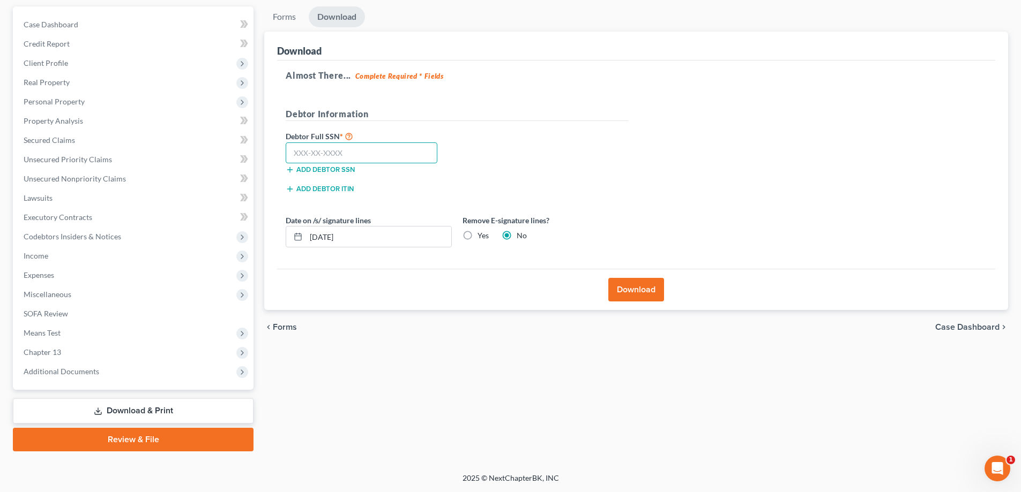
click at [372, 155] on input "text" at bounding box center [362, 153] width 152 height 21
type input "537-41-3065"
click at [638, 289] on button "Download" at bounding box center [636, 290] width 56 height 24
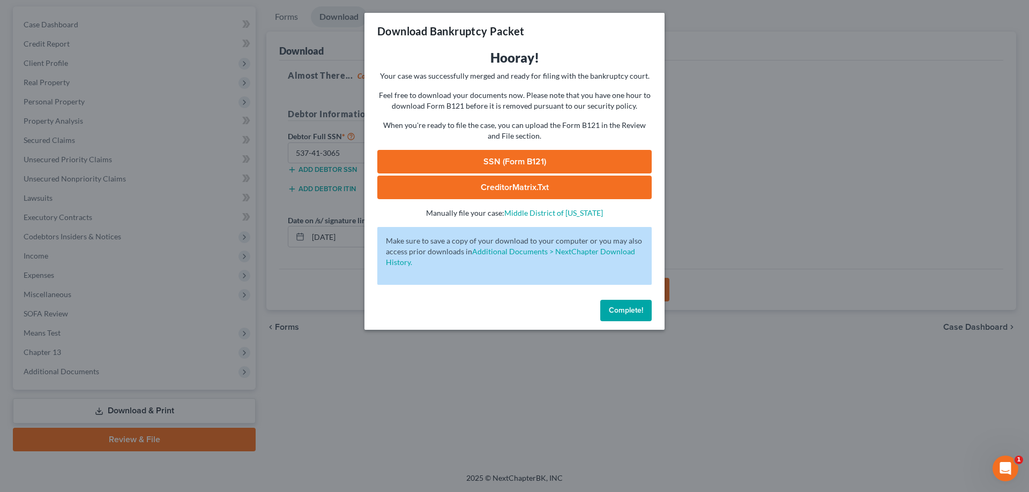
click at [422, 163] on link "SSN (Form B121)" at bounding box center [514, 162] width 274 height 24
click at [623, 315] on span "Complete!" at bounding box center [626, 310] width 34 height 9
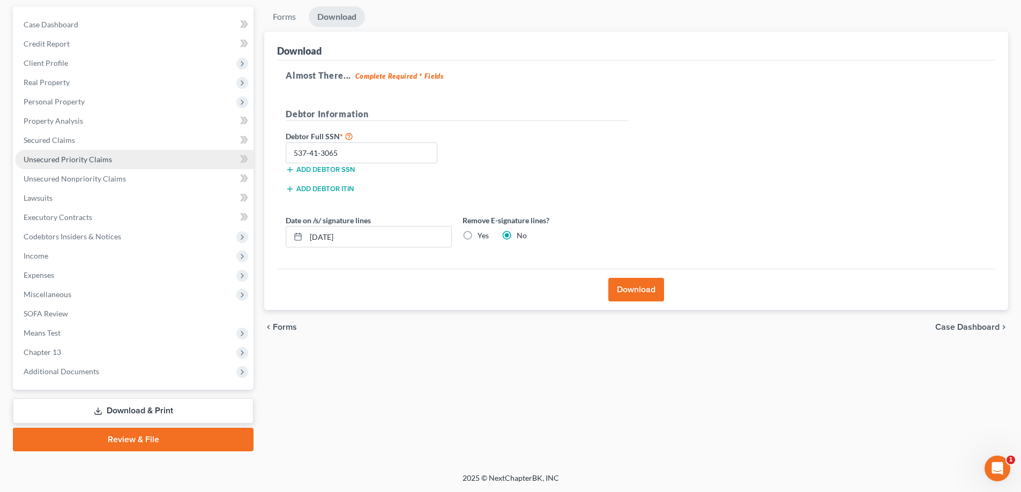
click at [78, 159] on span "Unsecured Priority Claims" at bounding box center [68, 159] width 88 height 9
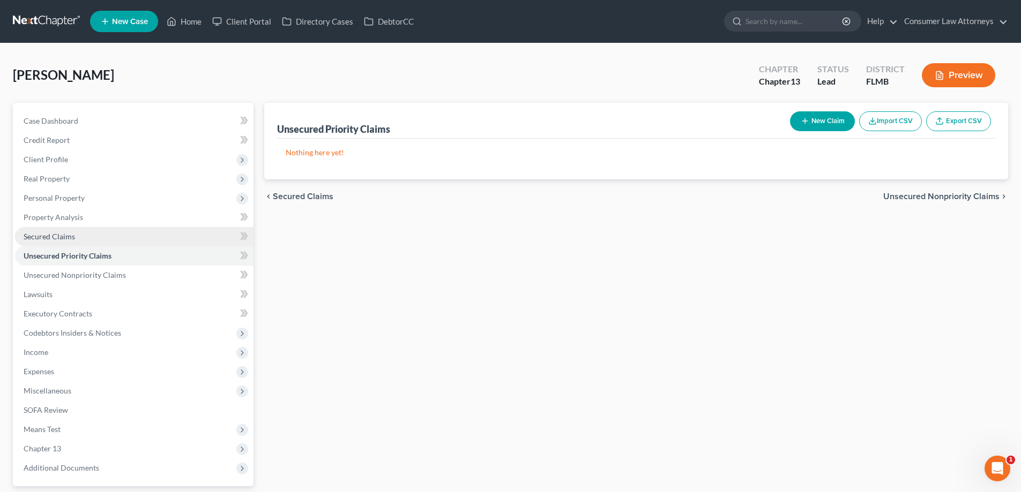
click at [51, 238] on span "Secured Claims" at bounding box center [49, 236] width 51 height 9
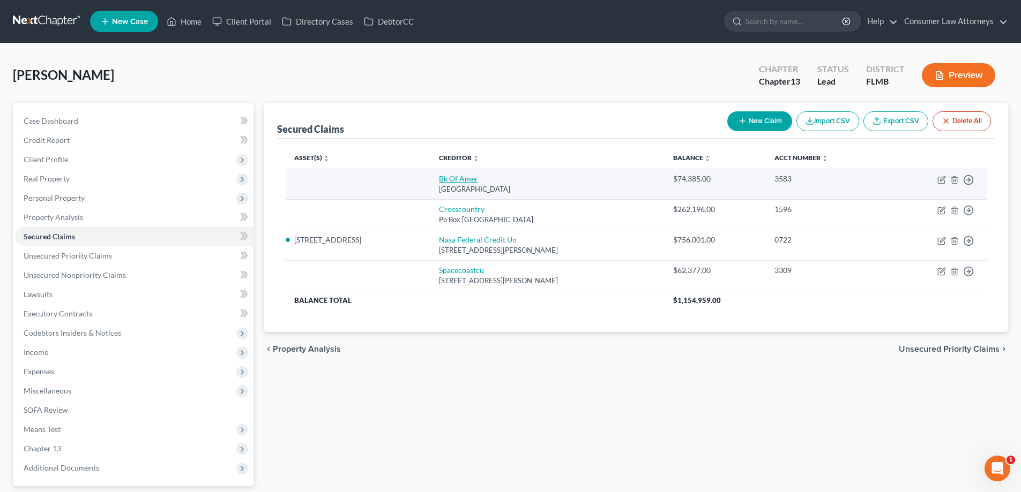
click at [459, 180] on link "Bk Of Amer" at bounding box center [458, 178] width 39 height 9
select select "9"
select select "0"
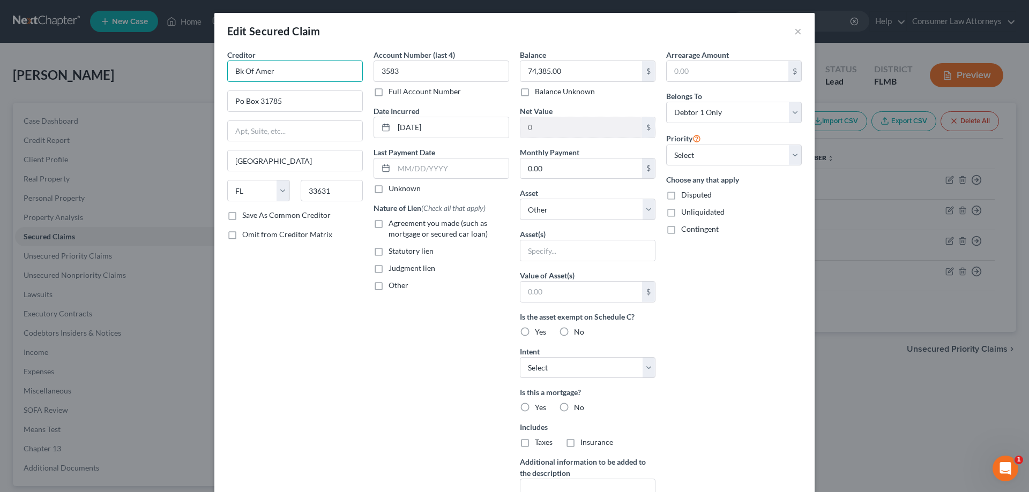
click at [311, 77] on input "Bk Of Amer" at bounding box center [295, 71] width 136 height 21
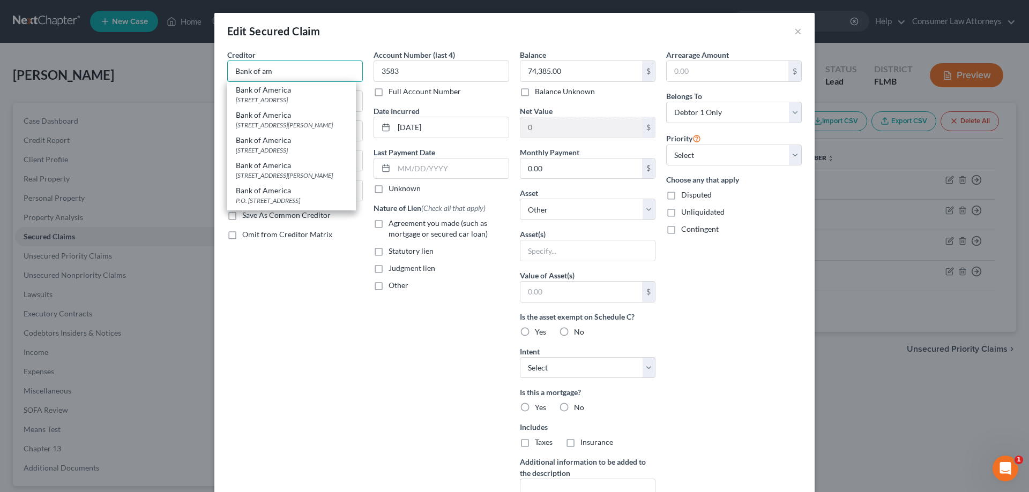
type input "Bank of am"
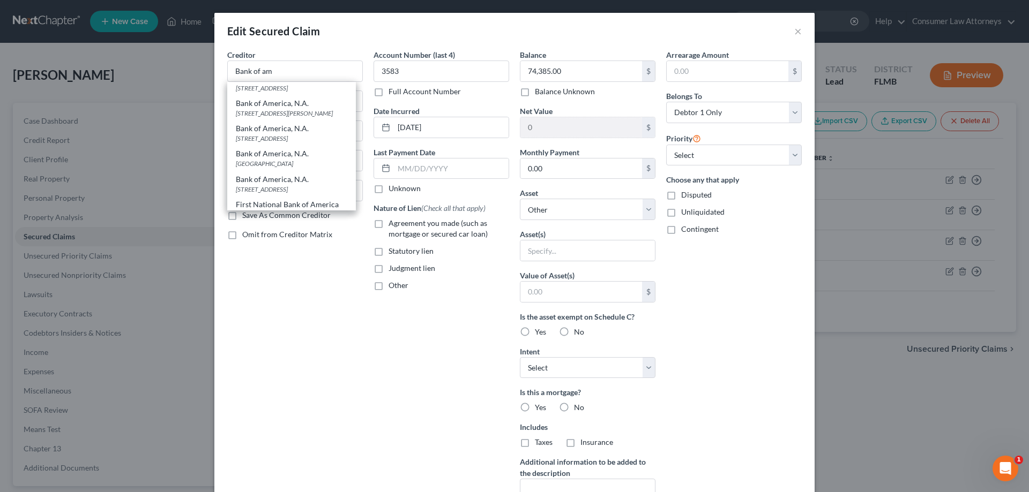
scroll to position [250, 0]
click at [746, 340] on div "Arrearage Amount $ Belongs To * Select Debtor 1 Only Debtor 2 Only Debtor 1 And…" at bounding box center [734, 288] width 146 height 478
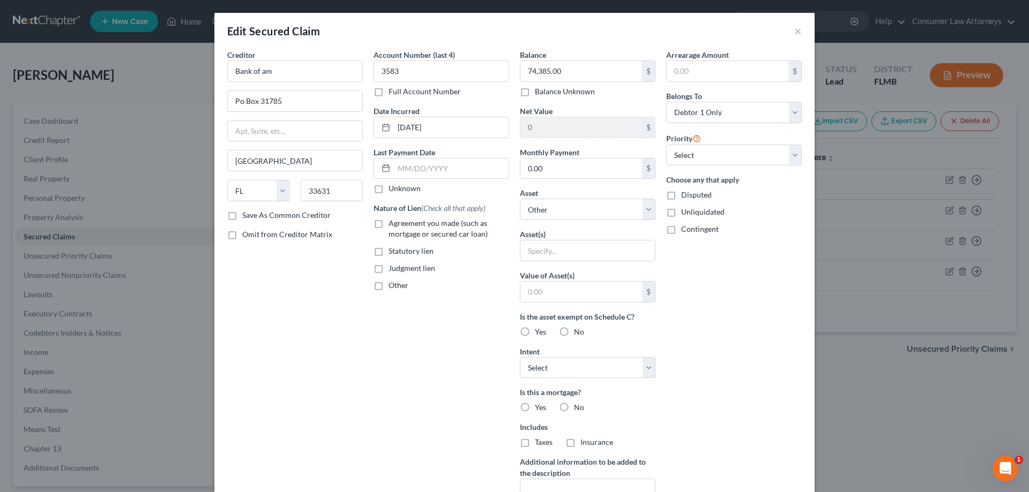
scroll to position [0, 0]
click at [794, 37] on button "×" at bounding box center [798, 31] width 8 height 13
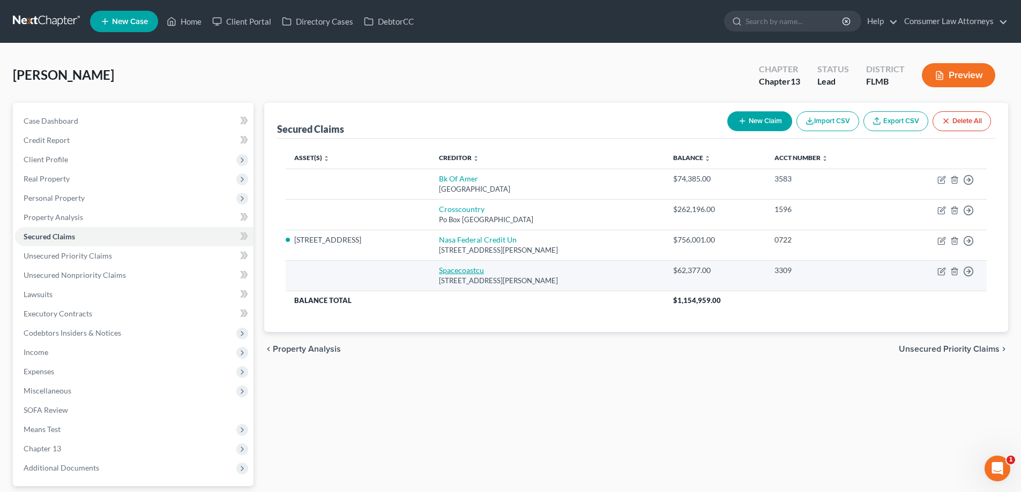
click at [472, 273] on link "Spacecoastcu" at bounding box center [461, 270] width 45 height 9
select select "9"
select select "0"
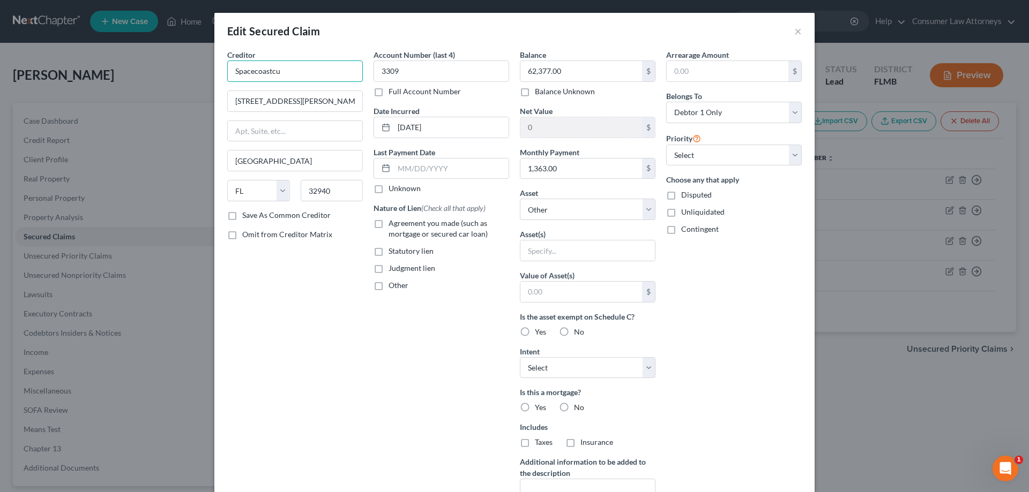
drag, startPoint x: 291, startPoint y: 74, endPoint x: 189, endPoint y: 75, distance: 102.3
click at [189, 75] on div "Edit Secured Claim × Creditor * Spacecoastcu [STREET_ADDRESS][GEOGRAPHIC_DATA][…" at bounding box center [514, 246] width 1029 height 492
click at [248, 72] on input "Spafce Coast Cr" at bounding box center [295, 71] width 136 height 21
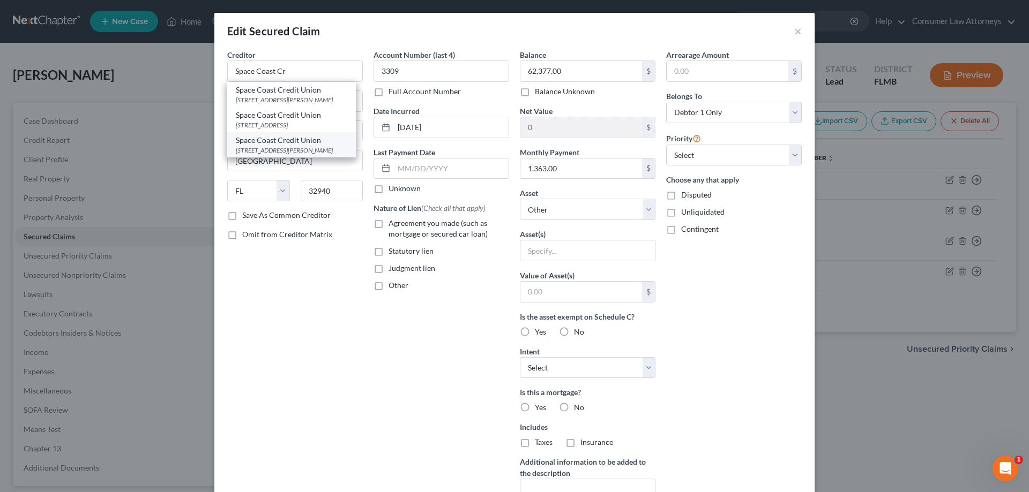
click at [265, 149] on div "[STREET_ADDRESS][PERSON_NAME]" at bounding box center [291, 150] width 111 height 9
type input "Space Coast Credit Union"
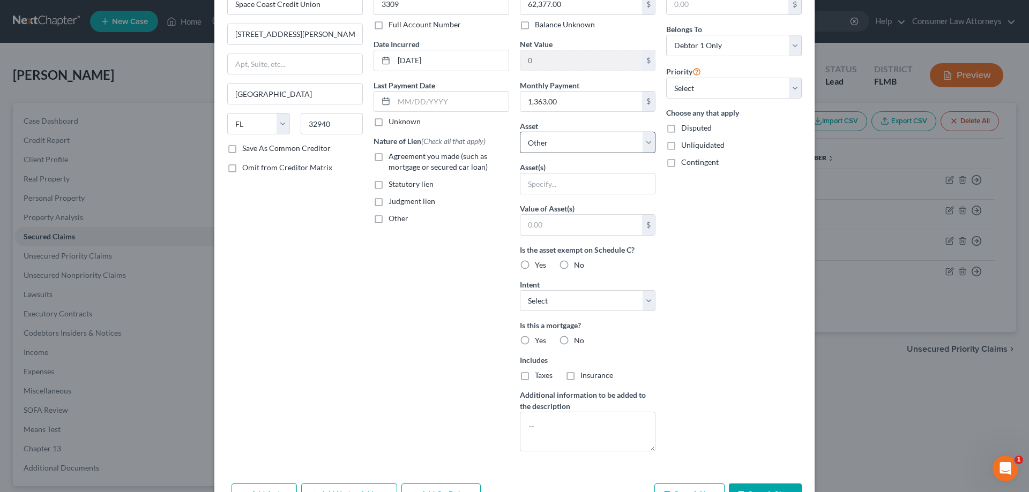
scroll to position [133, 0]
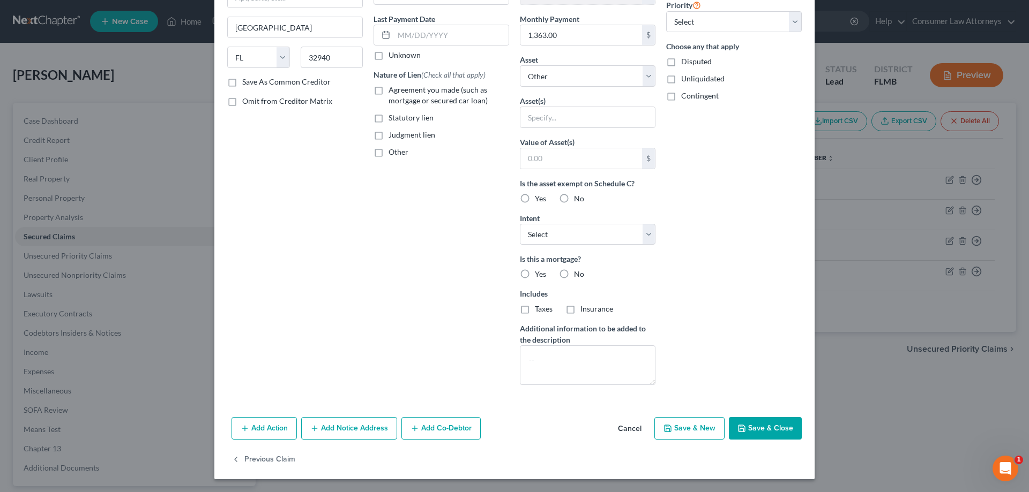
drag, startPoint x: 375, startPoint y: 429, endPoint x: 384, endPoint y: 430, distance: 9.2
click at [384, 430] on button "Add Notice Address" at bounding box center [349, 428] width 96 height 23
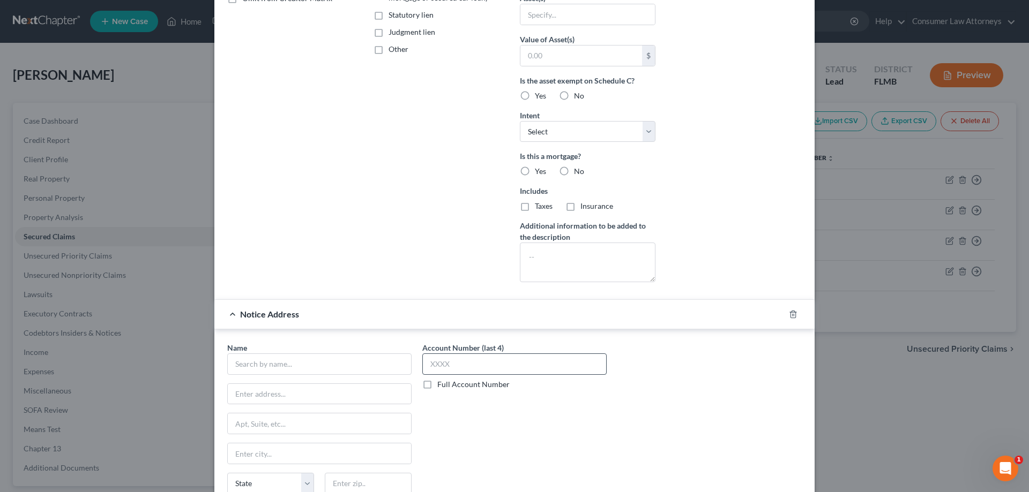
scroll to position [241, 0]
click at [510, 369] on input "text" at bounding box center [514, 359] width 184 height 21
type input "3309"
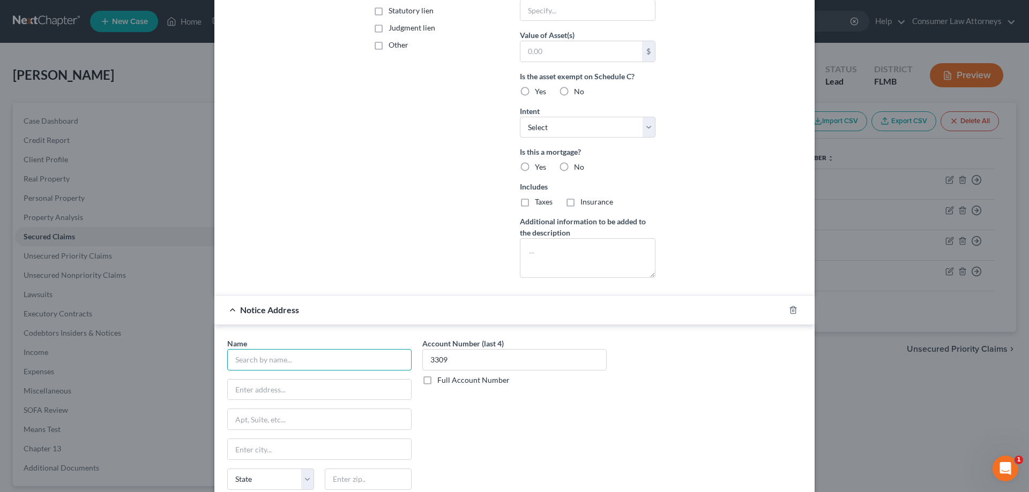
click at [393, 359] on input "text" at bounding box center [319, 359] width 184 height 21
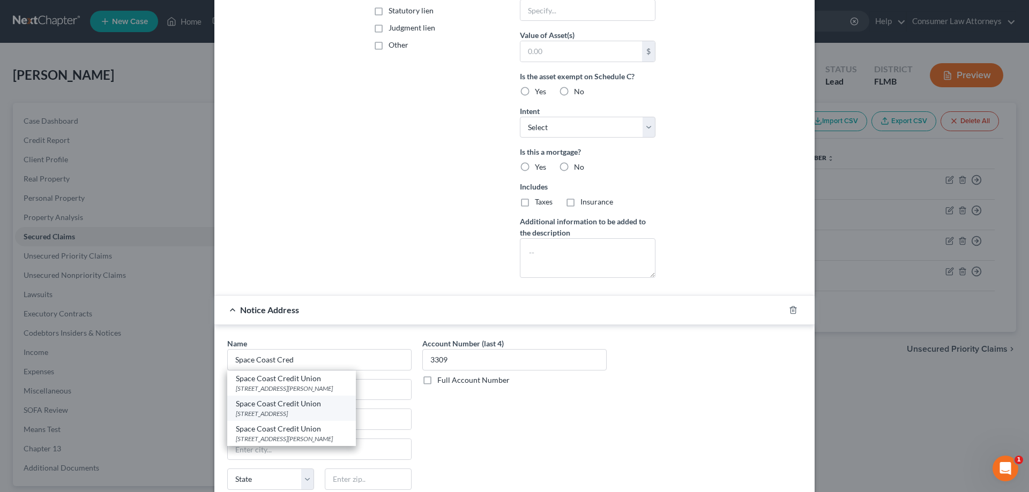
click at [276, 408] on div "Space Coast Credit Union" at bounding box center [291, 404] width 111 height 11
type input "Space Coast Credit Union"
type input "PO Box 419001"
type input "[GEOGRAPHIC_DATA]"
select select "9"
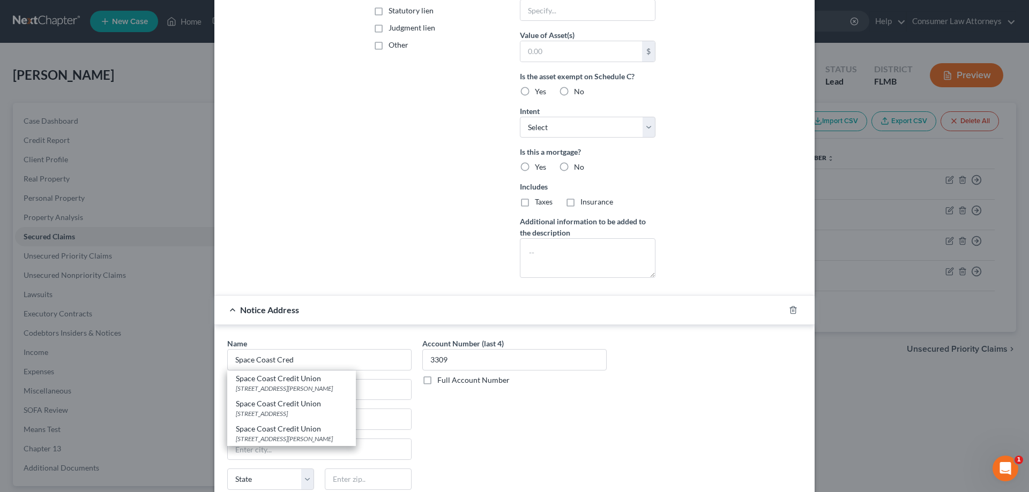
type input "32941"
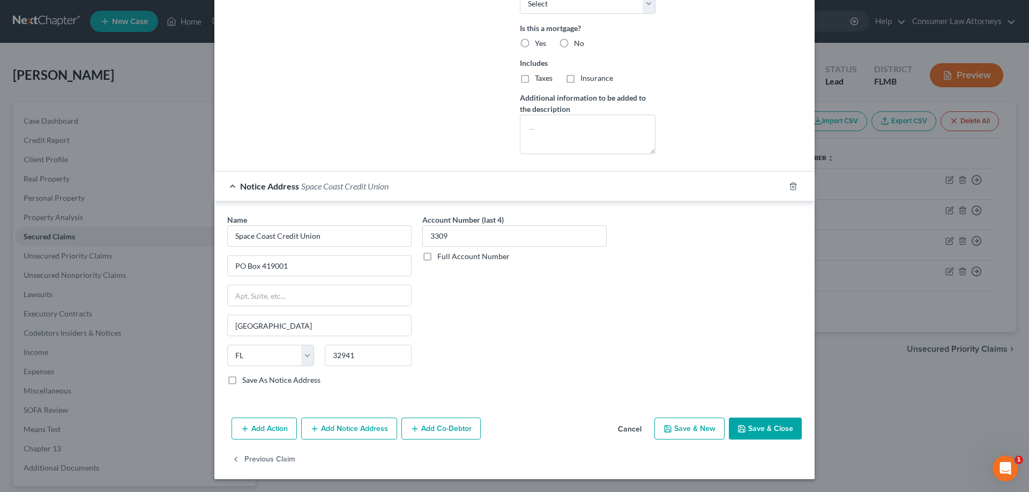
click at [780, 433] on button "Save & Close" at bounding box center [765, 429] width 73 height 23
select select
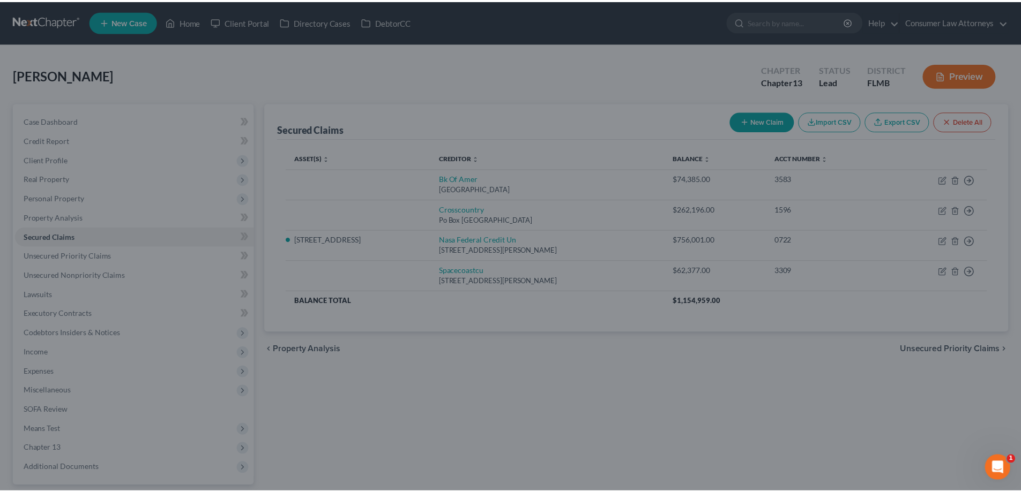
scroll to position [0, 0]
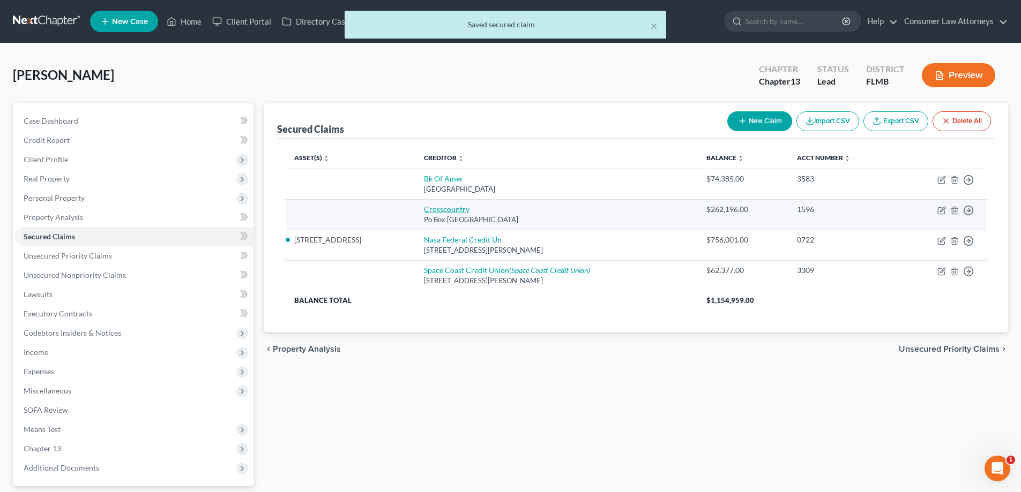
click at [462, 209] on link "Crosscountry" at bounding box center [447, 209] width 46 height 9
select select "45"
select select "0"
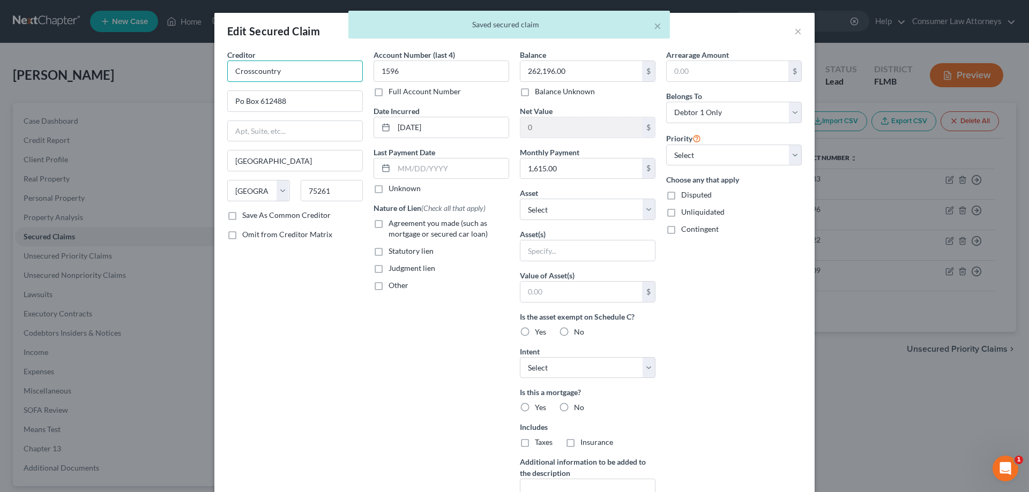
click at [301, 70] on input "Crosscountry" at bounding box center [295, 71] width 136 height 21
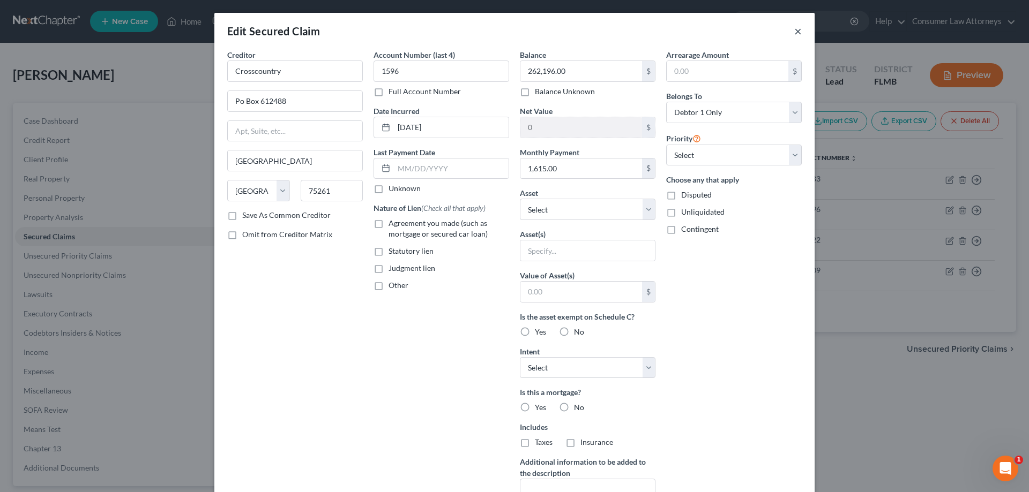
click at [797, 33] on button "×" at bounding box center [798, 31] width 8 height 13
type input "Crosscountry"
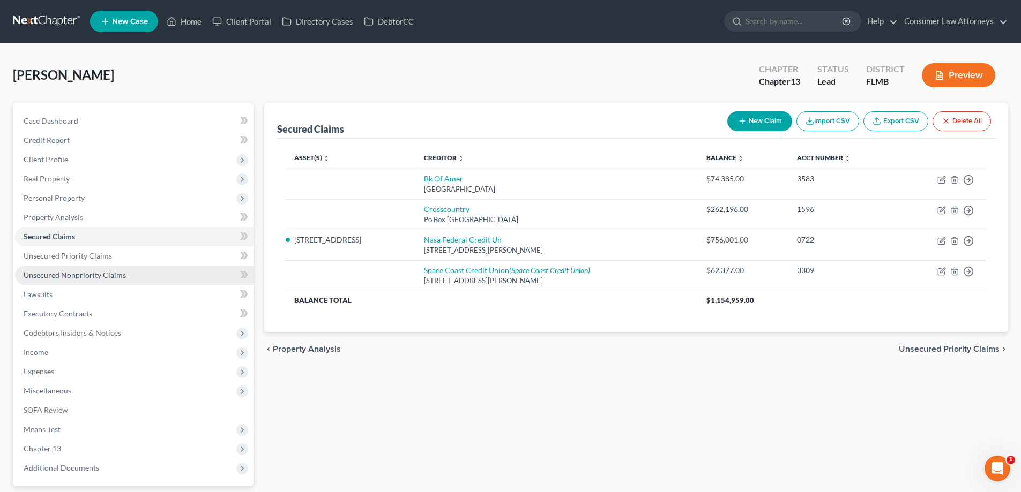
click at [54, 275] on span "Unsecured Nonpriority Claims" at bounding box center [75, 275] width 102 height 9
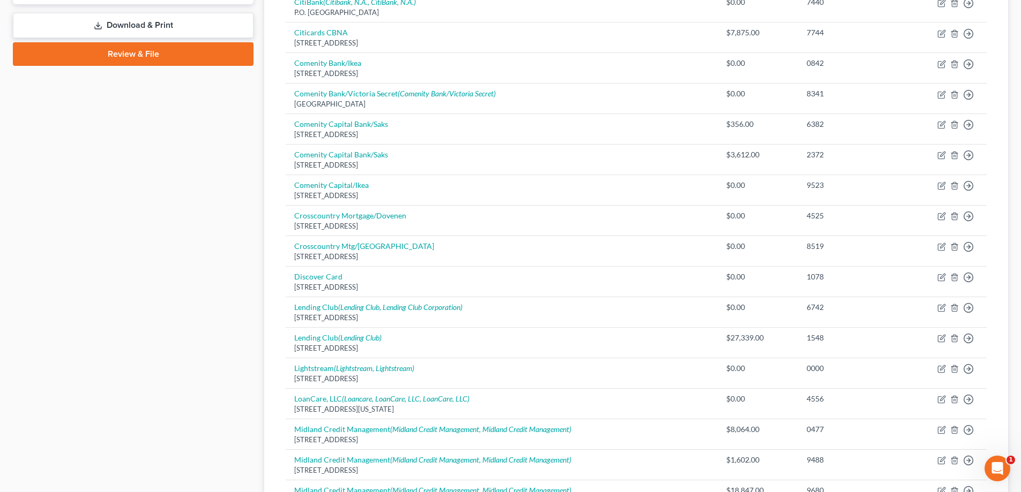
scroll to position [745, 0]
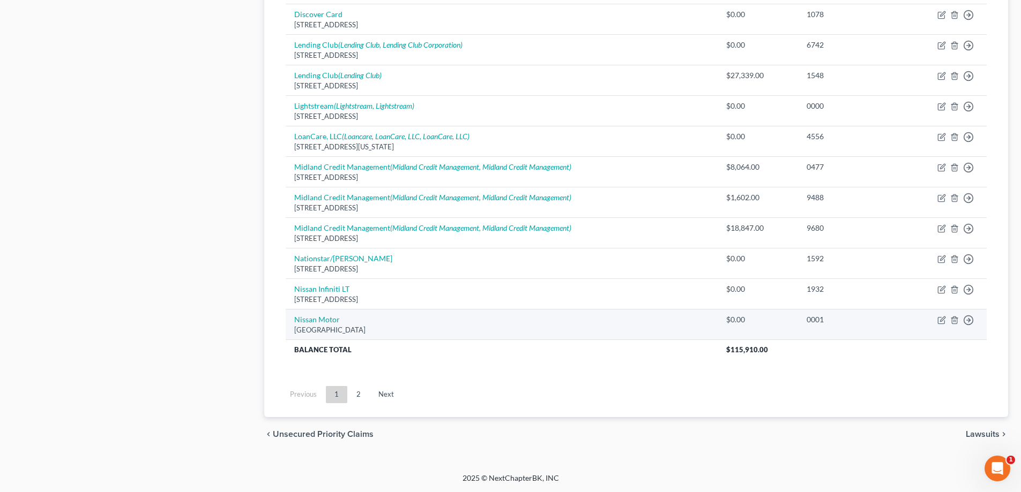
click at [319, 312] on td "Nissan Motor PO Box [GEOGRAPHIC_DATA]" at bounding box center [502, 324] width 432 height 31
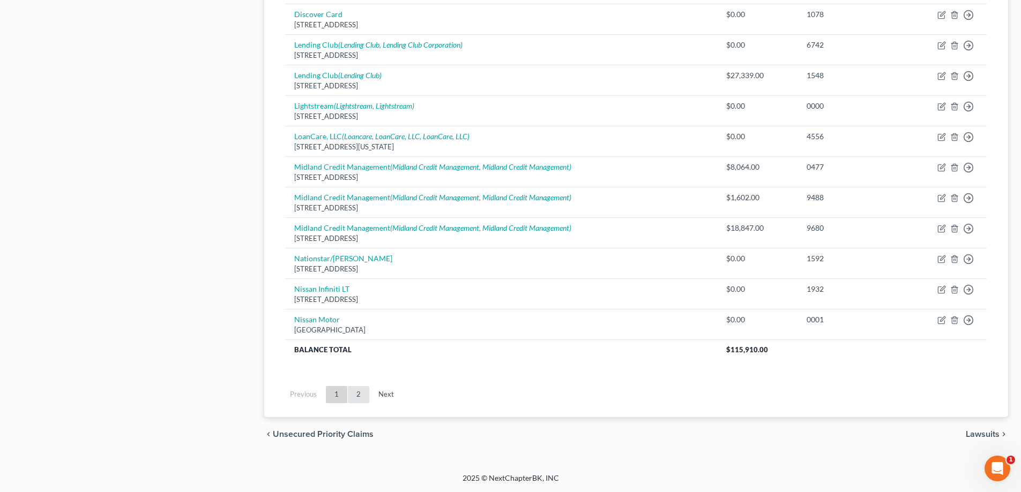
click at [361, 400] on link "2" at bounding box center [358, 394] width 21 height 17
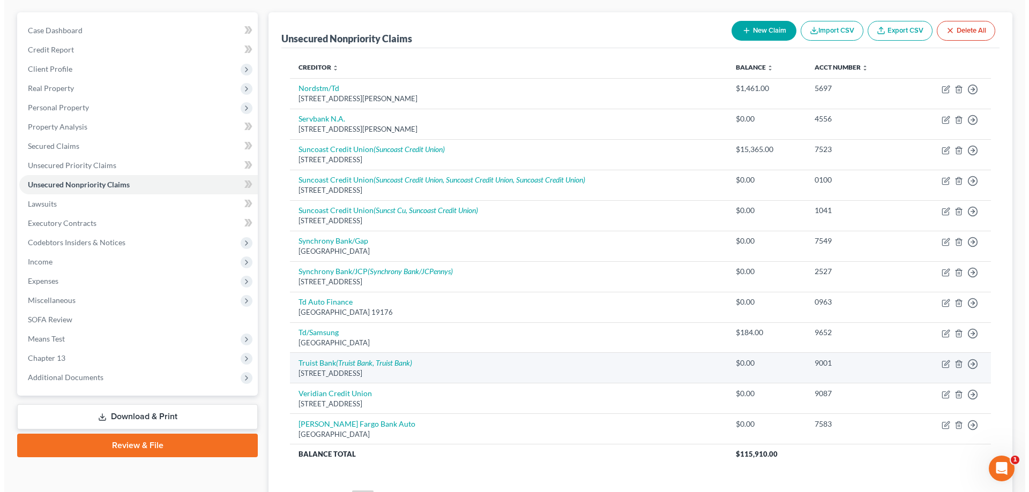
scroll to position [0, 0]
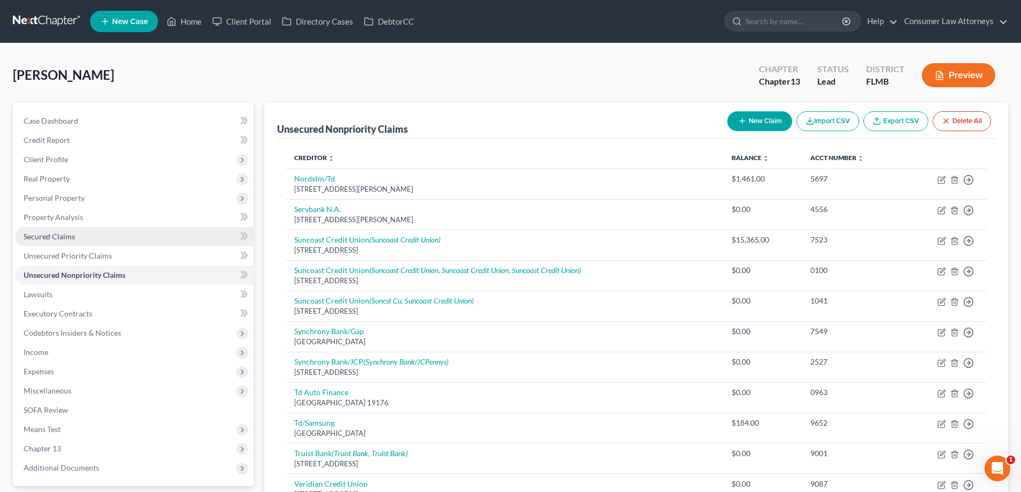
click at [49, 237] on span "Secured Claims" at bounding box center [49, 236] width 51 height 9
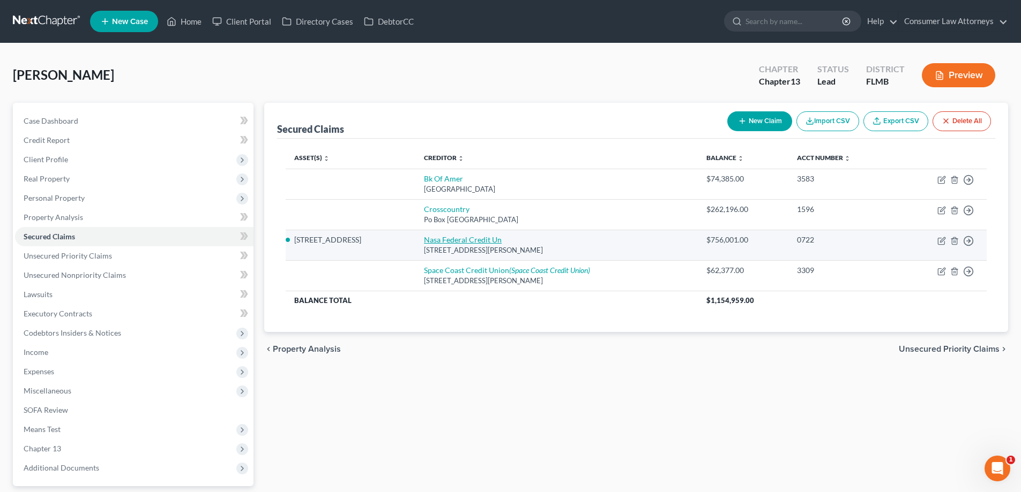
click at [446, 241] on link "Nasa Federal Credit Un" at bounding box center [463, 239] width 78 height 9
select select "21"
select select "2"
select select "0"
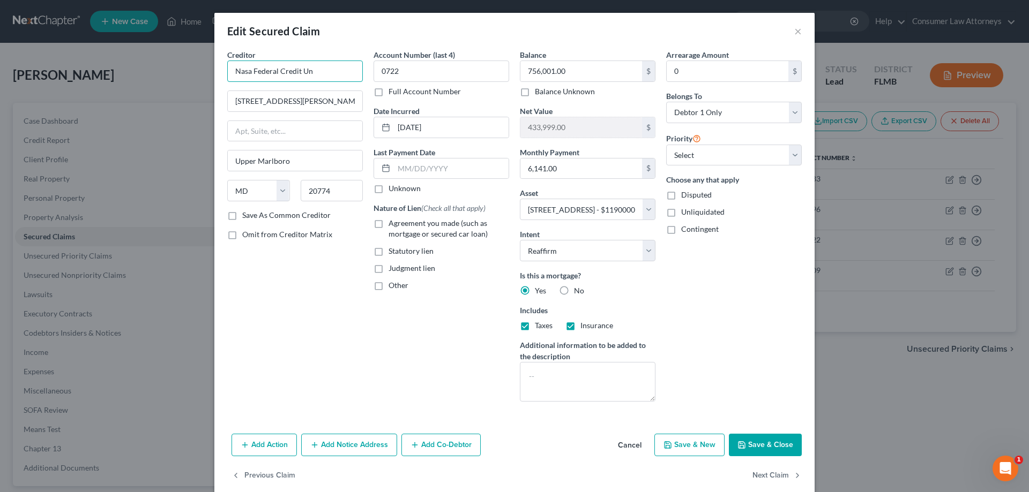
click at [338, 73] on input "Nasa Federal Credit Un" at bounding box center [295, 71] width 136 height 21
type input "Nasa Federal Credit Union"
click at [368, 53] on div "Account Number (last 4) 0722 Full Account Number Date Incurred [DATE] Last Paym…" at bounding box center [441, 229] width 146 height 361
click at [759, 442] on button "Save & Close" at bounding box center [765, 445] width 73 height 23
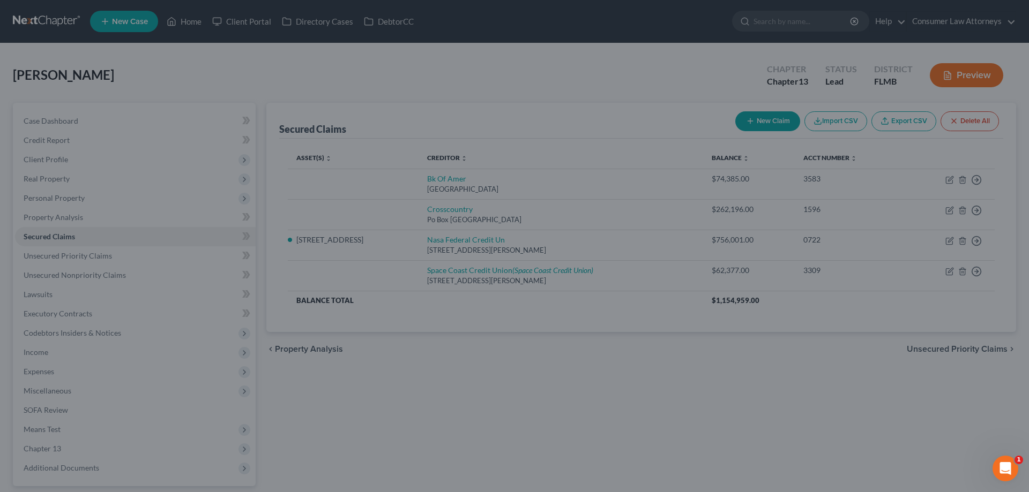
select select "2"
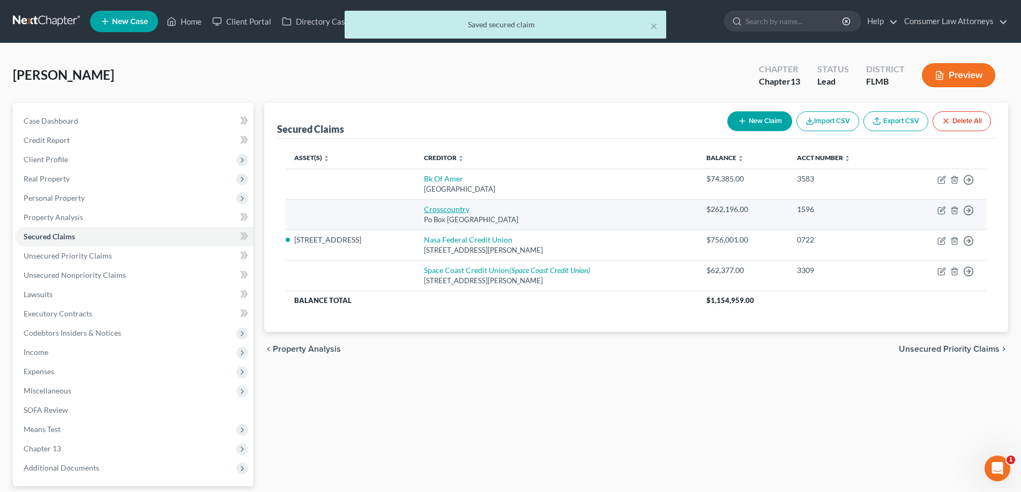
click at [463, 211] on link "Crosscountry" at bounding box center [447, 209] width 46 height 9
select select "45"
select select "0"
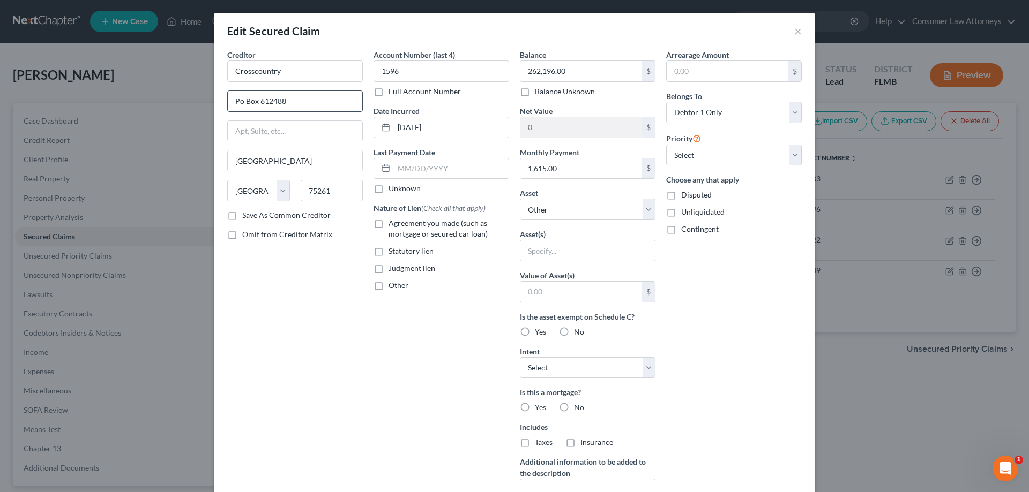
click at [245, 102] on input "Po Box 612488" at bounding box center [295, 101] width 134 height 20
click at [238, 103] on input "Po Box 612488" at bounding box center [295, 101] width 134 height 20
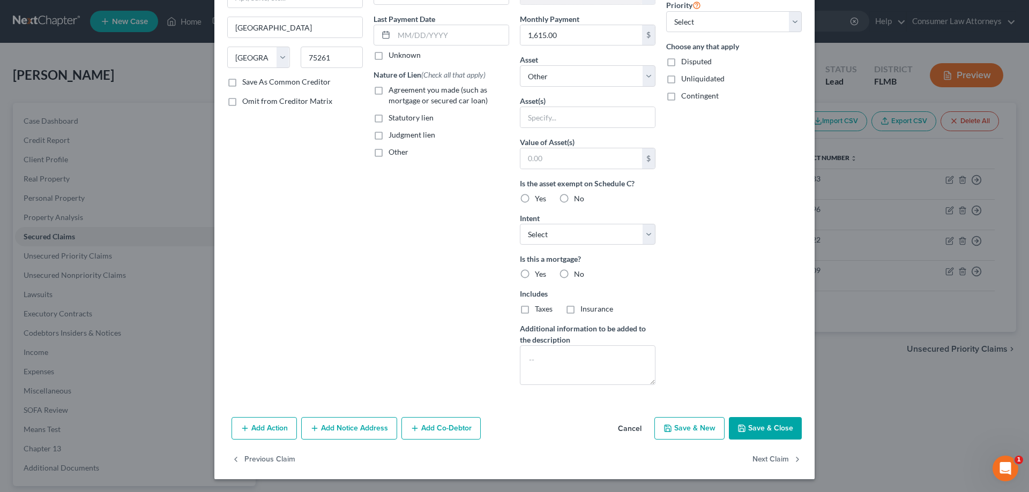
type input "PO Box 612488"
click at [759, 431] on button "Save & Close" at bounding box center [765, 428] width 73 height 23
select select
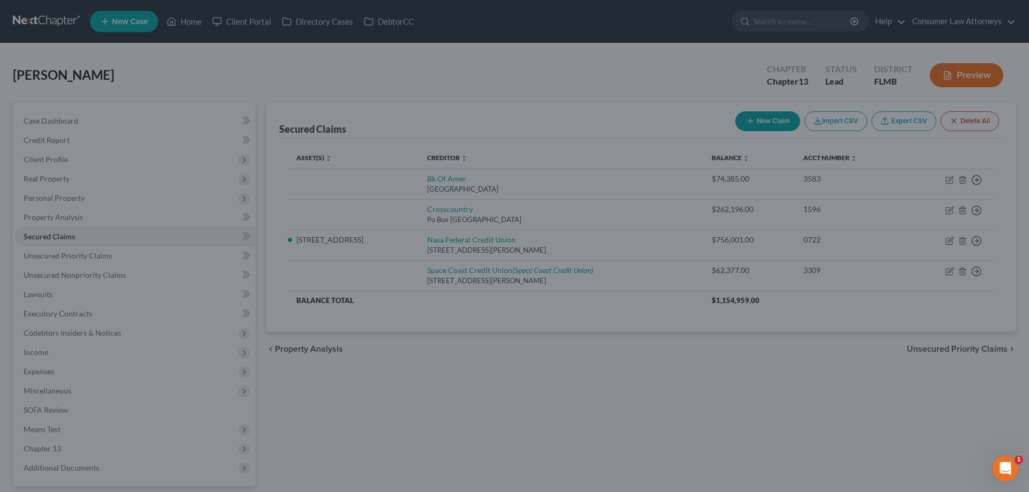
type input "0"
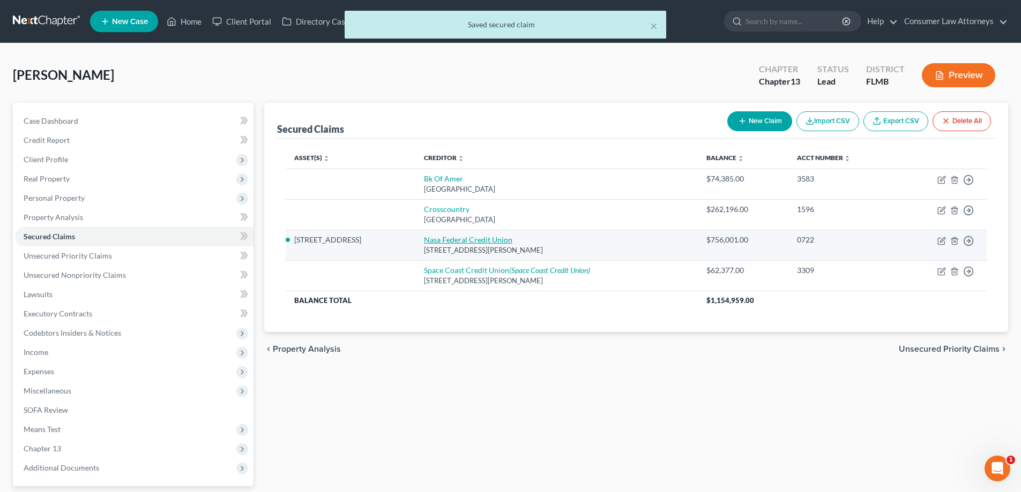
click at [473, 236] on link "Nasa Federal Credit Union" at bounding box center [468, 239] width 88 height 9
select select "21"
select select "2"
select select "0"
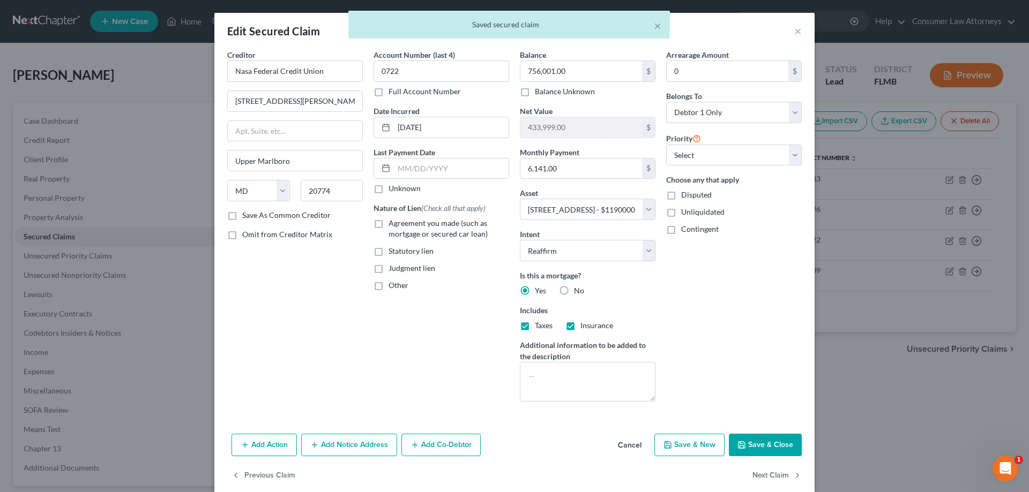
click at [748, 446] on button "Save & Close" at bounding box center [765, 445] width 73 height 23
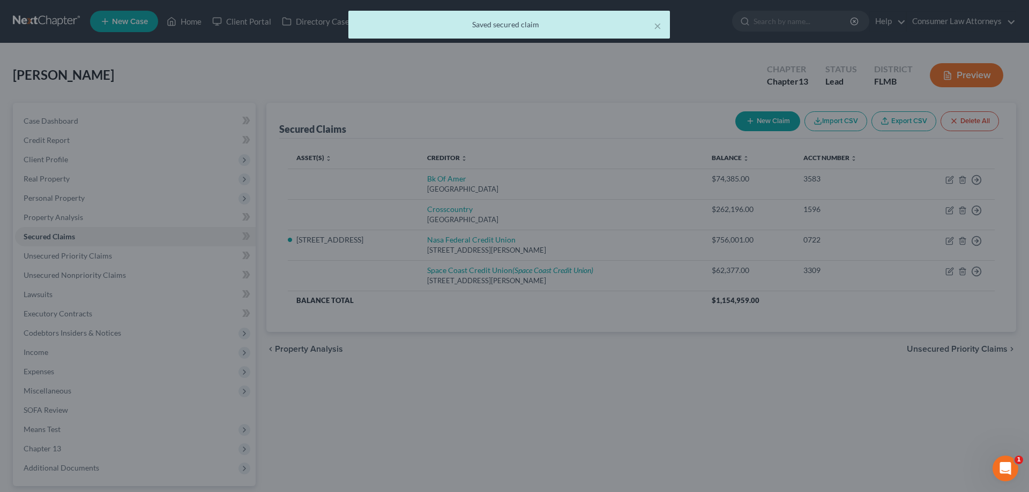
select select "2"
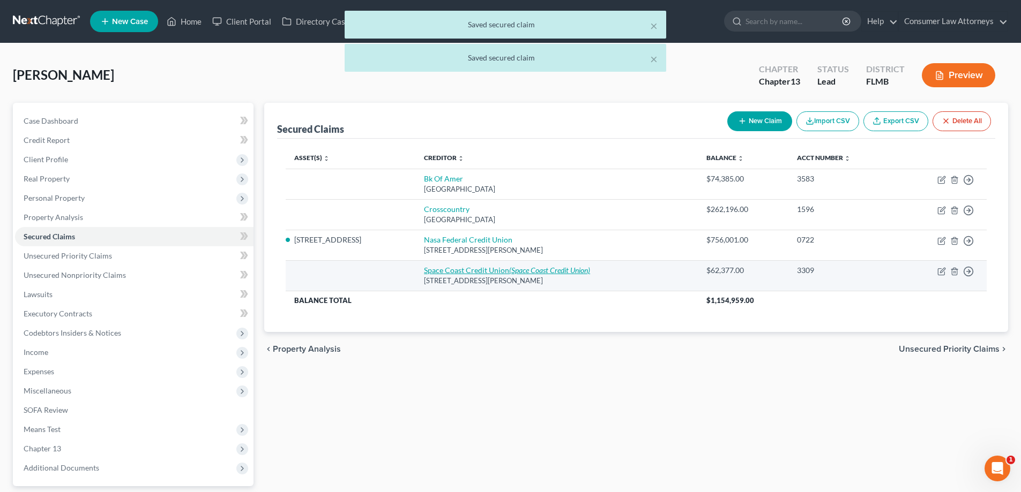
click at [502, 271] on link "Space Coast Credit Union (Space Coast Credit Union)" at bounding box center [507, 270] width 166 height 9
select select "9"
select select "0"
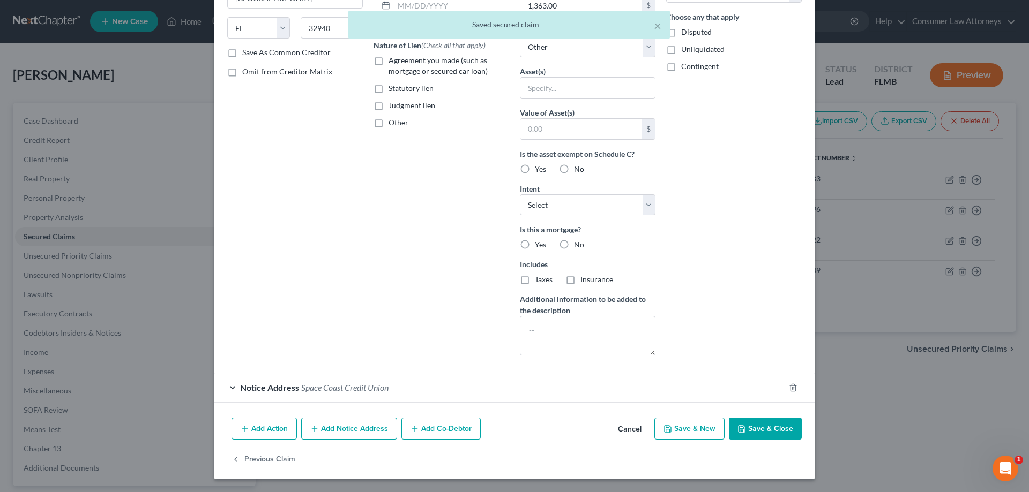
click at [737, 432] on icon "button" at bounding box center [741, 429] width 9 height 9
select select
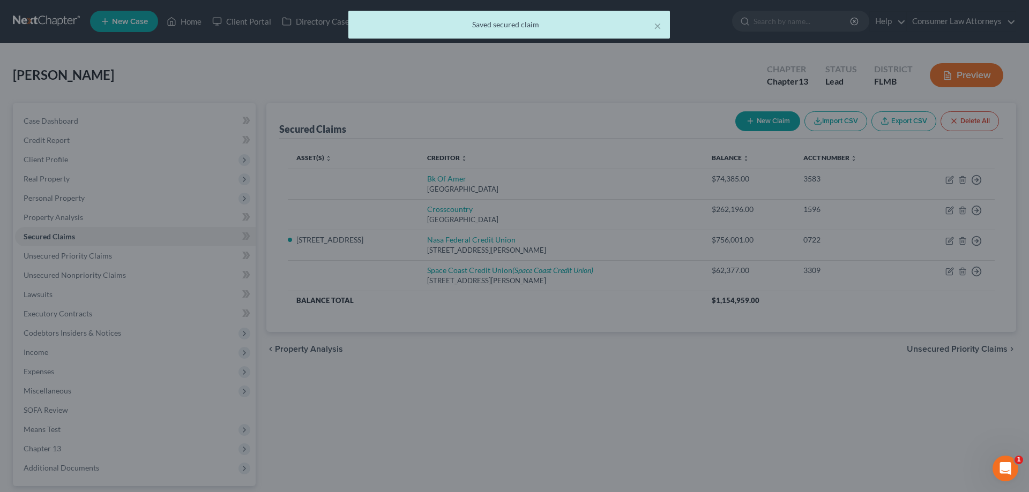
scroll to position [46, 0]
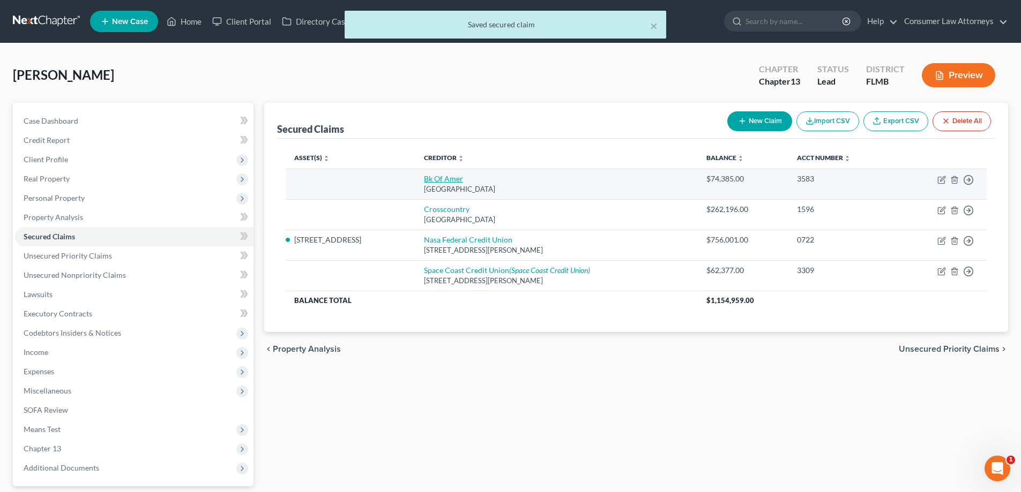
click at [461, 176] on link "Bk Of Amer" at bounding box center [443, 178] width 39 height 9
select select "9"
select select "0"
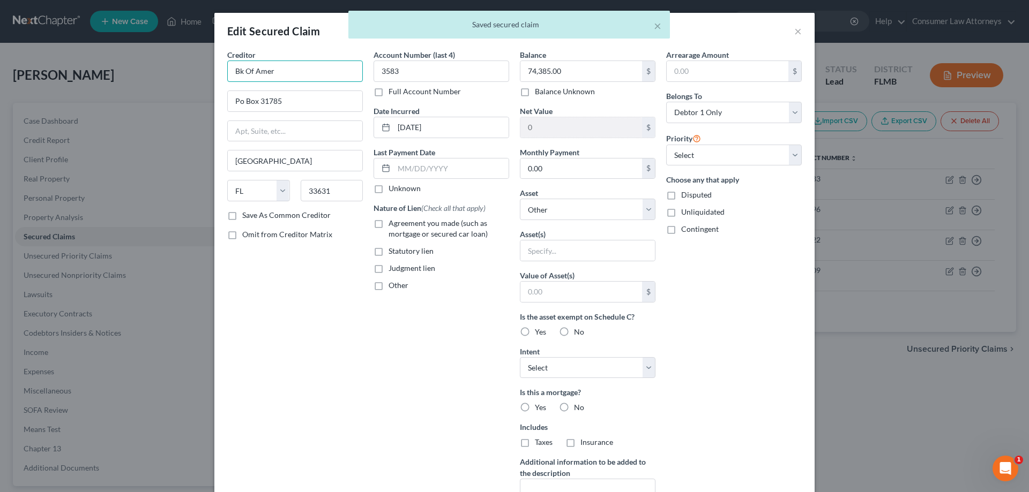
click at [293, 77] on input "Bk Of Amer" at bounding box center [295, 71] width 136 height 21
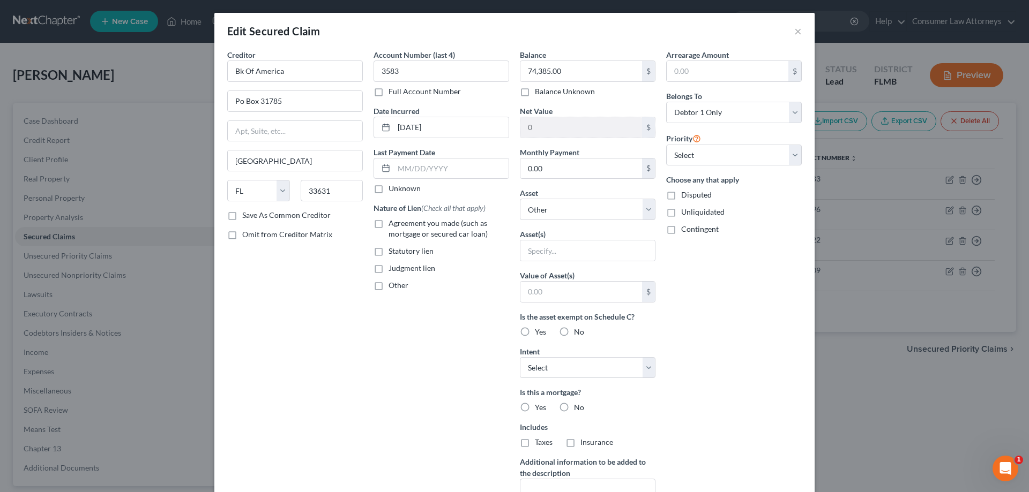
click at [337, 306] on div "Creditor * Bk Of America Po Box 31785 [GEOGRAPHIC_DATA] [US_STATE] AK AR AZ [GE…" at bounding box center [295, 288] width 146 height 478
click at [236, 71] on input "Bk Of America" at bounding box center [295, 71] width 136 height 21
type input "Bank Of America"
click at [305, 306] on div "Creditor * Bank Of America Po Box 31785 [GEOGRAPHIC_DATA] [US_STATE] AK AR AZ C…" at bounding box center [295, 288] width 146 height 478
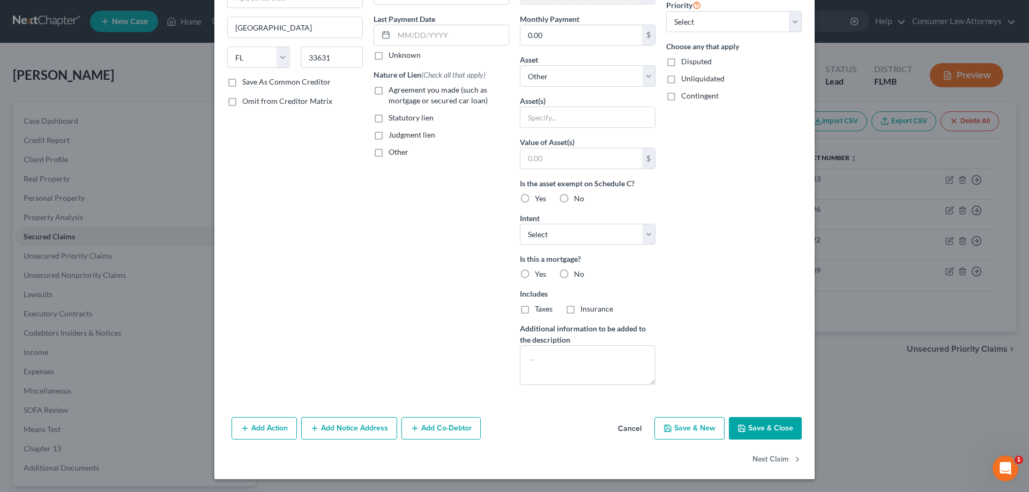
click at [795, 432] on button "Save & Close" at bounding box center [765, 428] width 73 height 23
select select
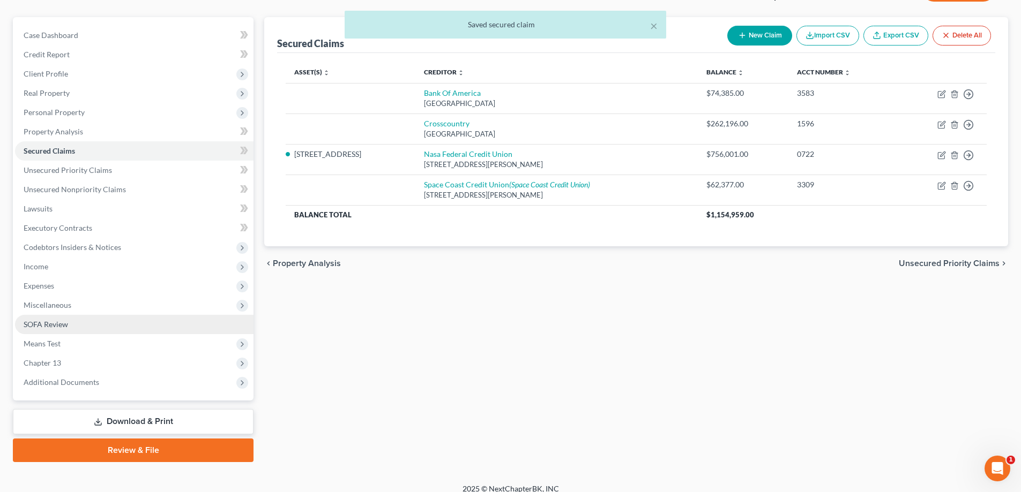
scroll to position [96, 0]
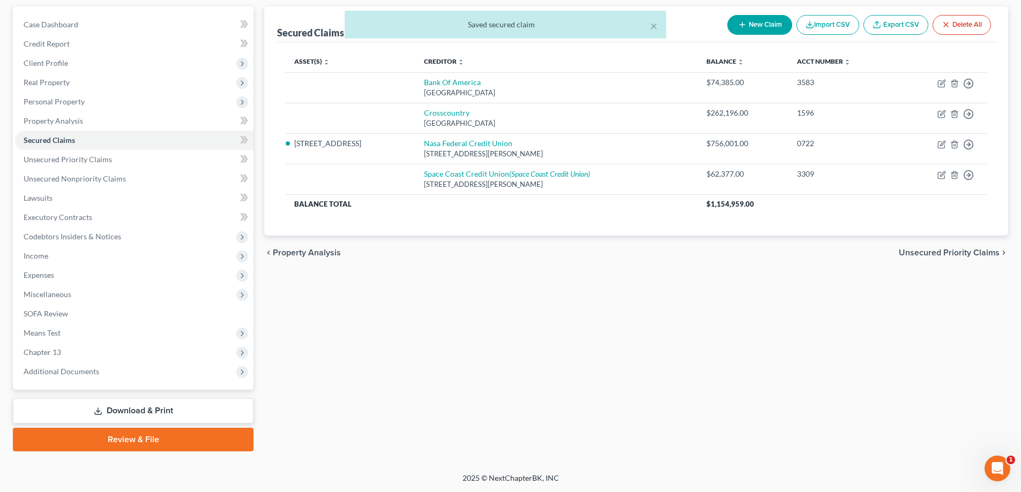
click at [147, 441] on link "Review & File" at bounding box center [133, 440] width 241 height 24
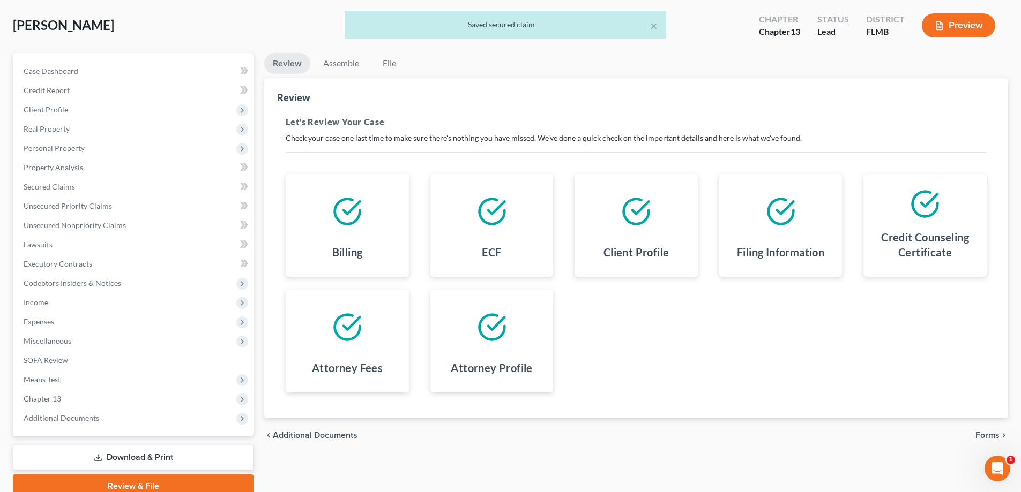
scroll to position [96, 0]
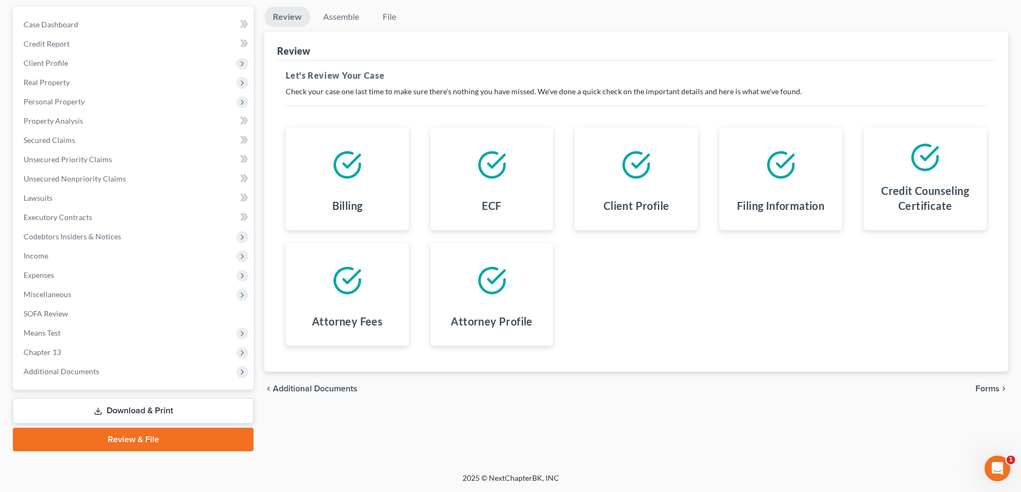
click at [996, 388] on span "Forms" at bounding box center [987, 389] width 24 height 9
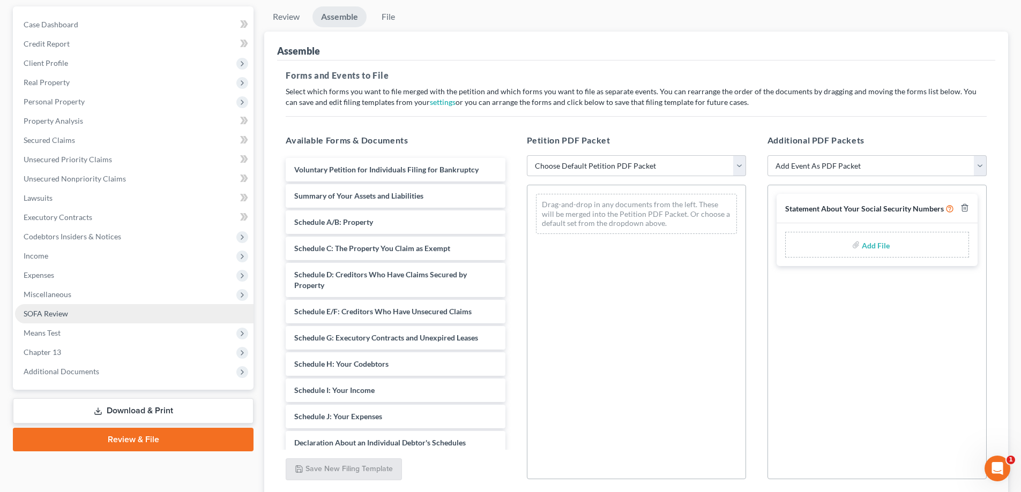
click at [59, 315] on span "SOFA Review" at bounding box center [46, 313] width 44 height 9
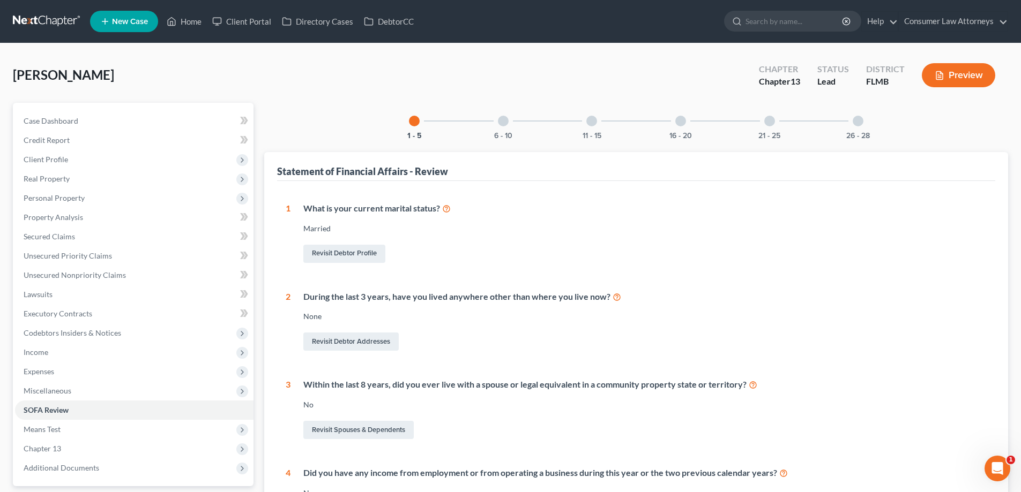
click at [680, 121] on div at bounding box center [680, 121] width 11 height 11
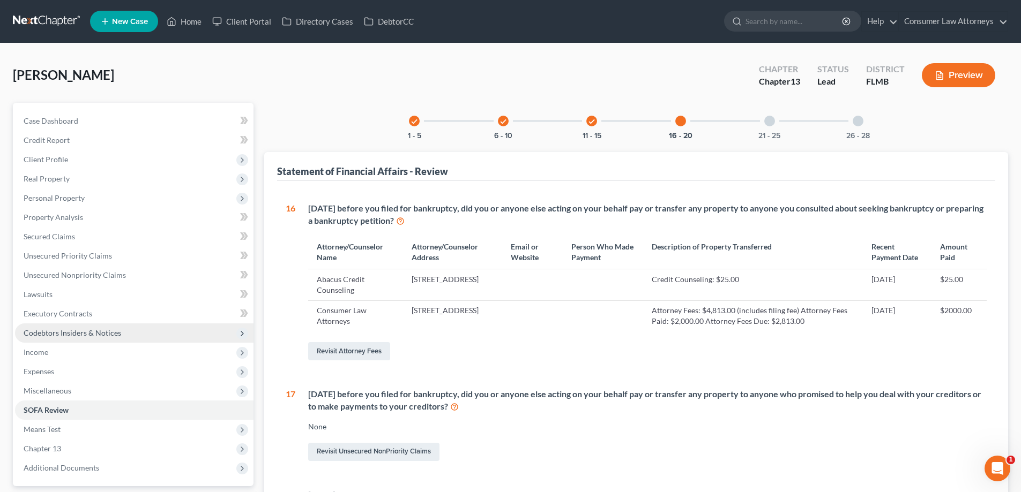
scroll to position [268, 0]
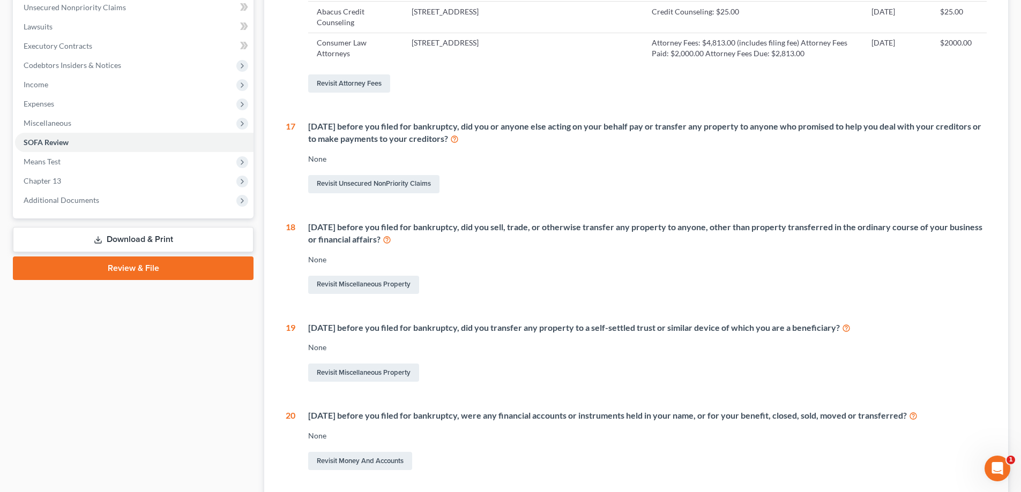
click at [166, 272] on link "Review & File" at bounding box center [133, 269] width 241 height 24
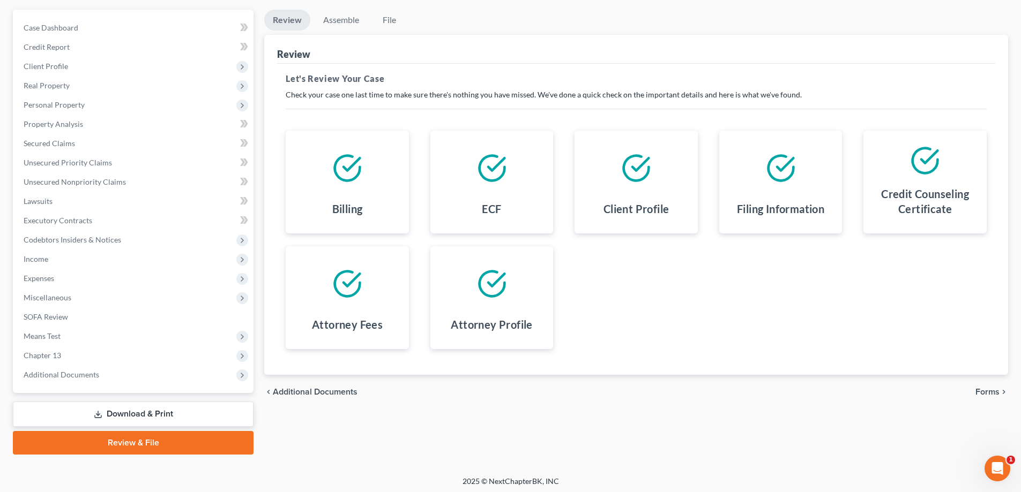
scroll to position [96, 0]
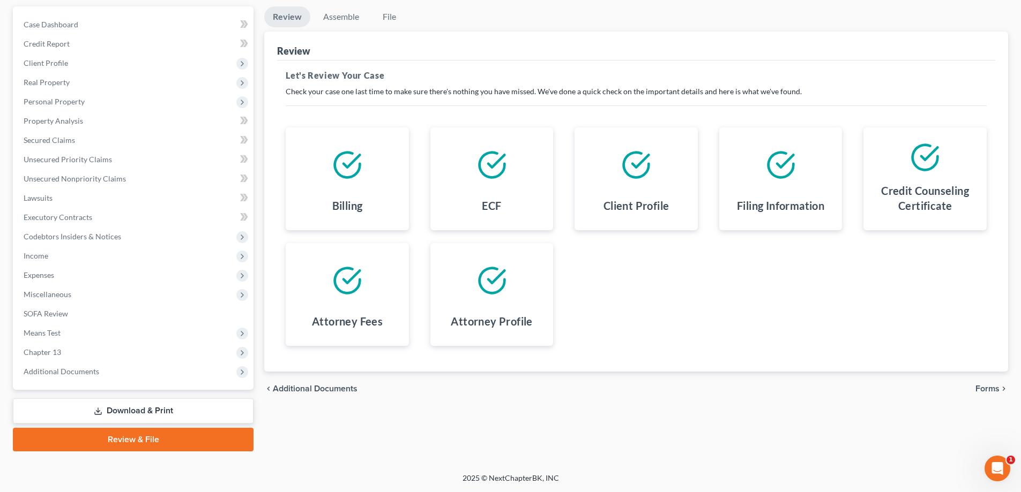
click at [1004, 382] on div "chevron_left Additional Documents Forms chevron_right" at bounding box center [636, 389] width 744 height 34
drag, startPoint x: 997, startPoint y: 389, endPoint x: 992, endPoint y: 440, distance: 51.1
click at [997, 390] on span "Forms" at bounding box center [987, 389] width 24 height 9
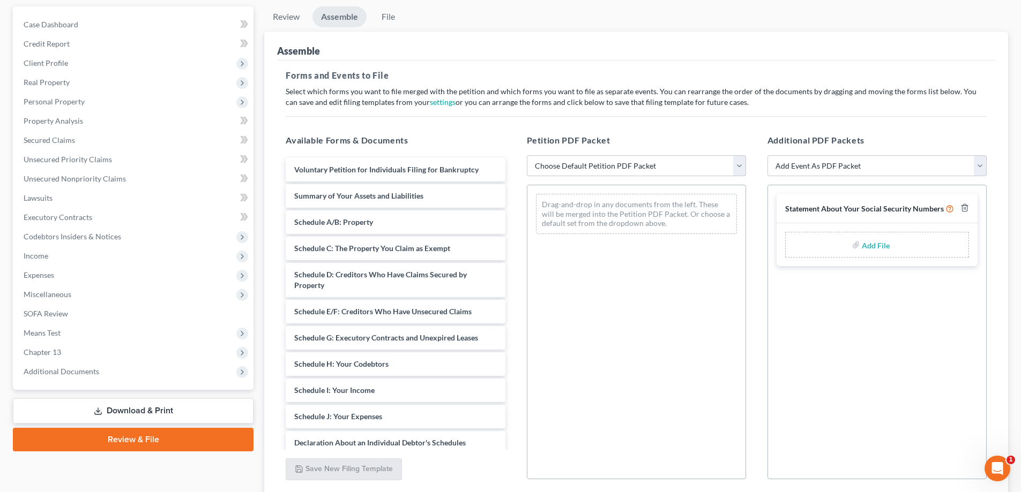
click at [574, 171] on select "Choose Default Petition PDF Packet Complete Bankruptcy Petition (all forms and …" at bounding box center [636, 165] width 219 height 21
select select "1"
click at [527, 155] on select "Choose Default Petition PDF Packet Complete Bankruptcy Petition (all forms and …" at bounding box center [636, 165] width 219 height 21
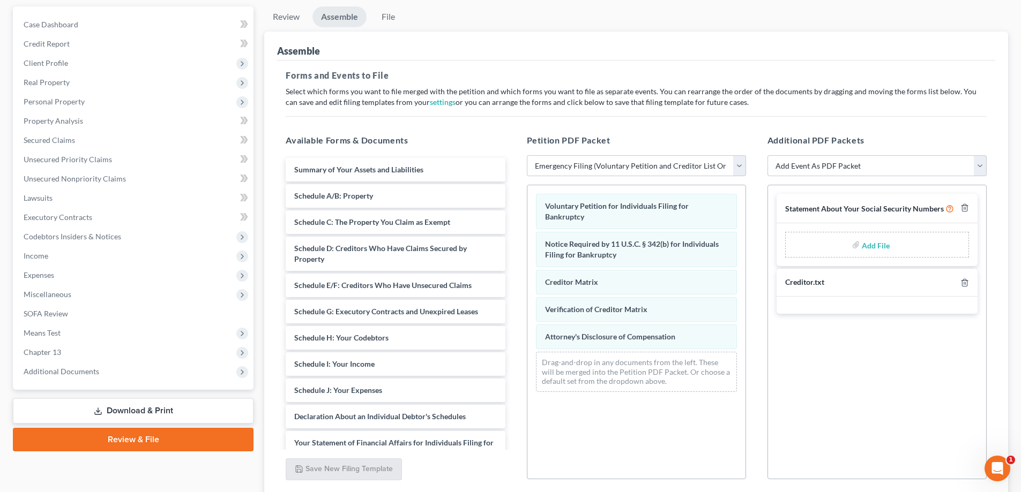
click at [899, 247] on div "Add File" at bounding box center [877, 245] width 184 height 26
click at [876, 245] on input "file" at bounding box center [875, 244] width 26 height 19
type input "C:\fakepath\Statement of SS.pdf"
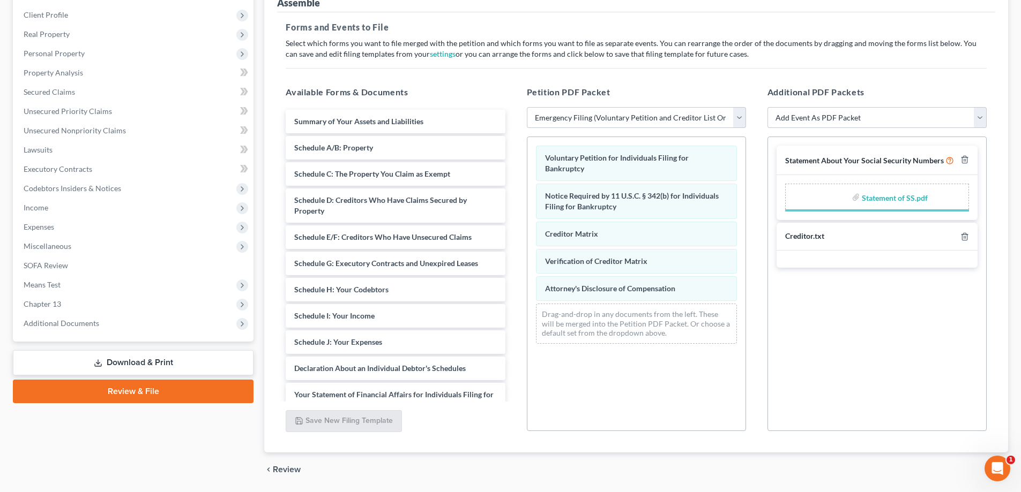
scroll to position [180, 0]
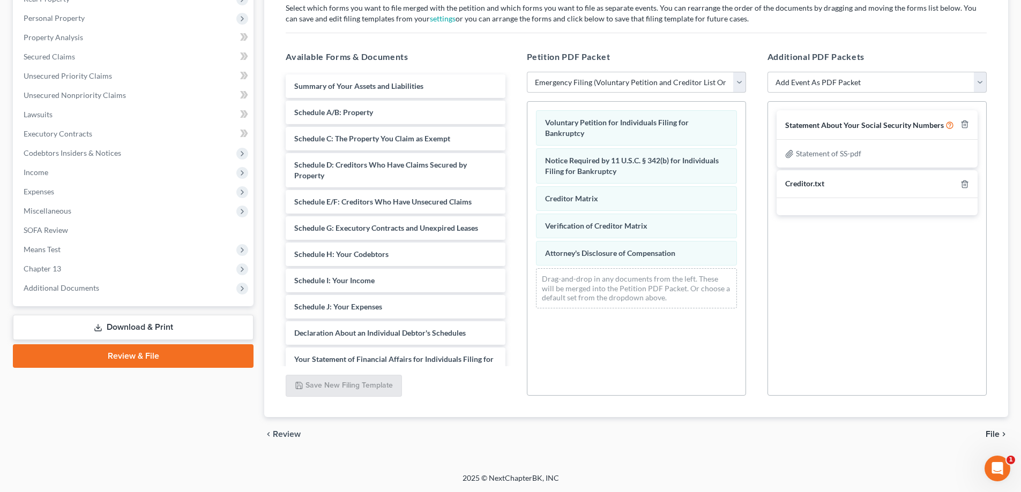
click at [1000, 436] on icon "chevron_right" at bounding box center [1003, 434] width 9 height 9
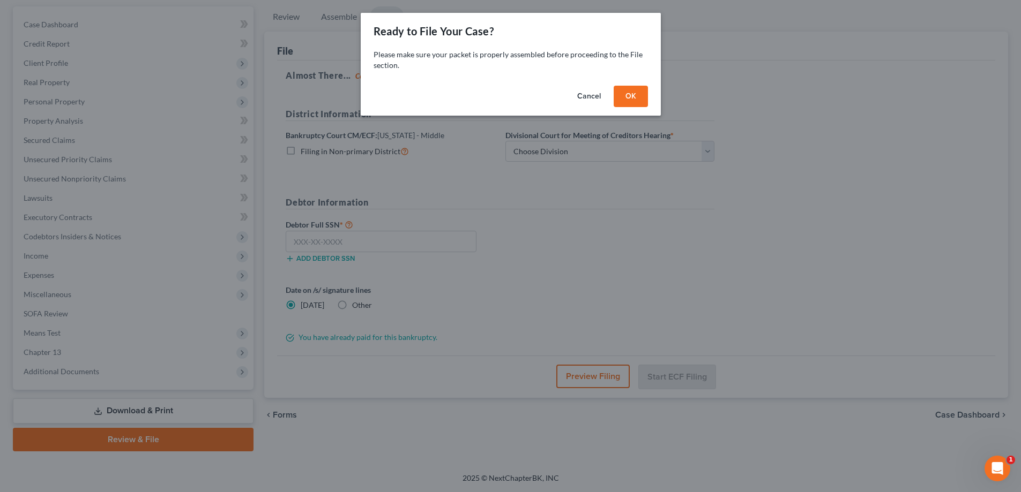
scroll to position [96, 0]
click at [633, 100] on button "OK" at bounding box center [634, 96] width 34 height 21
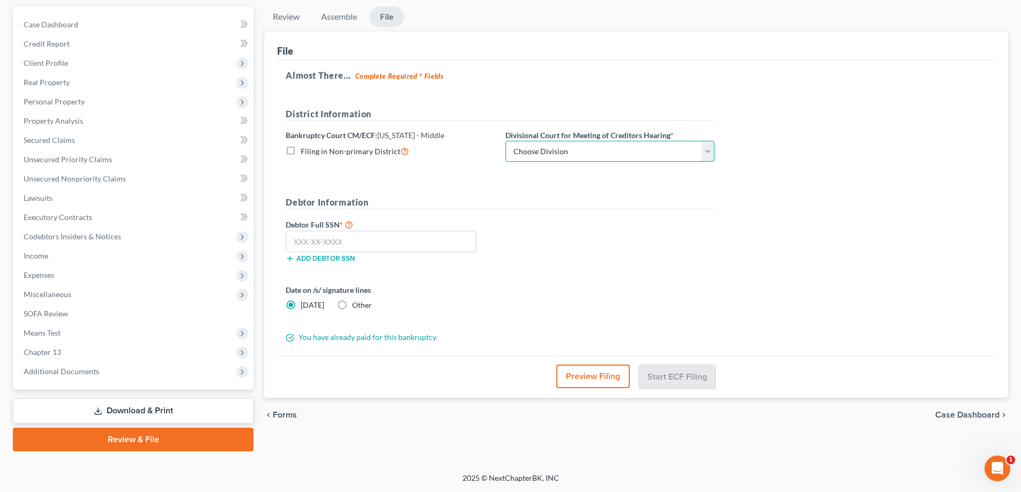
click at [648, 152] on select "Choose Division [GEOGRAPHIC_DATA][PERSON_NAME] [GEOGRAPHIC_DATA] [GEOGRAPHIC_DA…" at bounding box center [609, 151] width 209 height 21
select select "3"
click at [505, 141] on select "Choose Division [GEOGRAPHIC_DATA][PERSON_NAME] [GEOGRAPHIC_DATA] [GEOGRAPHIC_DA…" at bounding box center [609, 151] width 209 height 21
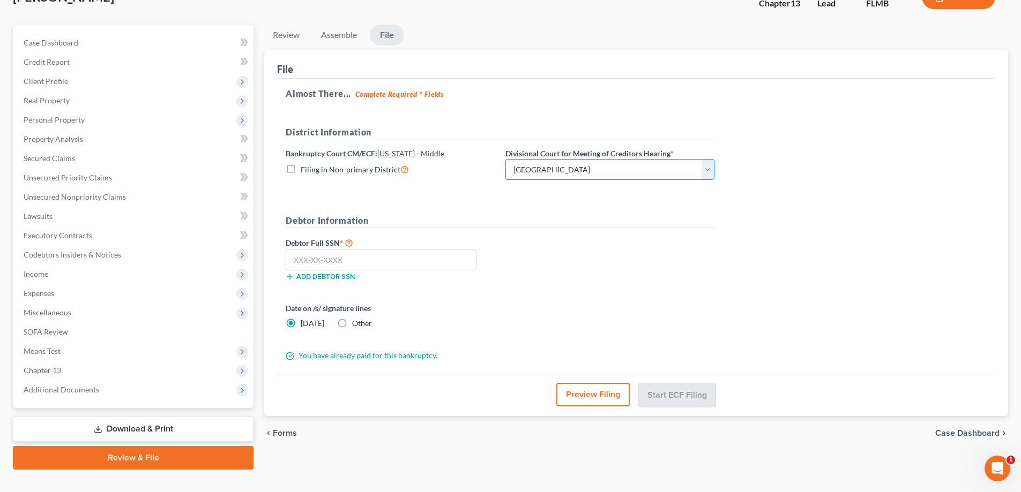
scroll to position [0, 0]
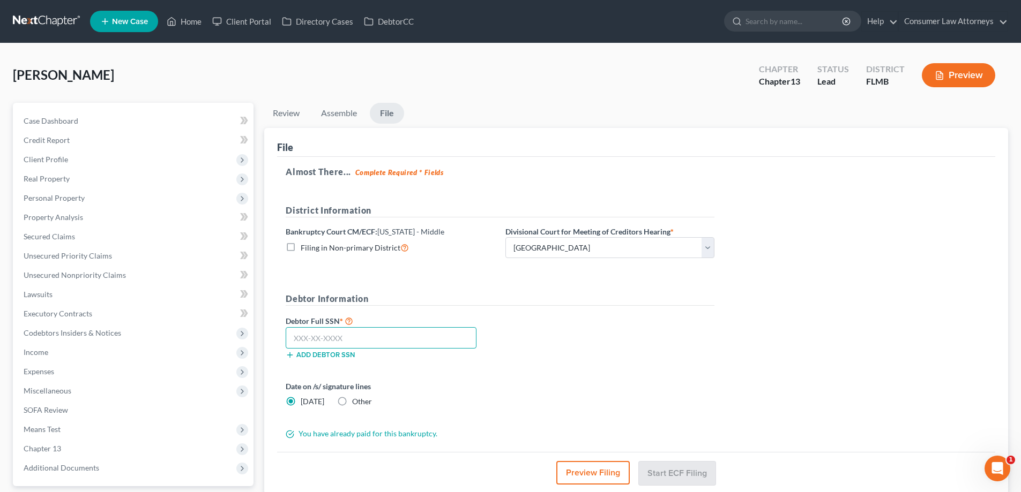
click at [386, 347] on input "text" at bounding box center [381, 337] width 191 height 21
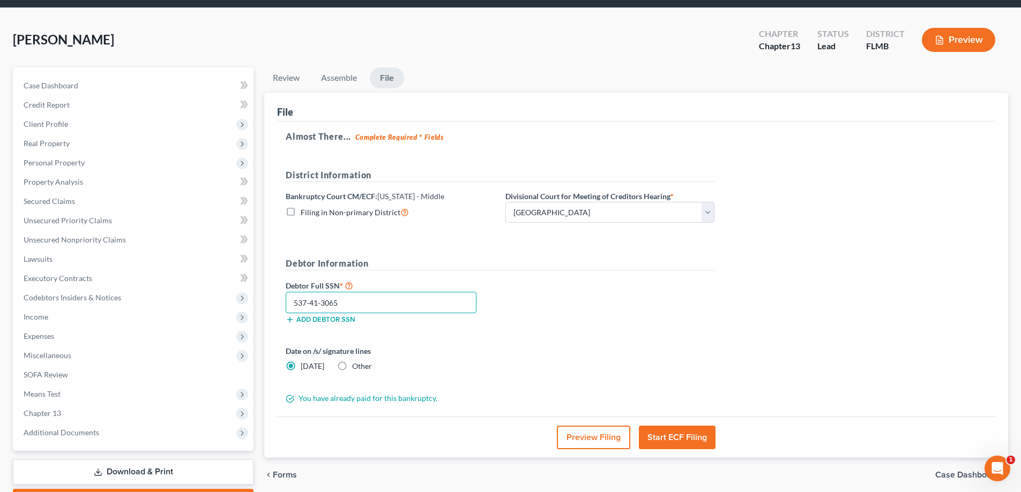
scroll to position [96, 0]
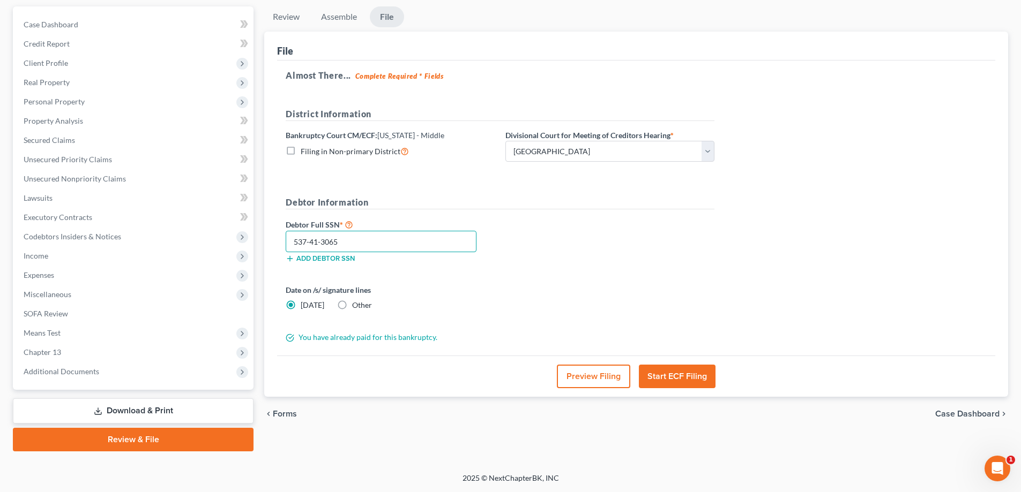
type input "537-41-3065"
click at [677, 385] on button "Start ECF Filing" at bounding box center [677, 377] width 77 height 24
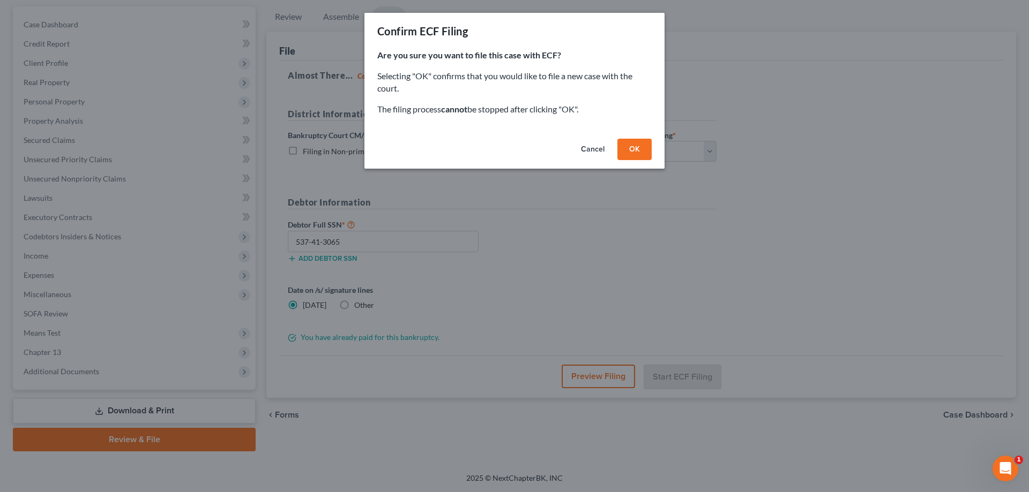
click at [647, 148] on button "OK" at bounding box center [634, 149] width 34 height 21
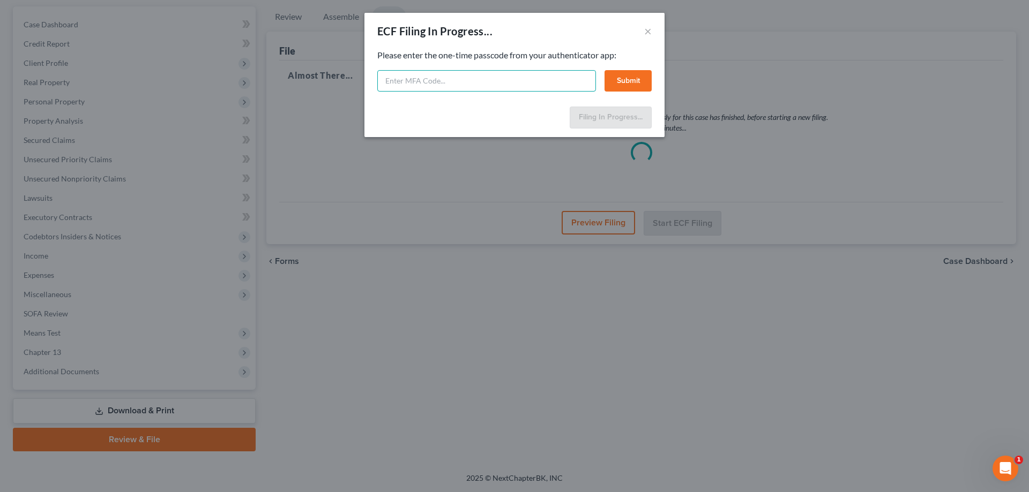
click at [529, 84] on input "text" at bounding box center [486, 80] width 219 height 21
type input "517262"
click at [624, 78] on button "Submit" at bounding box center [627, 80] width 47 height 21
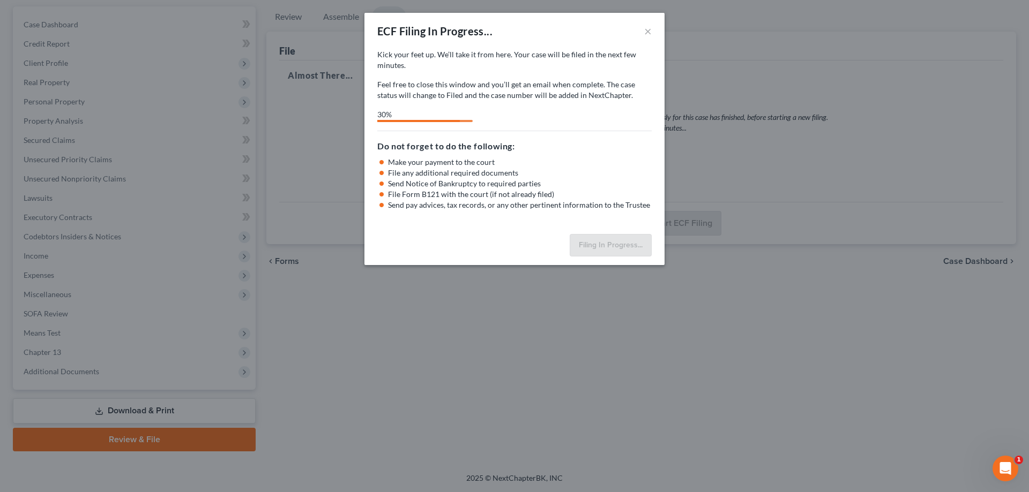
select select "3"
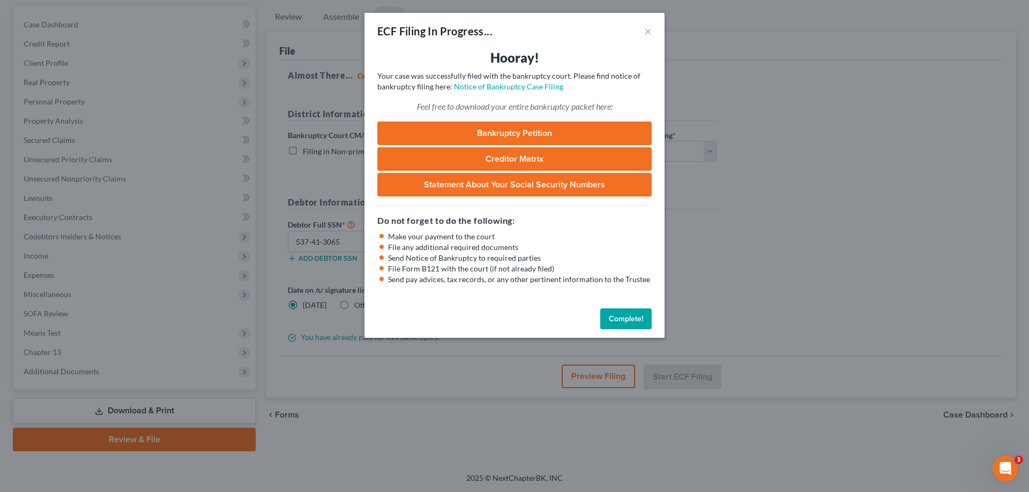
click at [609, 319] on button "Complete!" at bounding box center [625, 319] width 51 height 21
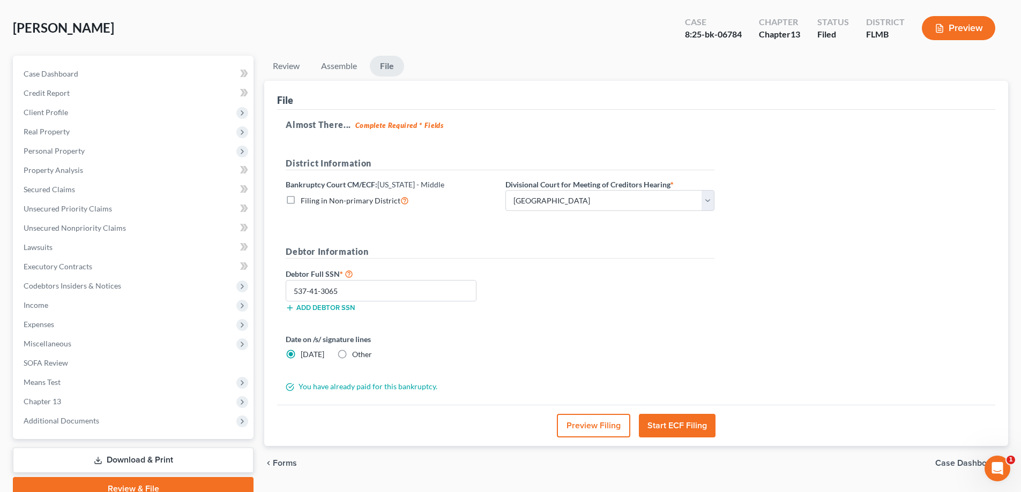
scroll to position [0, 0]
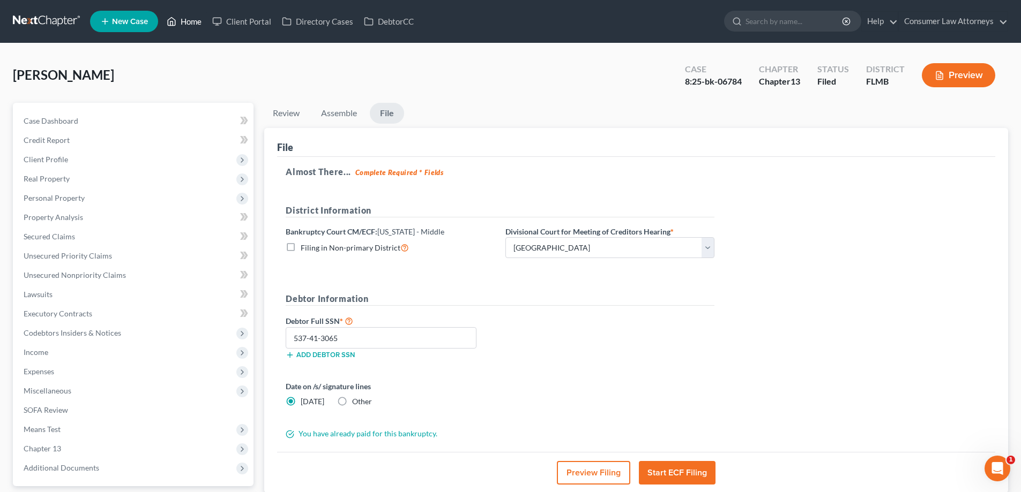
drag, startPoint x: 187, startPoint y: 25, endPoint x: 295, endPoint y: 56, distance: 111.9
click at [187, 25] on link "Home" at bounding box center [184, 21] width 46 height 19
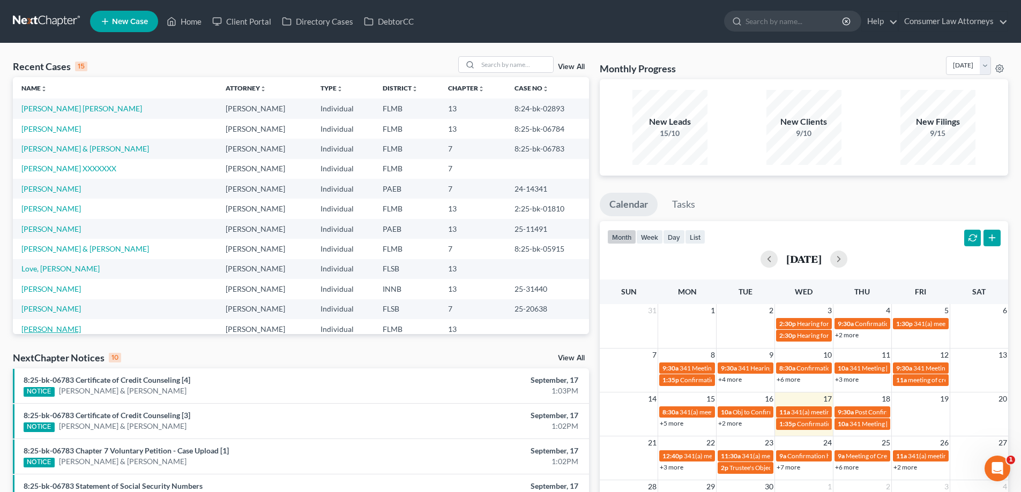
click at [43, 329] on link "[PERSON_NAME]" at bounding box center [50, 329] width 59 height 9
